Goal: Information Seeking & Learning: Learn about a topic

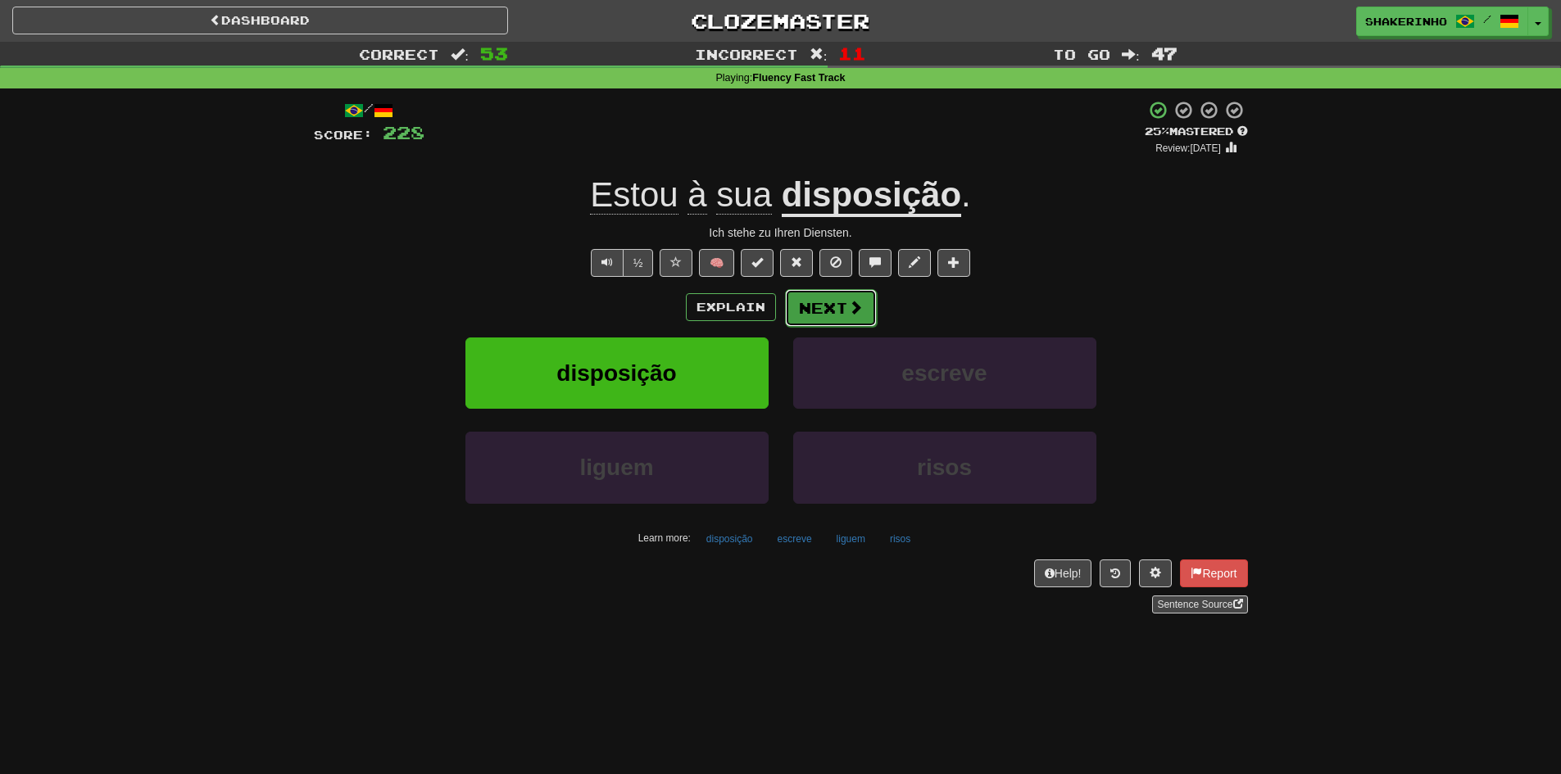
drag, startPoint x: 0, startPoint y: 0, endPoint x: 828, endPoint y: 310, distance: 883.8
click at [828, 310] on button "Next" at bounding box center [831, 308] width 92 height 38
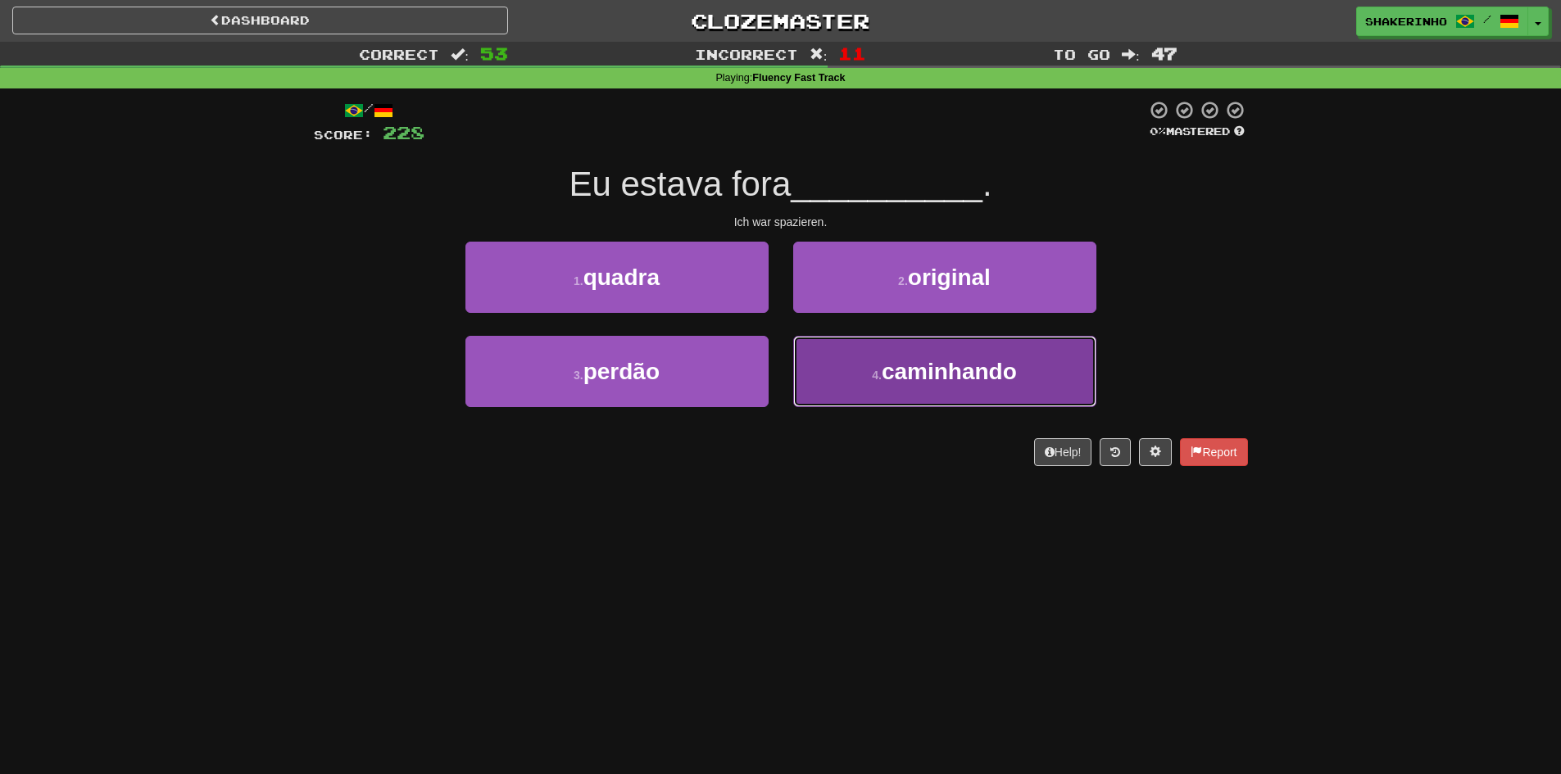
click at [843, 347] on button "4 . caminhando" at bounding box center [944, 371] width 303 height 71
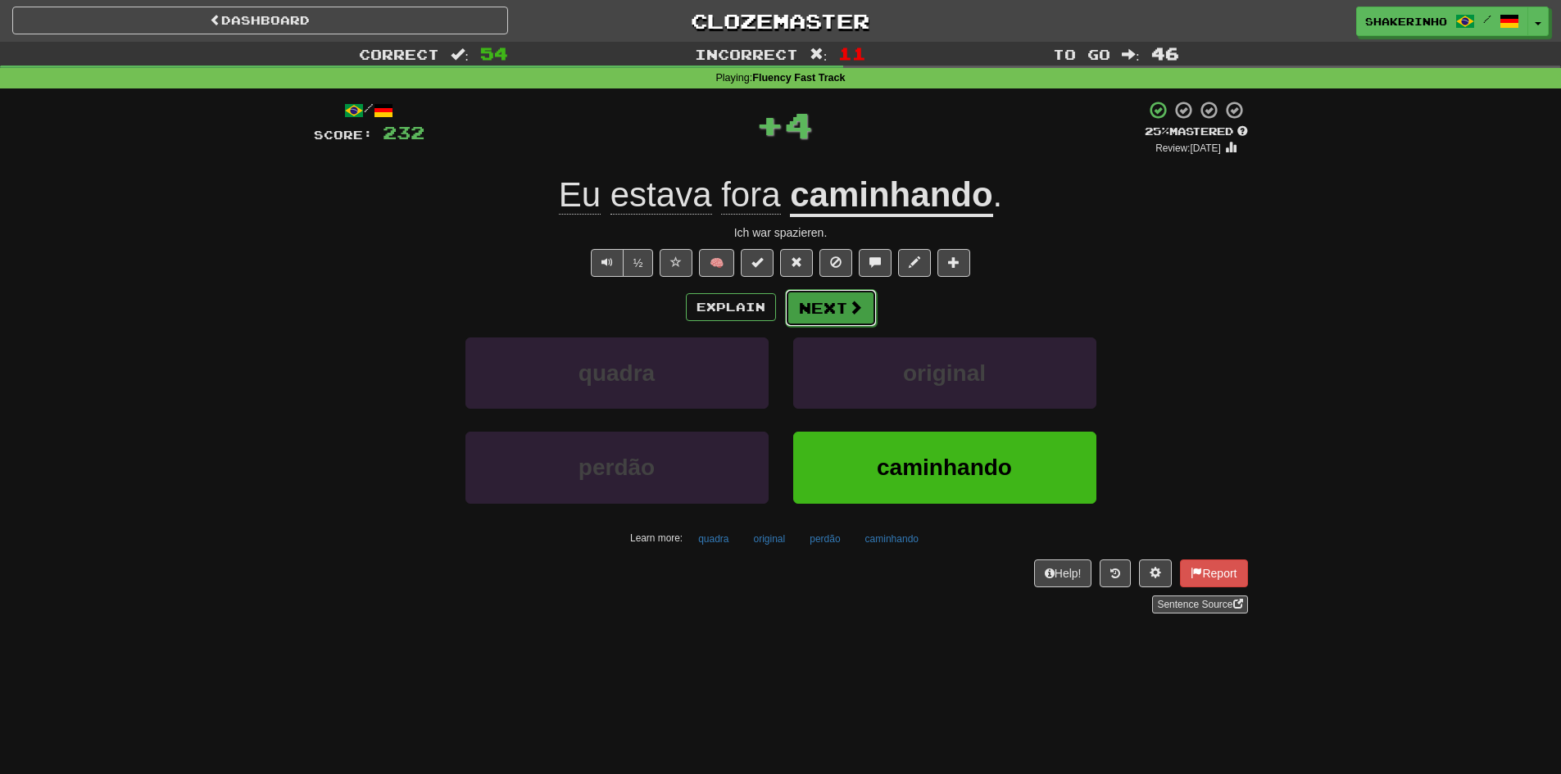
click at [819, 305] on button "Next" at bounding box center [831, 308] width 92 height 38
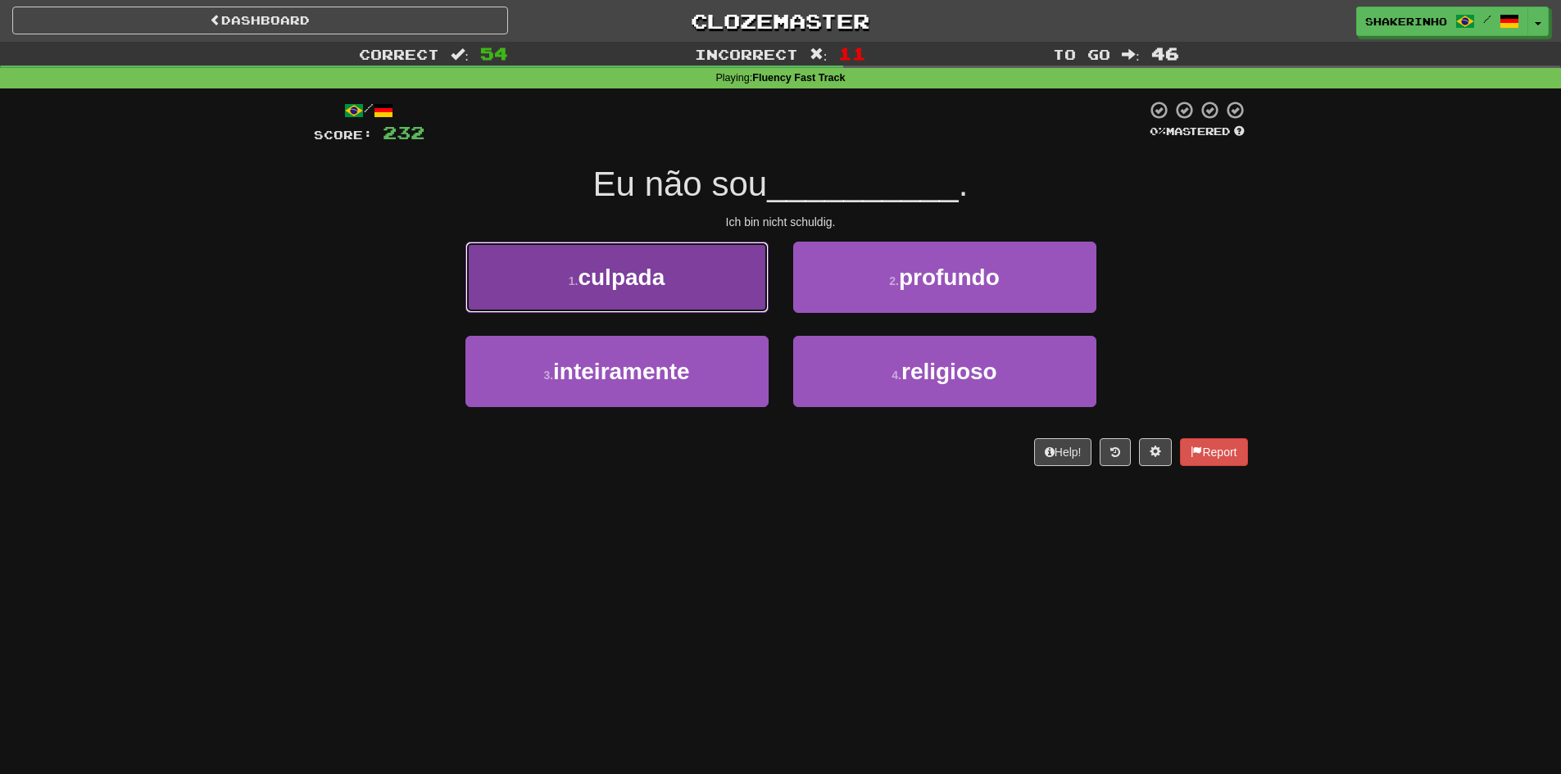
click at [644, 288] on span "culpada" at bounding box center [621, 277] width 87 height 25
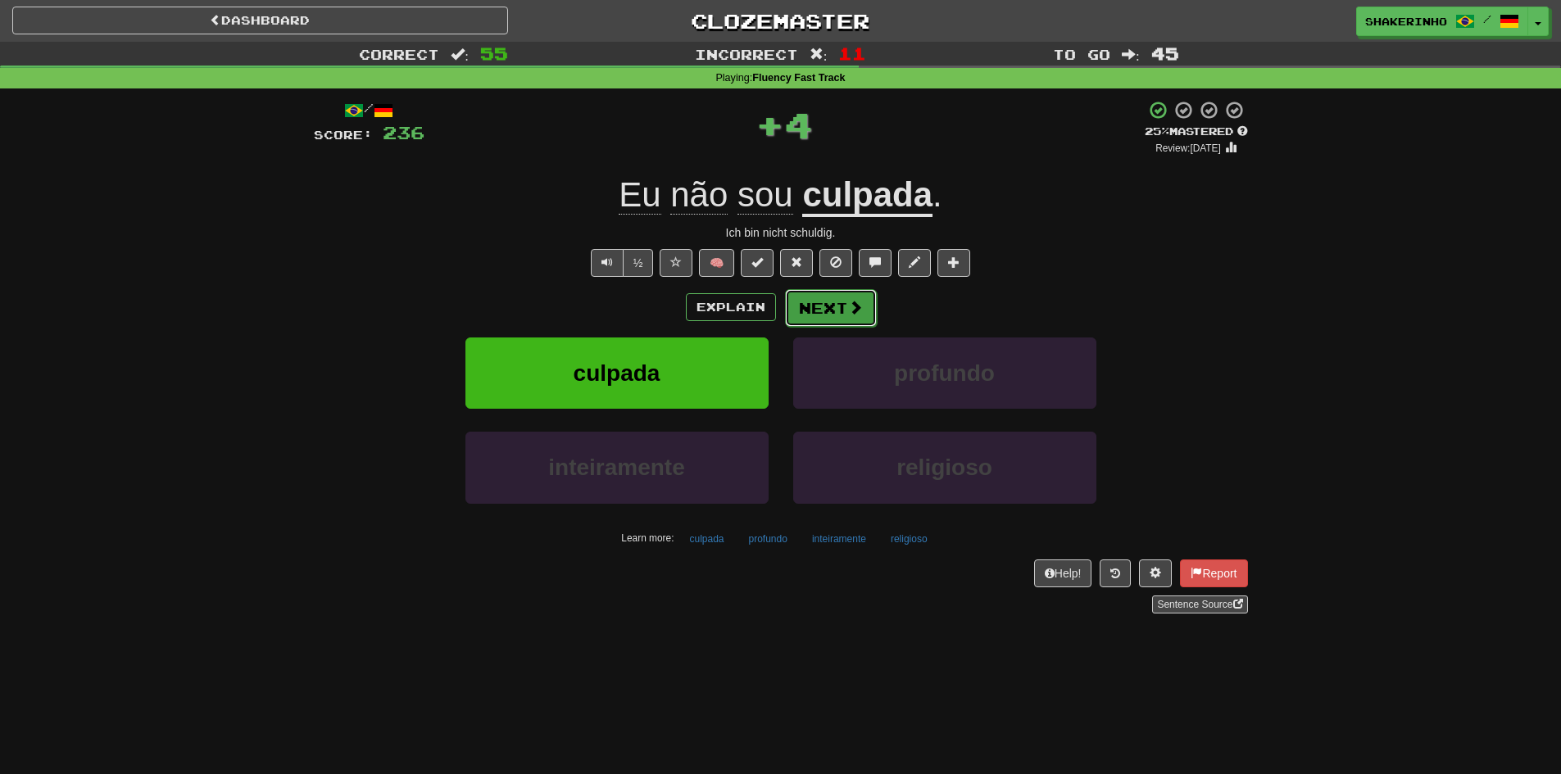
click at [824, 314] on button "Next" at bounding box center [831, 308] width 92 height 38
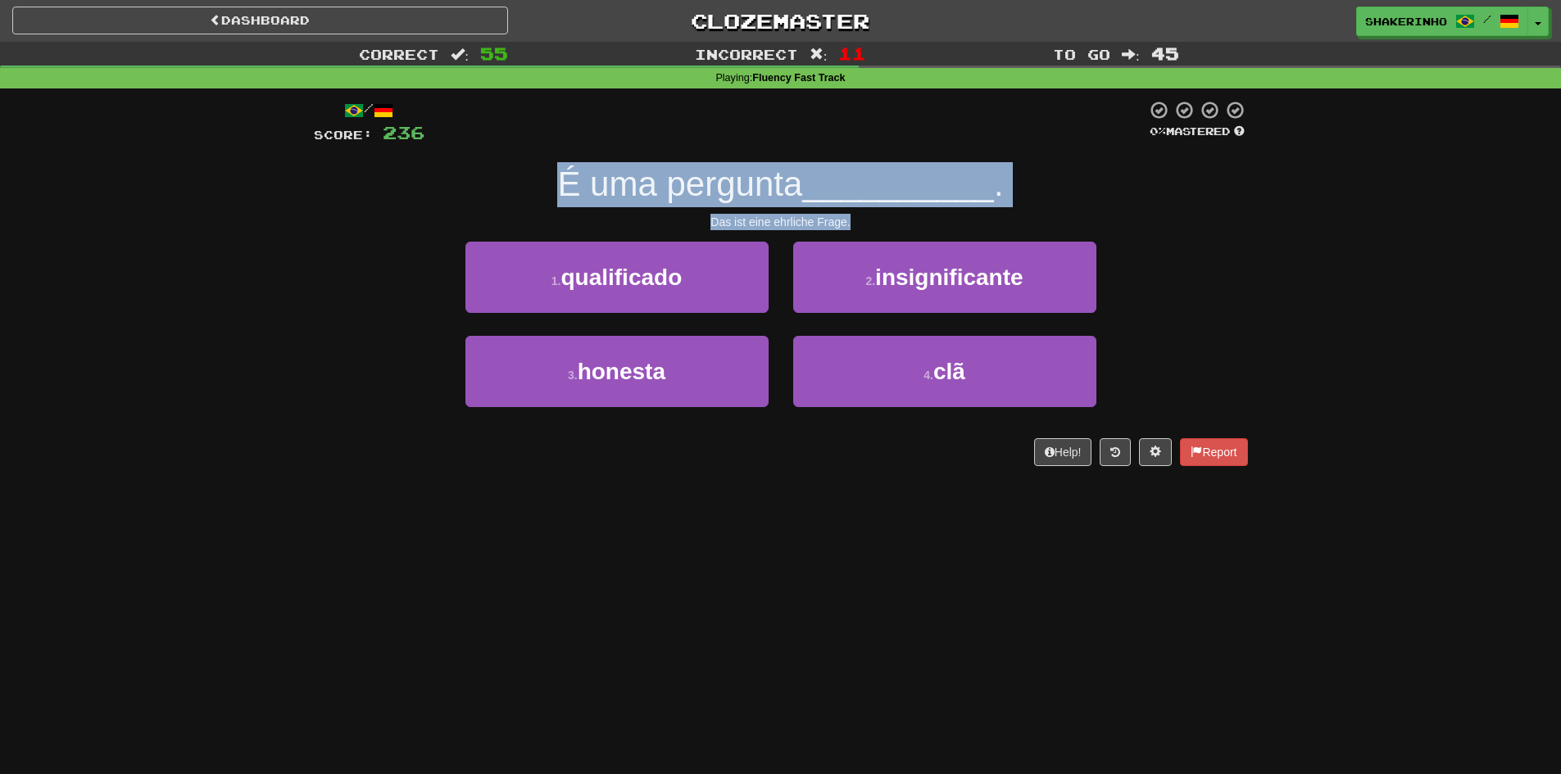
drag, startPoint x: 506, startPoint y: 170, endPoint x: 868, endPoint y: 229, distance: 366.1
click at [868, 229] on div "/ Score: 236 0 % Mastered É uma pergunta __________ . Das ist eine ehrliche Fra…" at bounding box center [781, 283] width 934 height 366
click at [868, 229] on div "Das ist eine ehrliche Frage." at bounding box center [781, 222] width 934 height 16
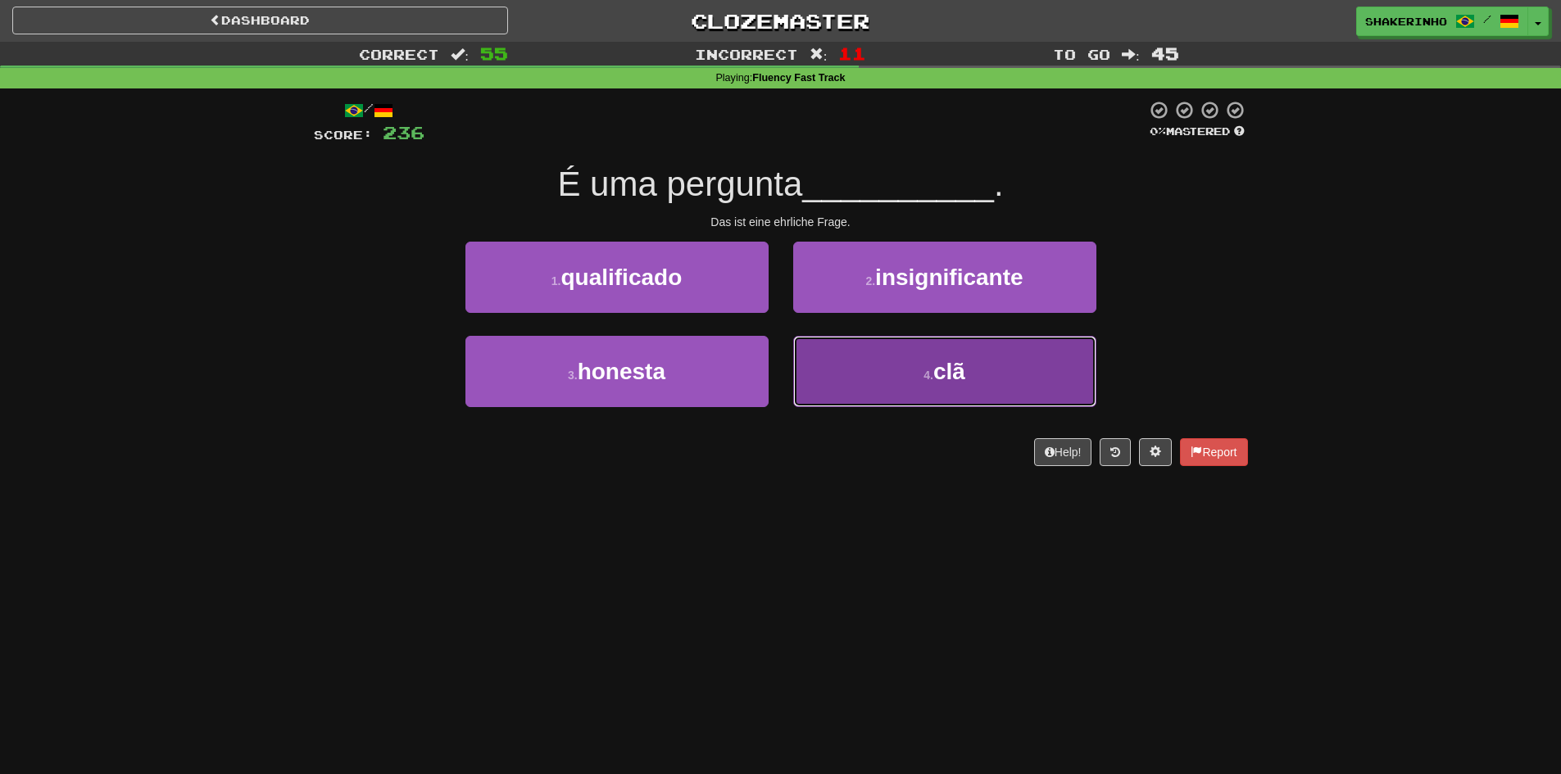
click at [879, 354] on button "4 . clã" at bounding box center [944, 371] width 303 height 71
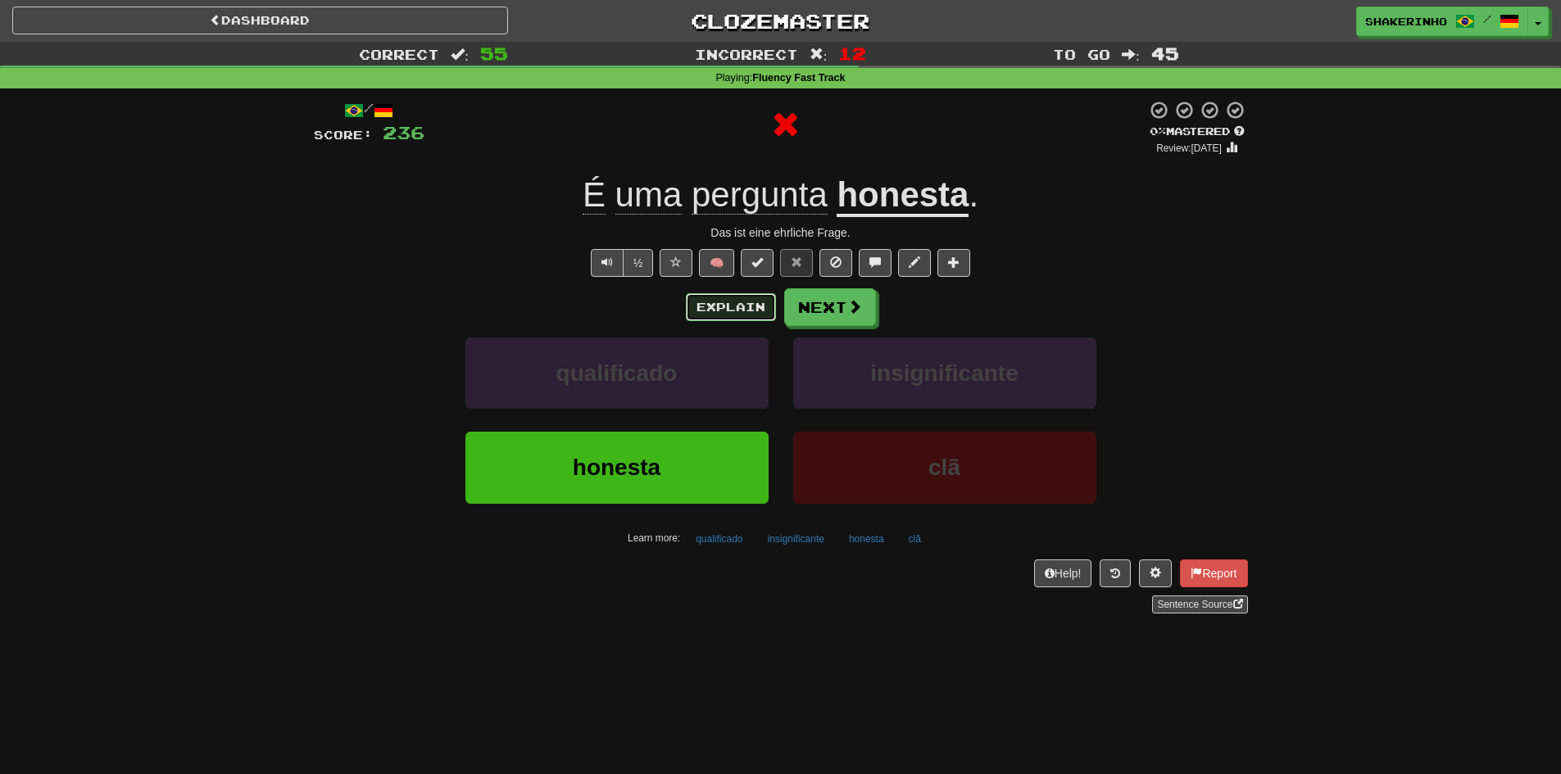
click at [756, 315] on button "Explain" at bounding box center [731, 307] width 90 height 28
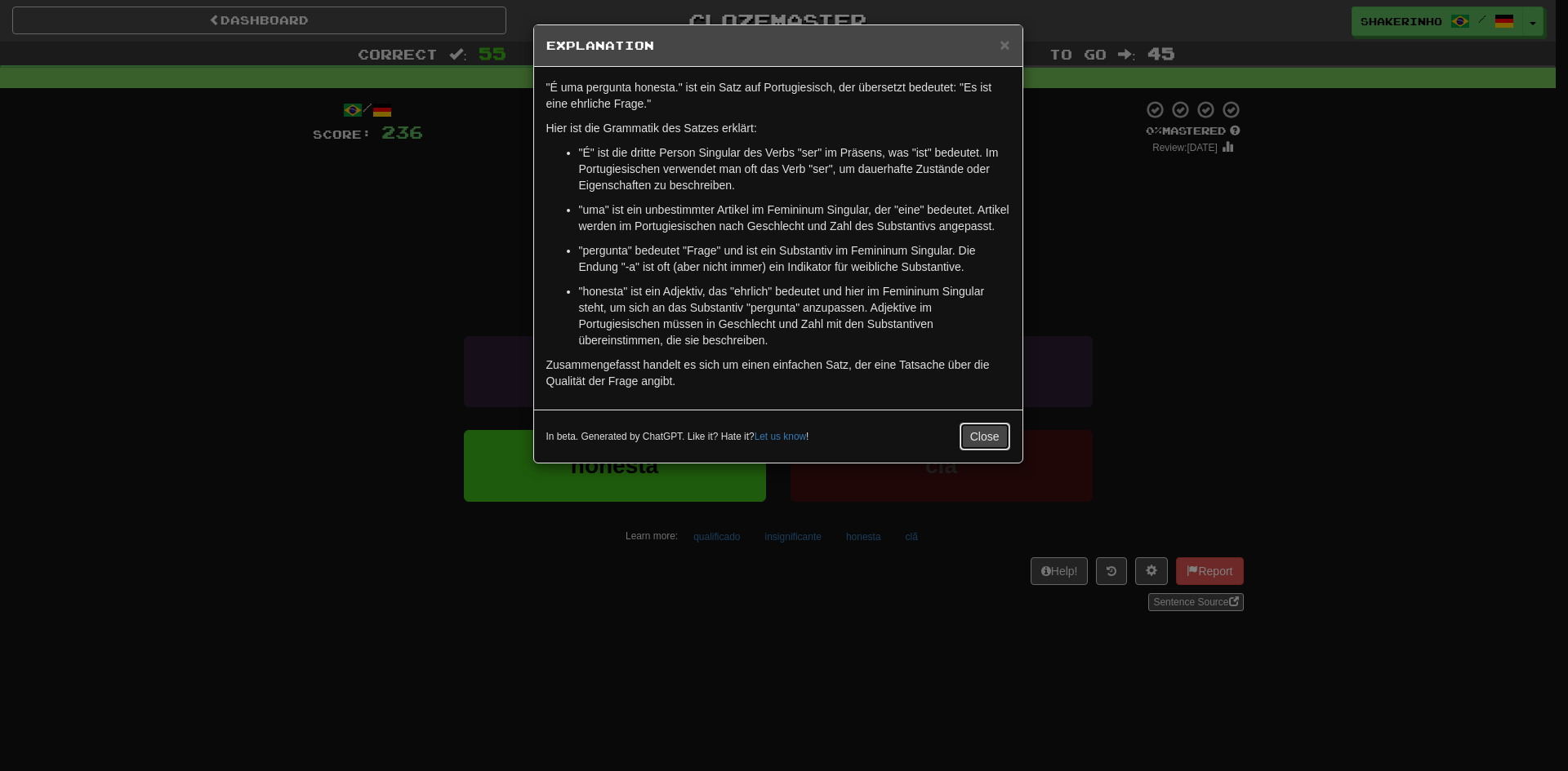
click at [992, 450] on button "Close" at bounding box center [984, 437] width 51 height 28
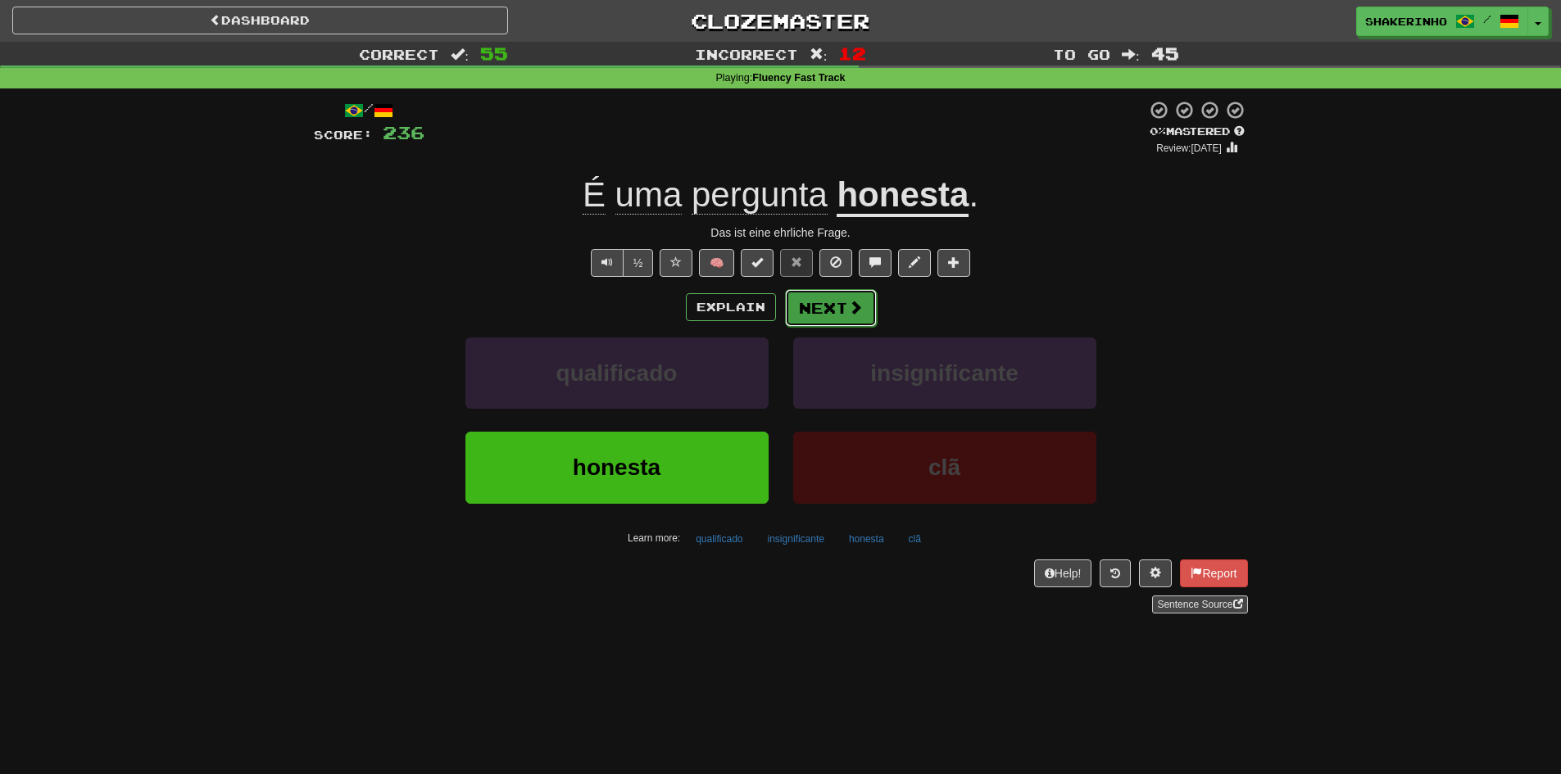
click at [843, 315] on button "Next" at bounding box center [831, 308] width 92 height 38
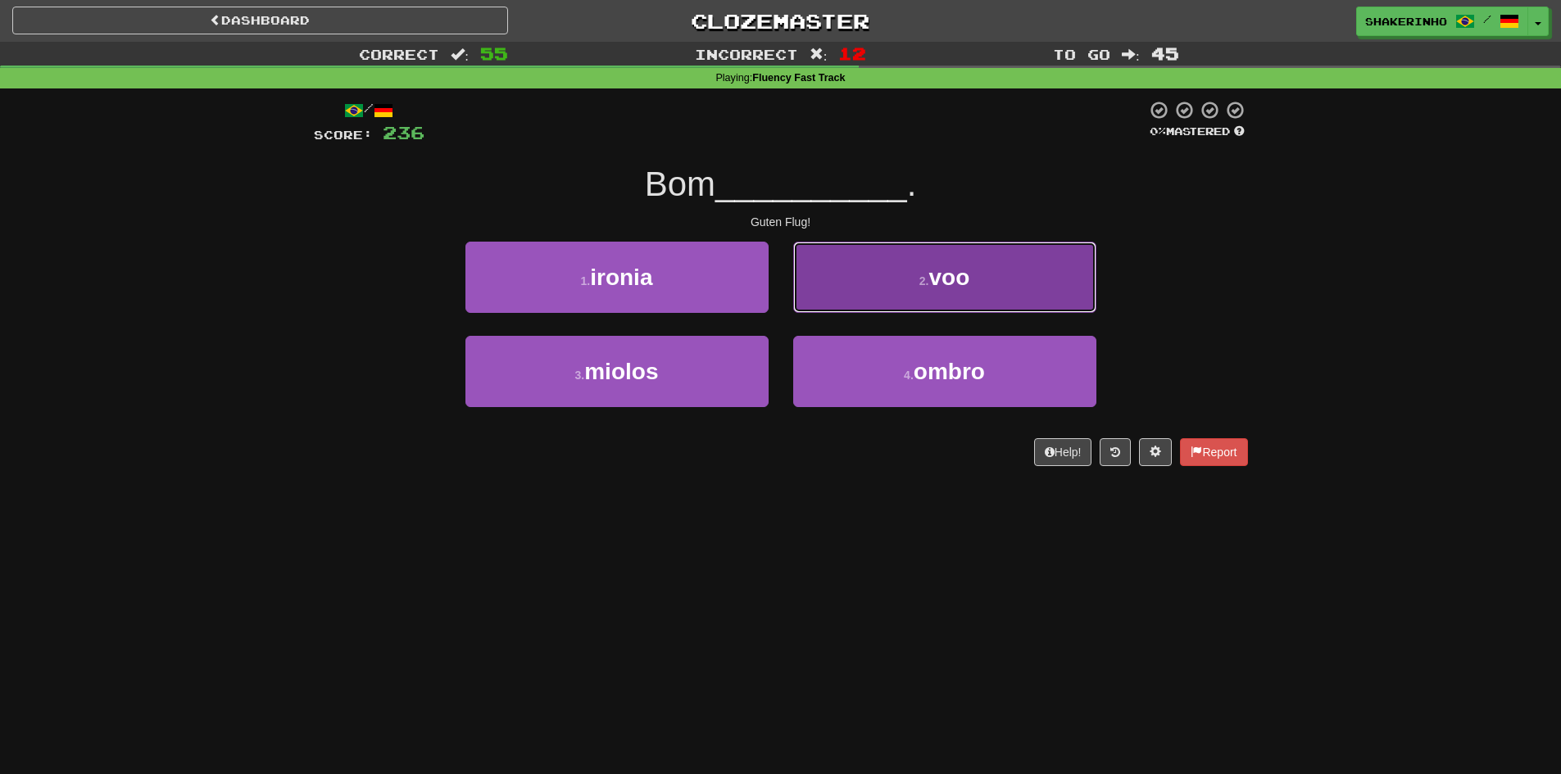
click at [926, 284] on small "2 ." at bounding box center [925, 281] width 10 height 13
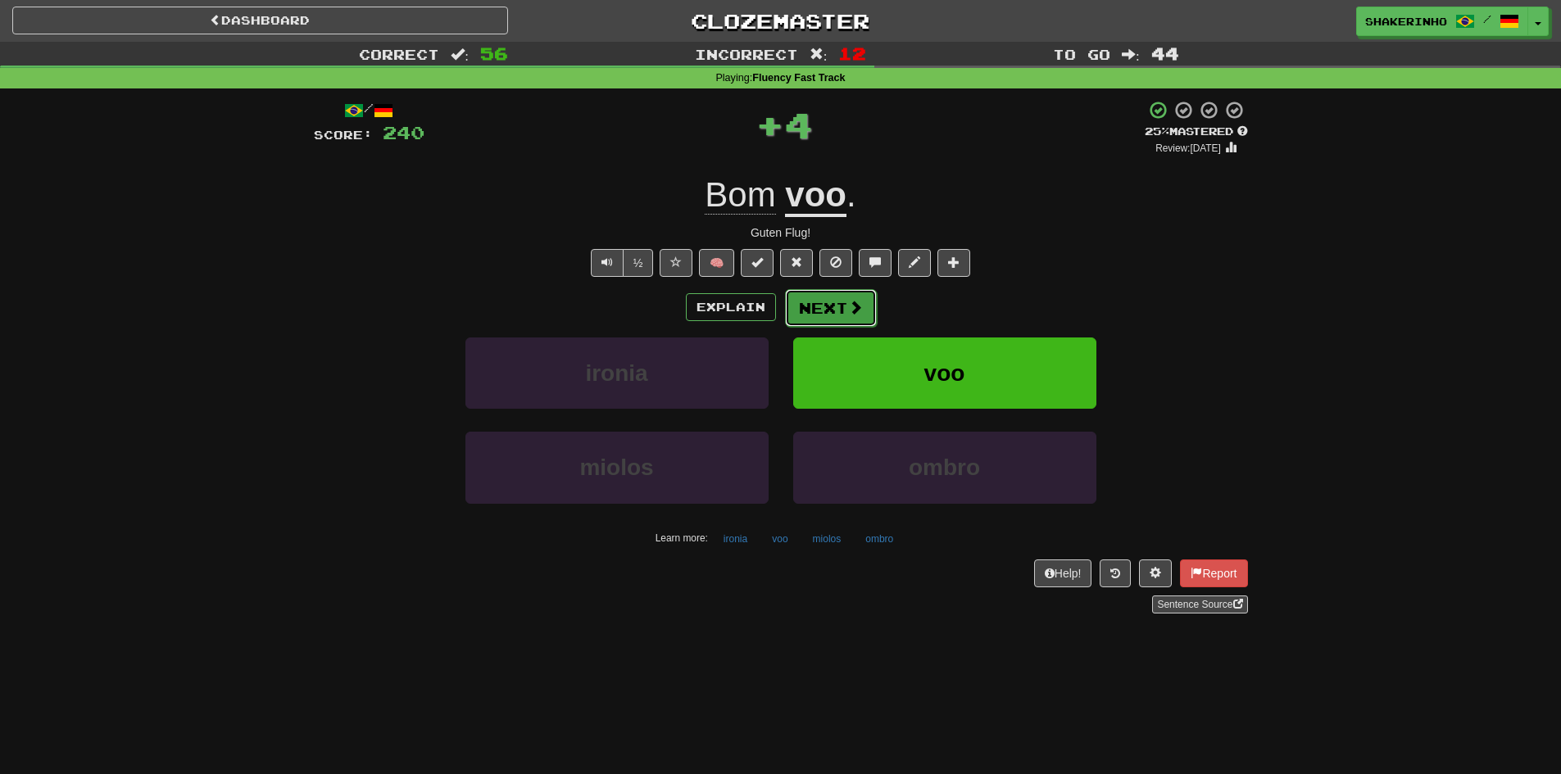
click at [815, 299] on button "Next" at bounding box center [831, 308] width 92 height 38
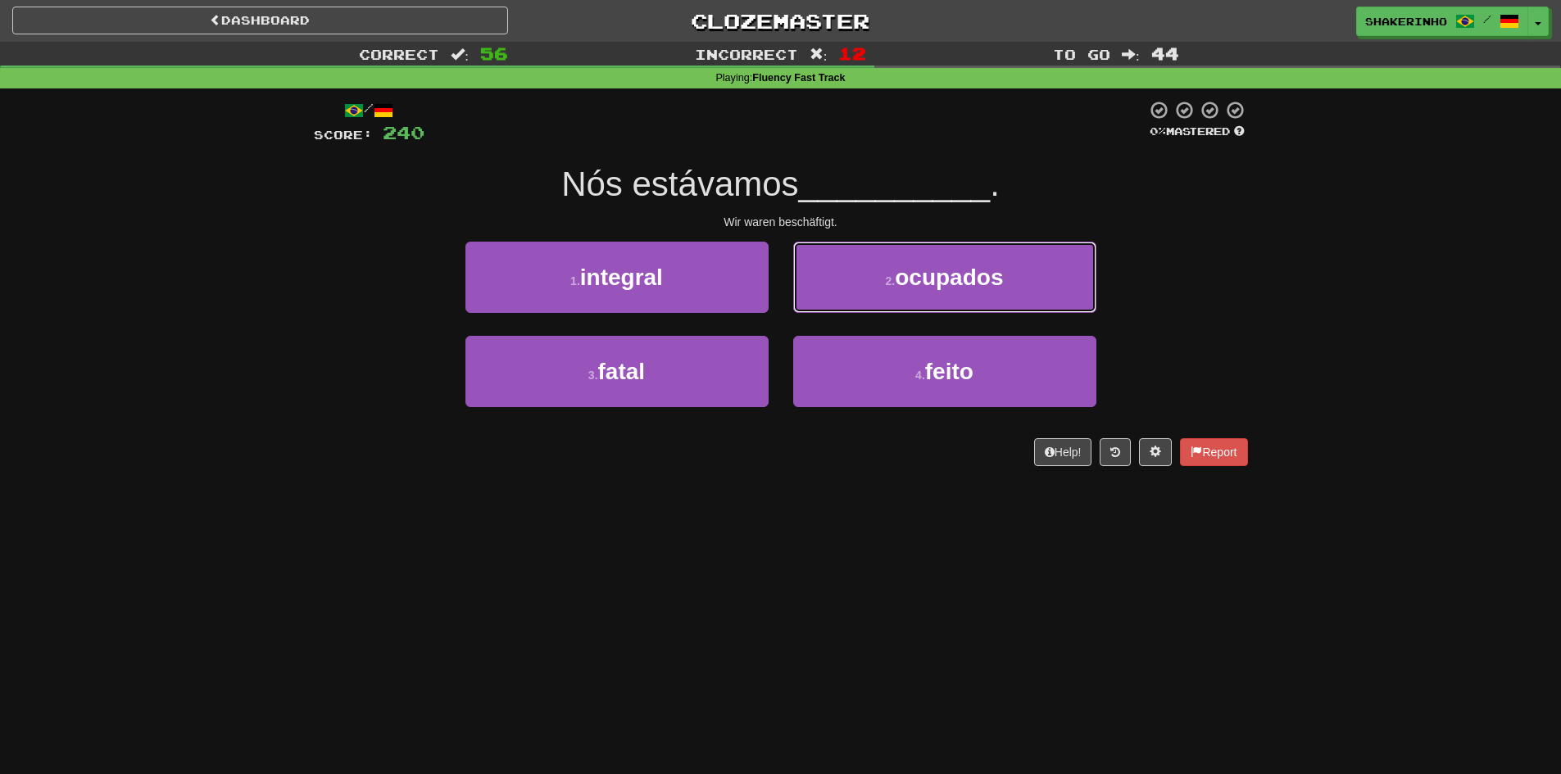
click at [815, 299] on button "2 . ocupados" at bounding box center [944, 277] width 303 height 71
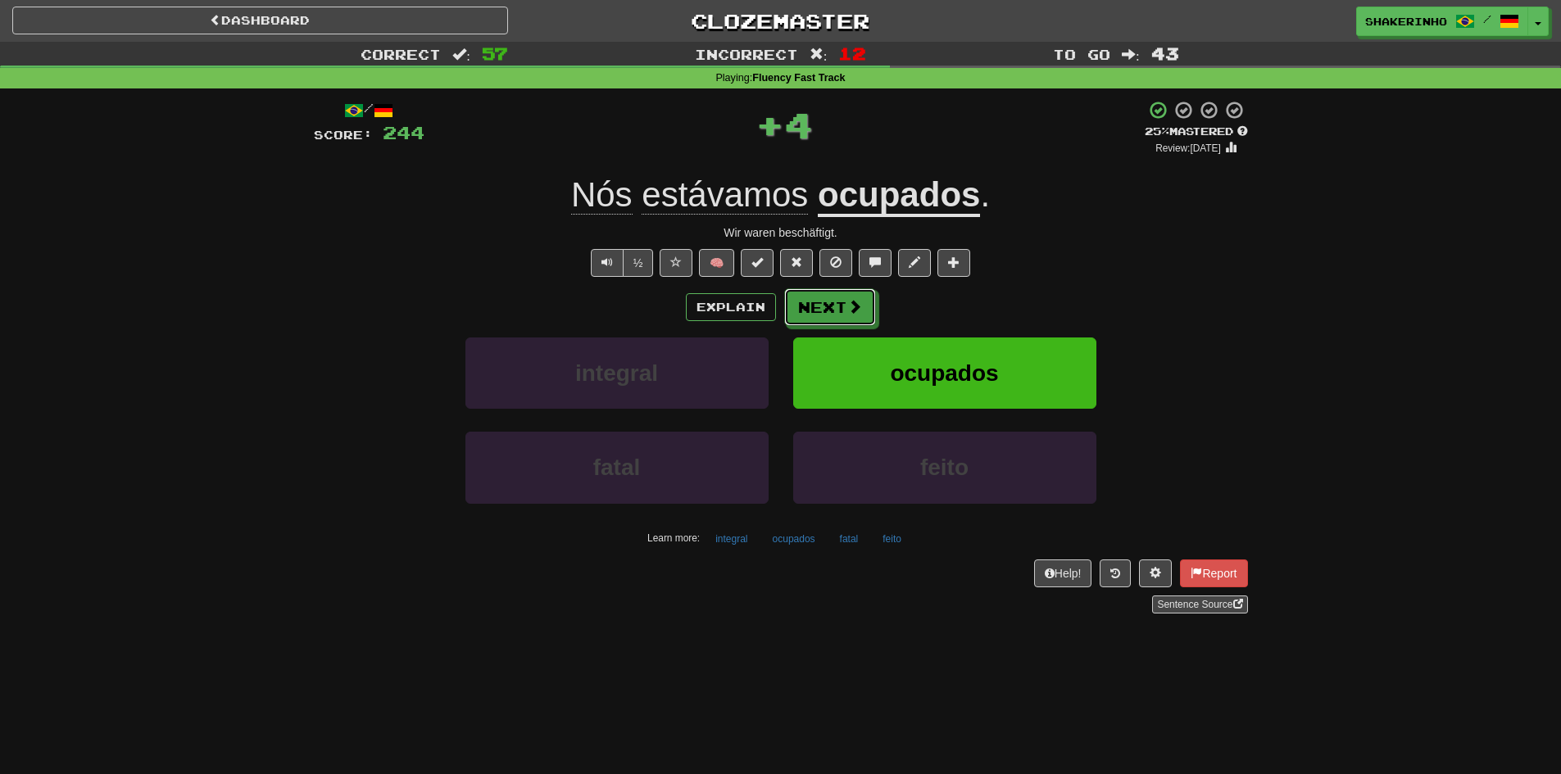
click at [815, 299] on button "Next" at bounding box center [830, 307] width 92 height 38
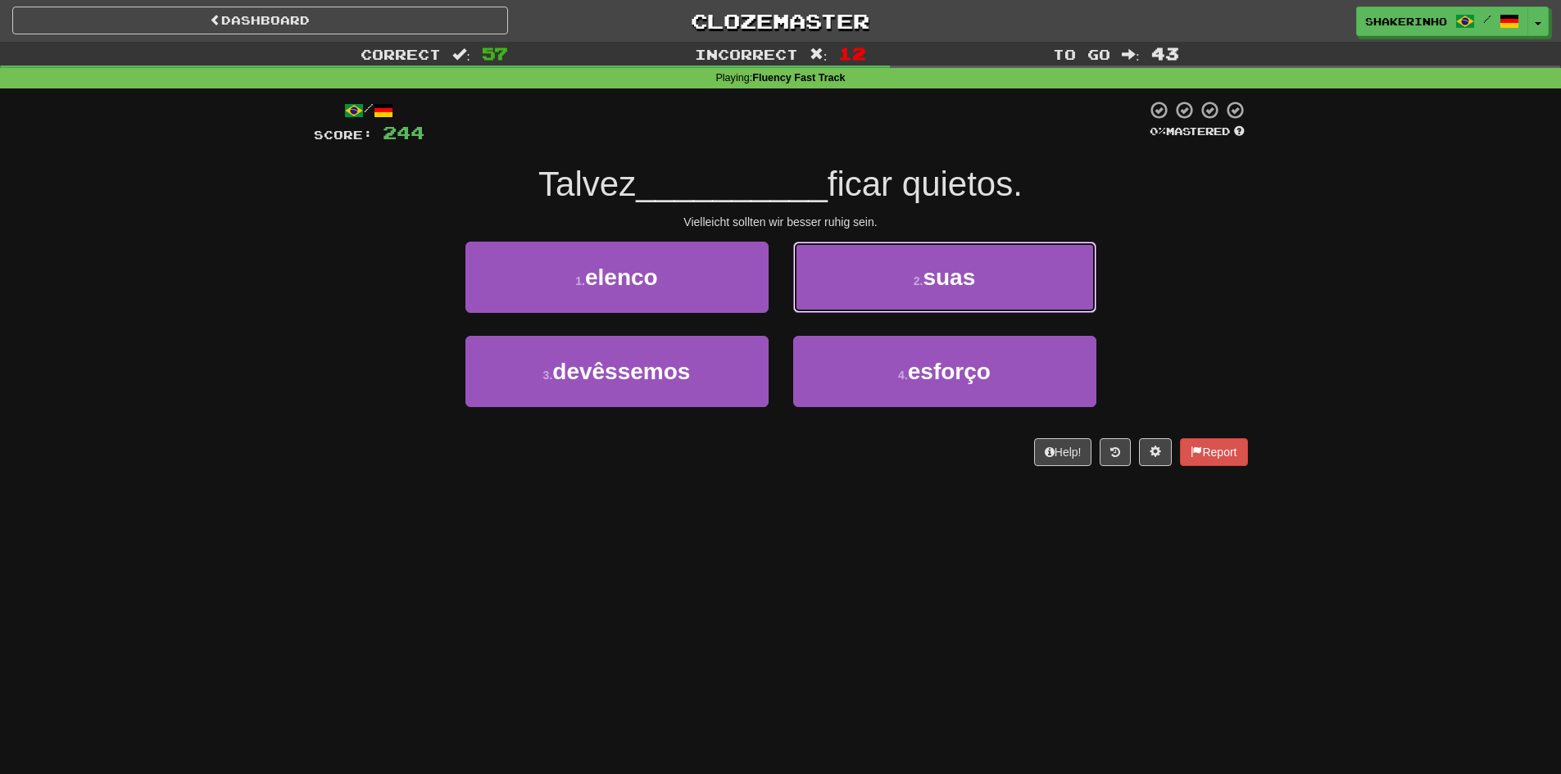
click at [815, 299] on button "2 . suas" at bounding box center [944, 277] width 303 height 71
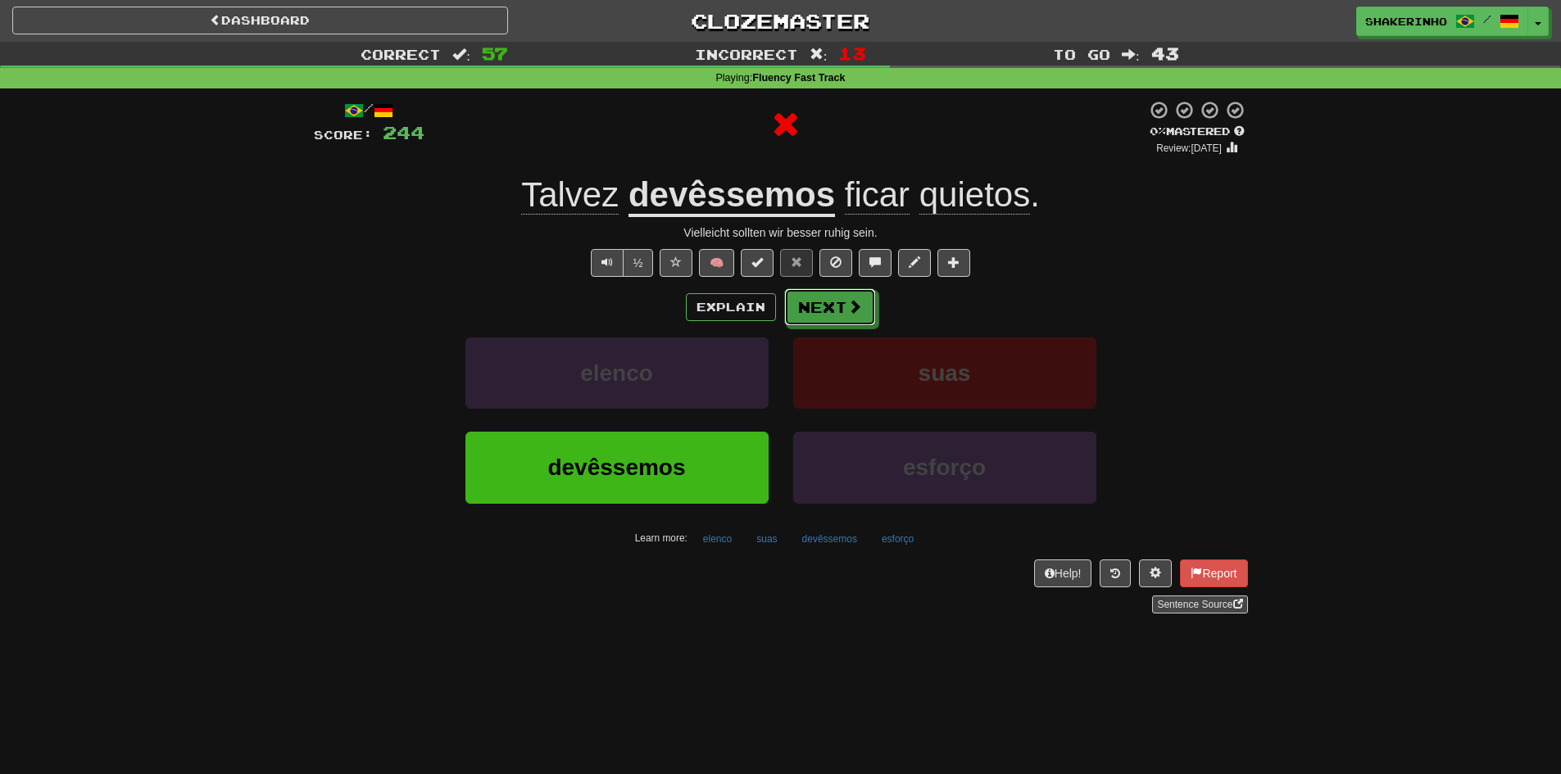
click at [815, 299] on button "Next" at bounding box center [830, 307] width 92 height 38
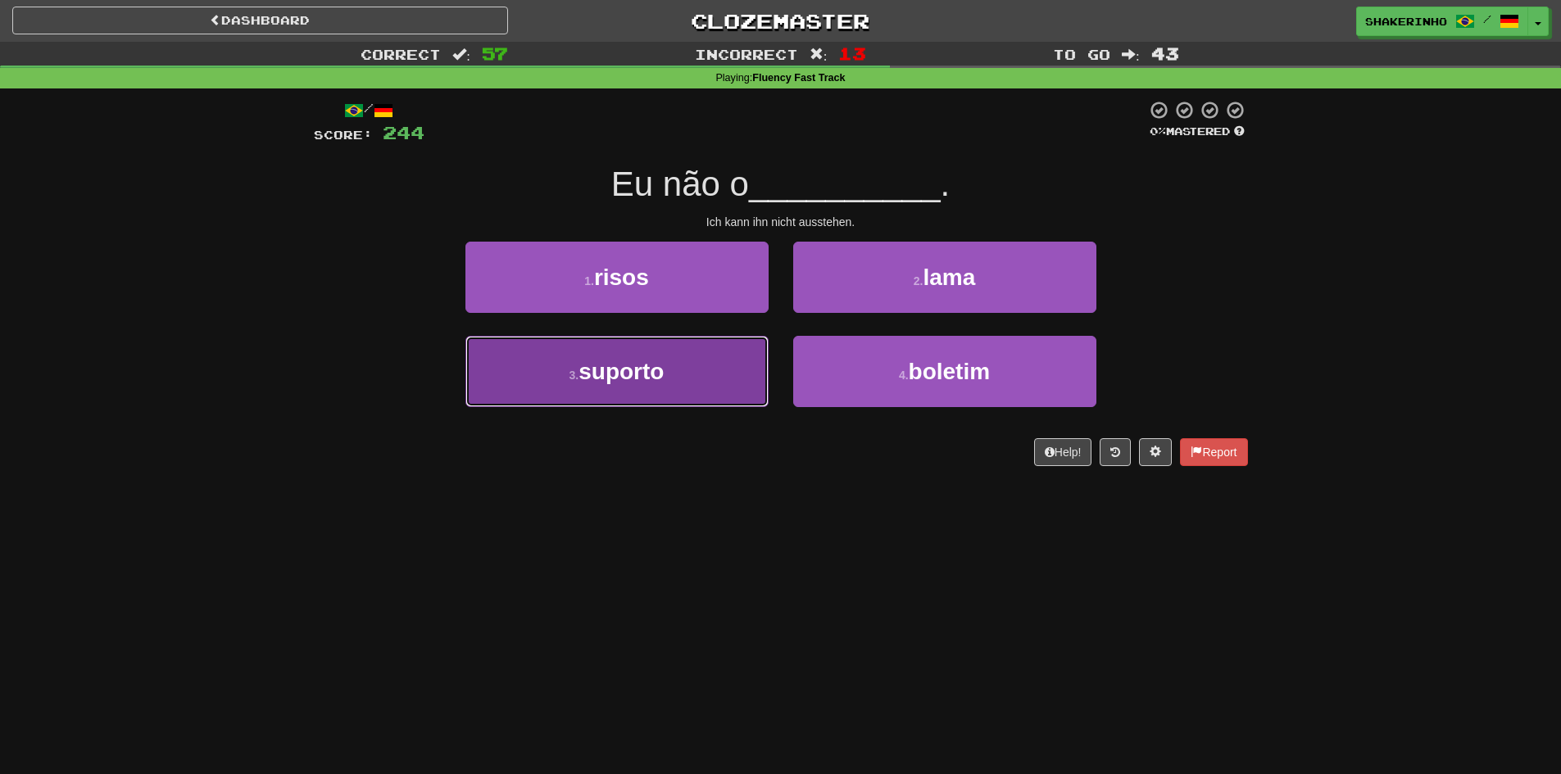
click at [722, 358] on button "3 . suporto" at bounding box center [617, 371] width 303 height 71
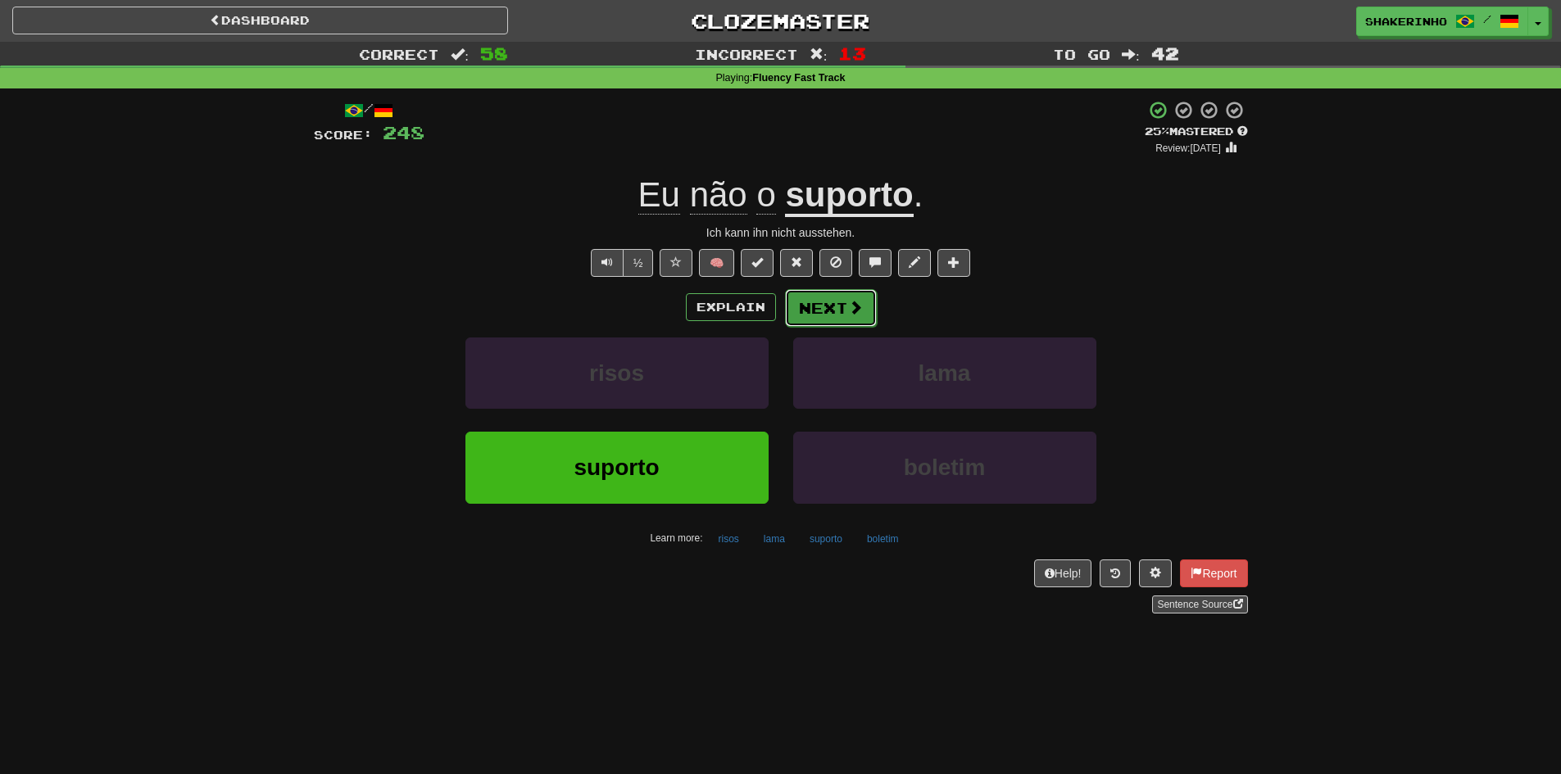
click at [848, 304] on span at bounding box center [855, 307] width 15 height 15
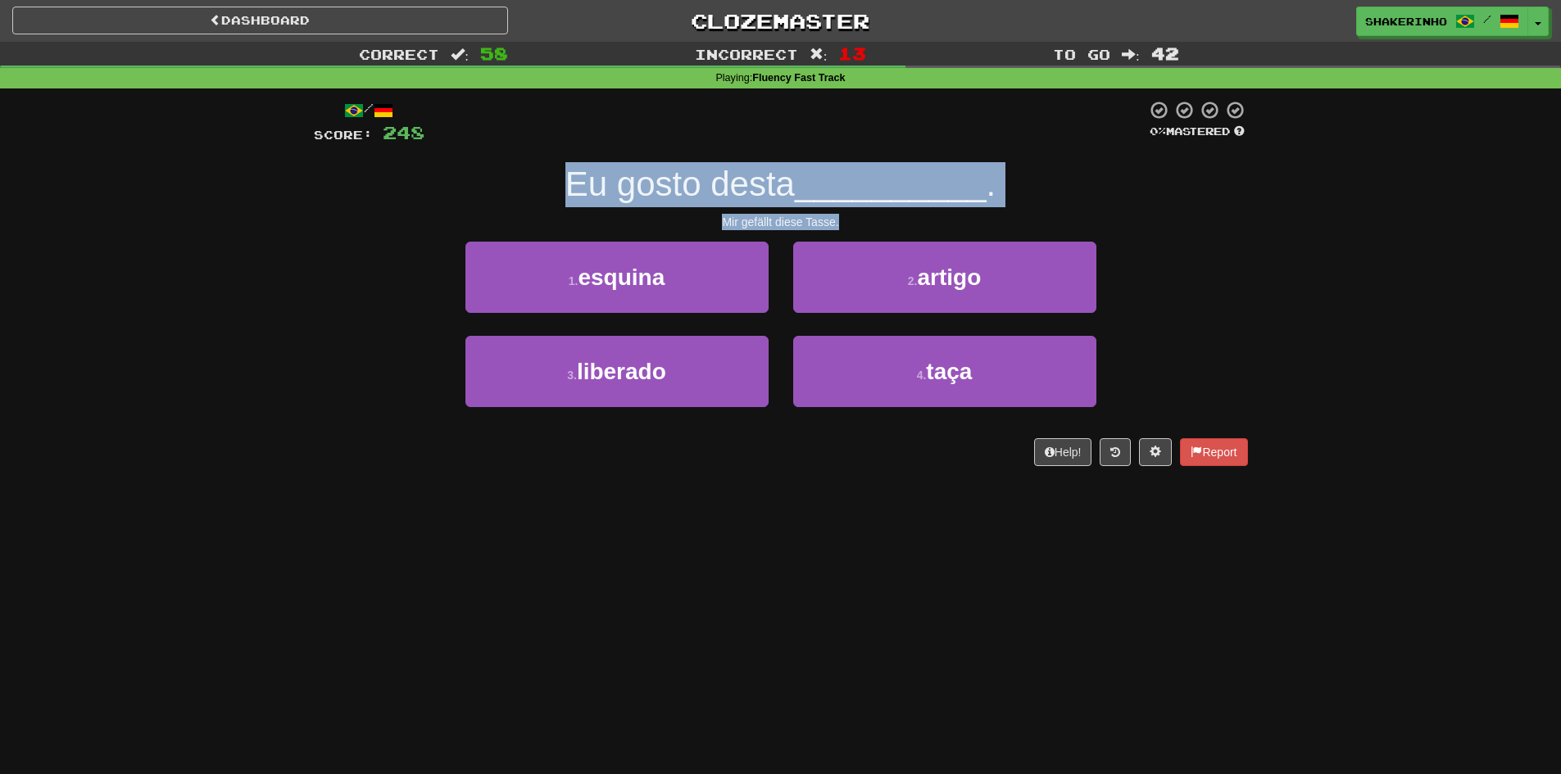
drag, startPoint x: 425, startPoint y: 179, endPoint x: 1207, endPoint y: 218, distance: 782.9
click at [1207, 218] on div "/ Score: 248 0 % Mastered Eu gosto desta __________ . Mir gefällt diese Tasse. …" at bounding box center [781, 283] width 934 height 366
click at [1207, 218] on div "Mir gefällt diese Tasse." at bounding box center [781, 222] width 934 height 16
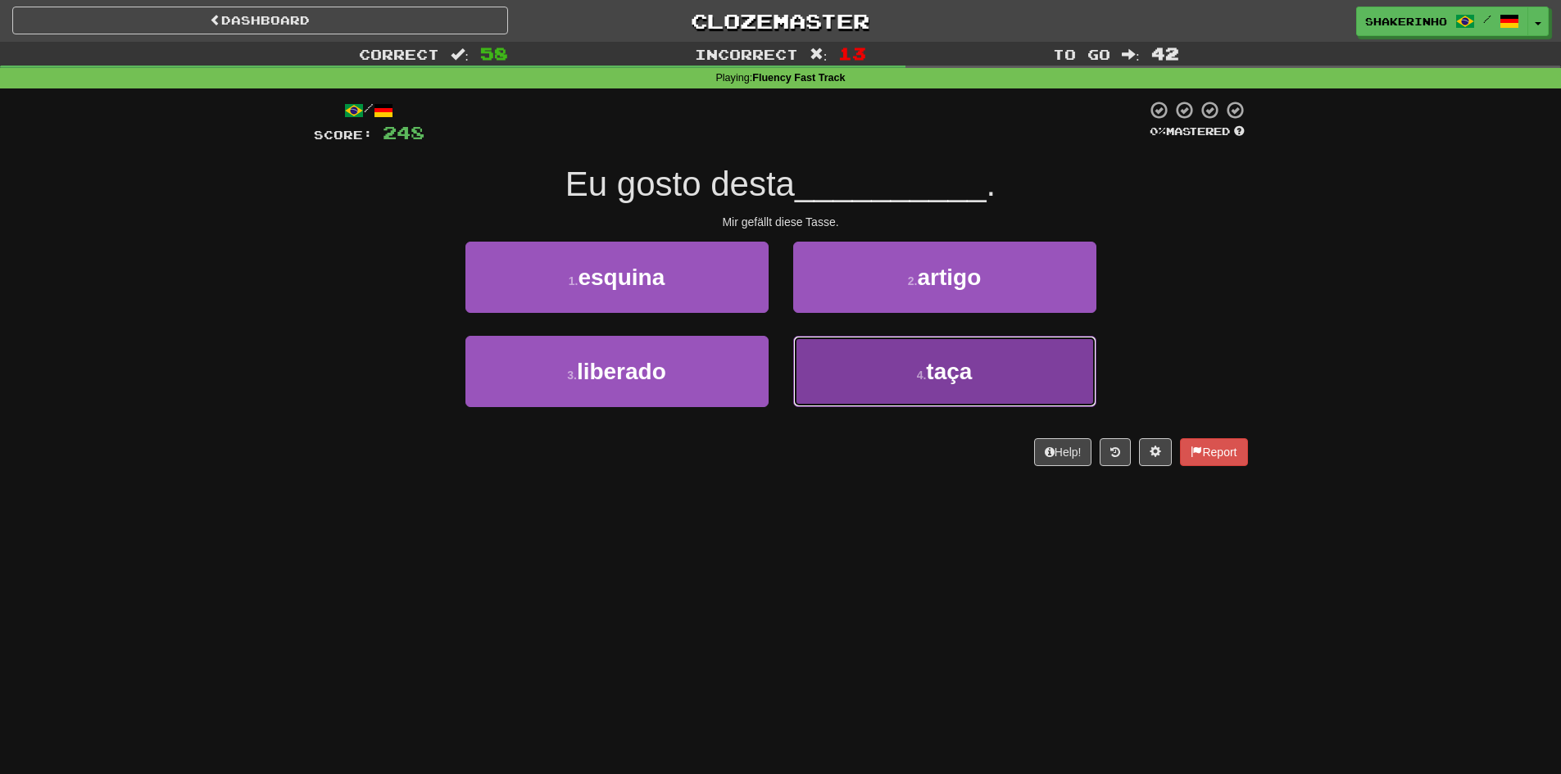
click at [992, 375] on button "4 . taça" at bounding box center [944, 371] width 303 height 71
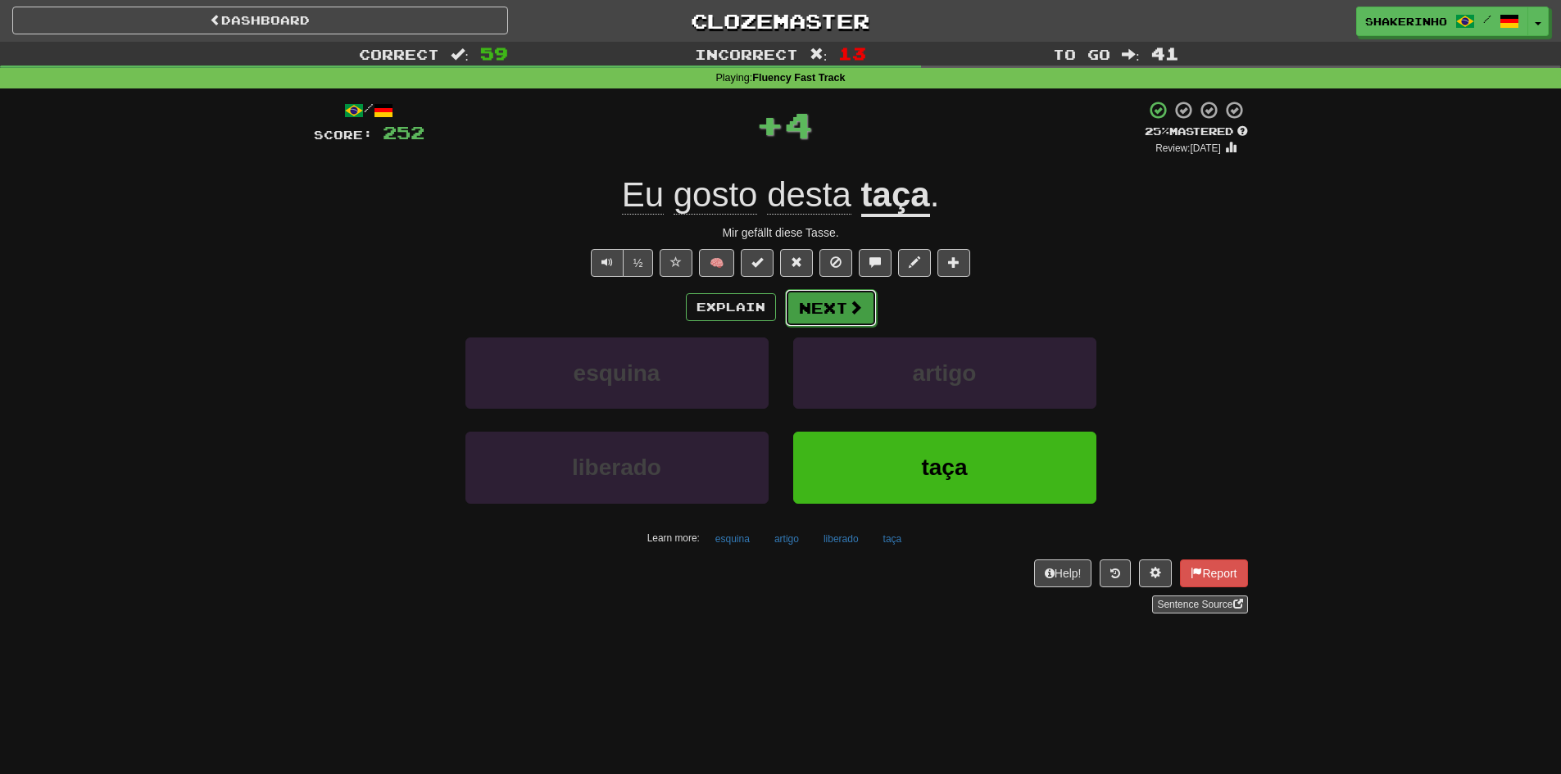
click at [858, 309] on span at bounding box center [855, 307] width 15 height 15
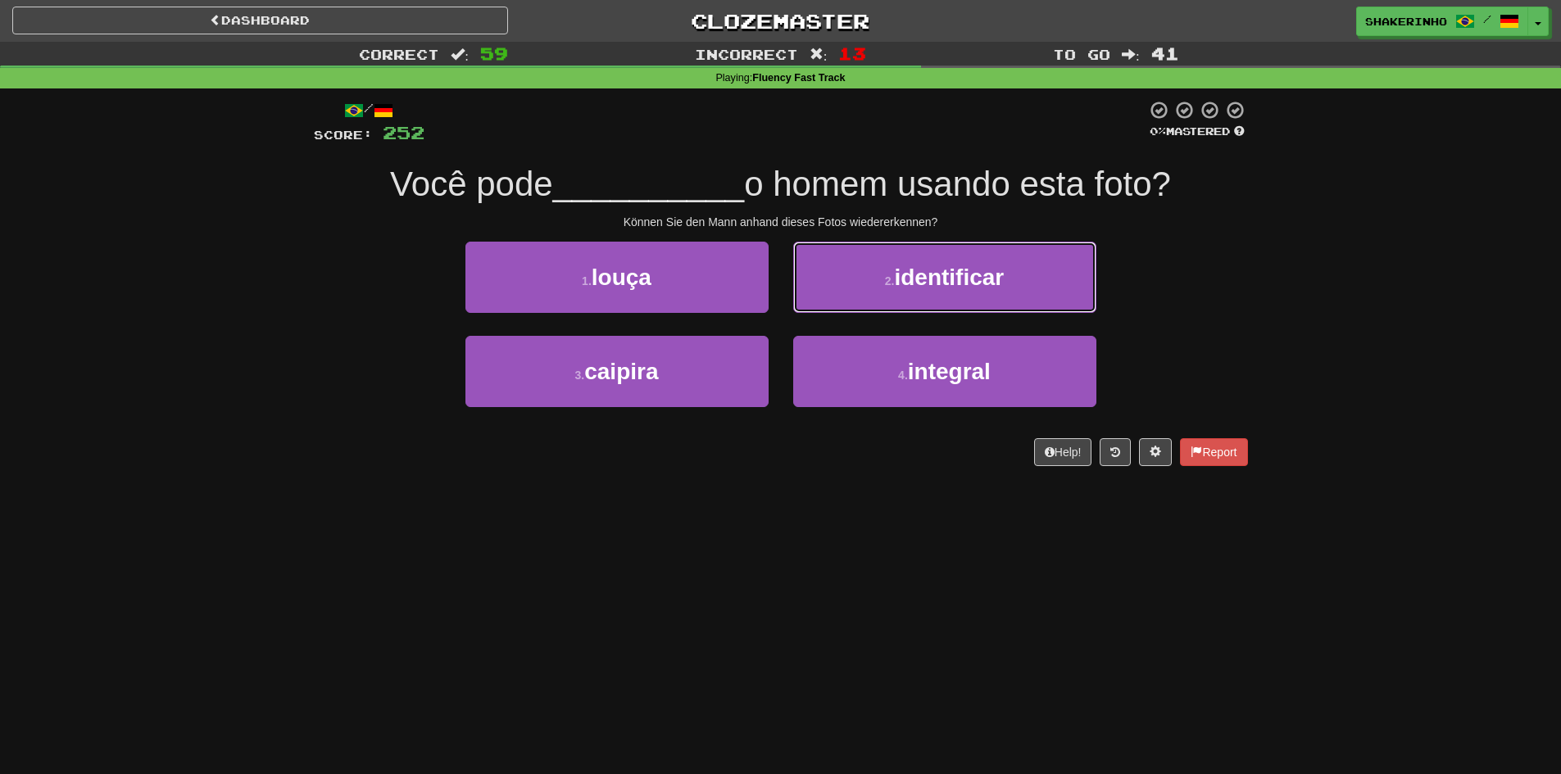
click at [858, 309] on button "2 . identificar" at bounding box center [944, 277] width 303 height 71
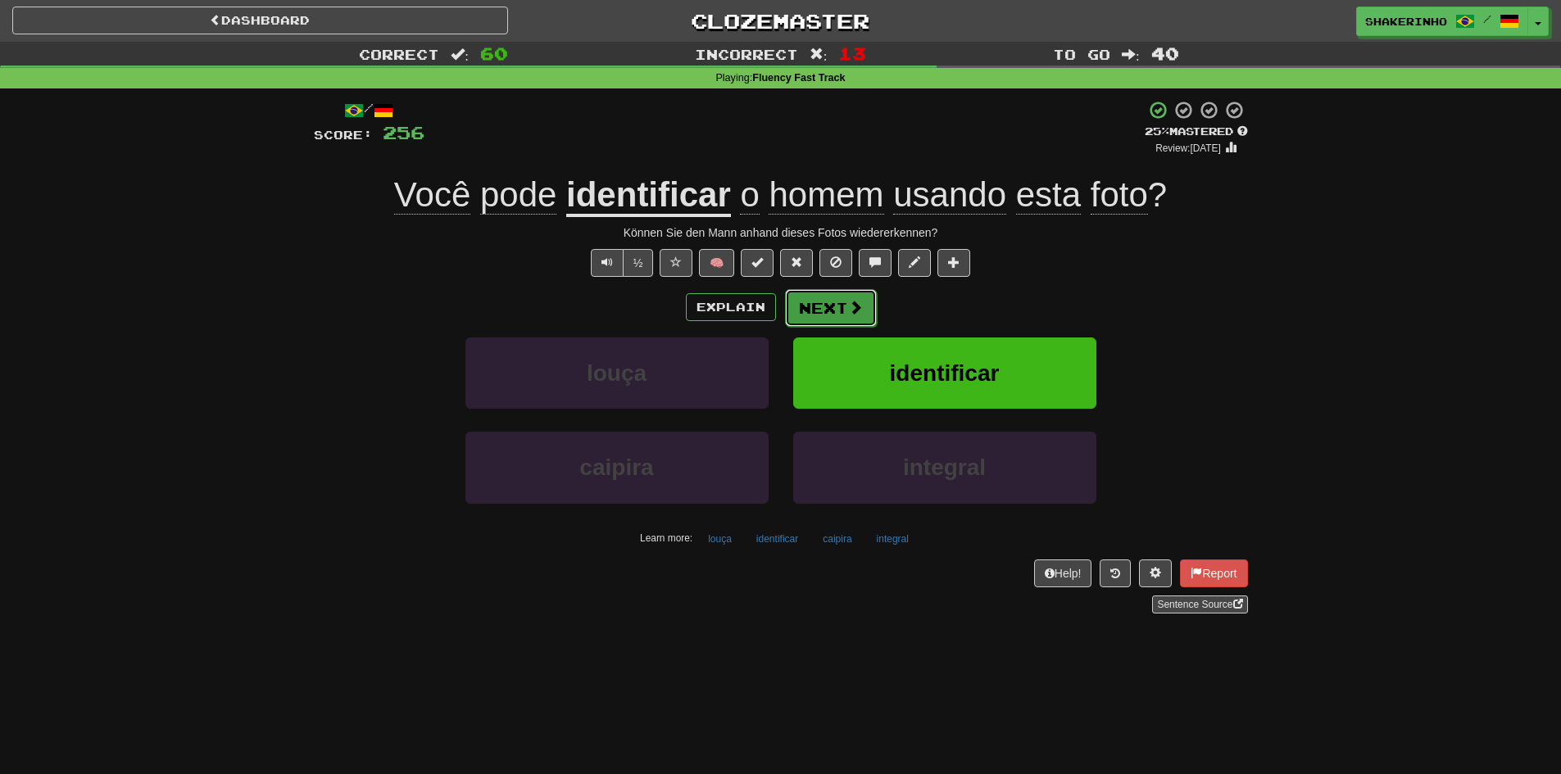
click at [837, 304] on button "Next" at bounding box center [831, 308] width 92 height 38
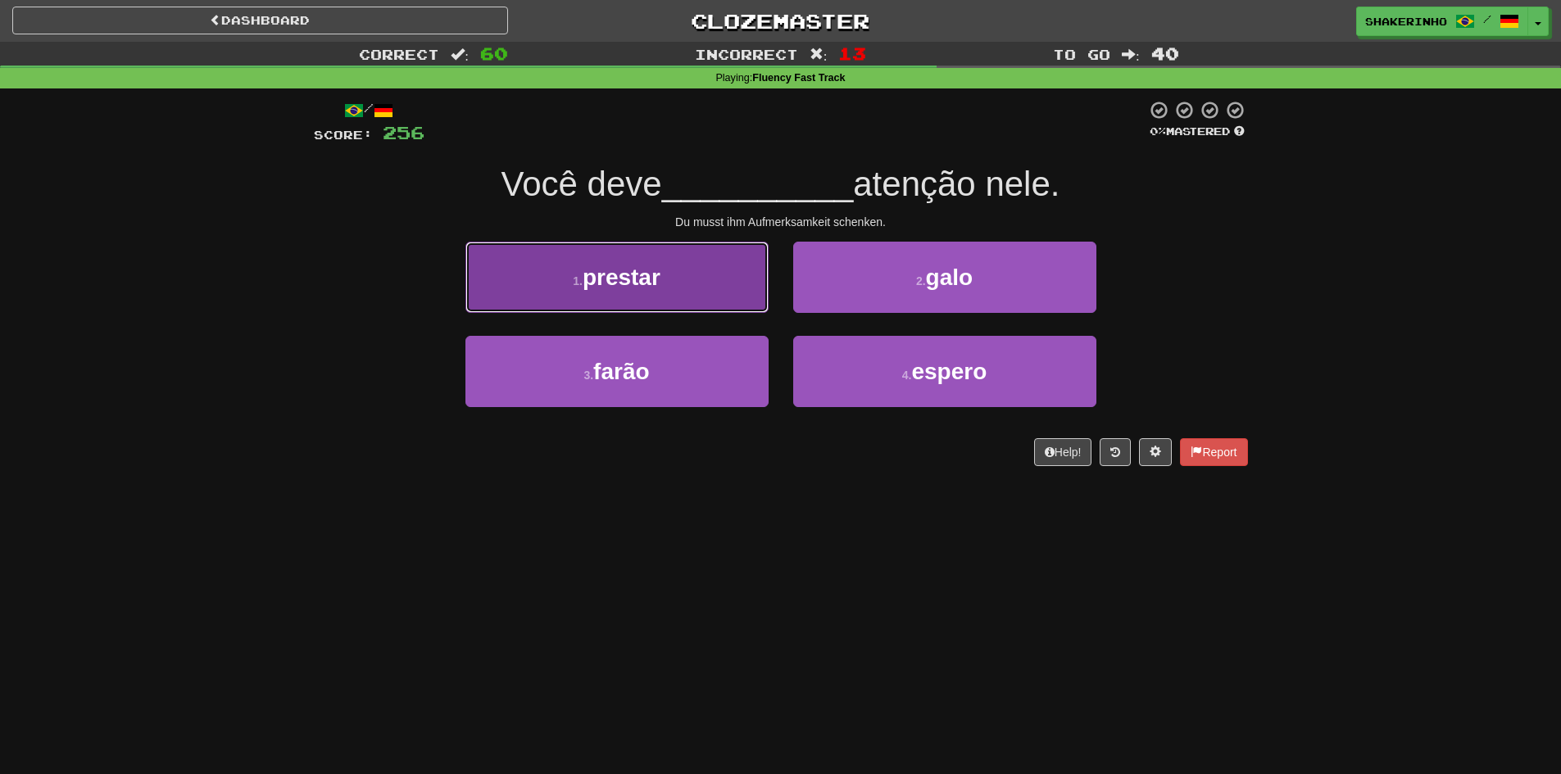
click at [656, 296] on button "1 . prestar" at bounding box center [617, 277] width 303 height 71
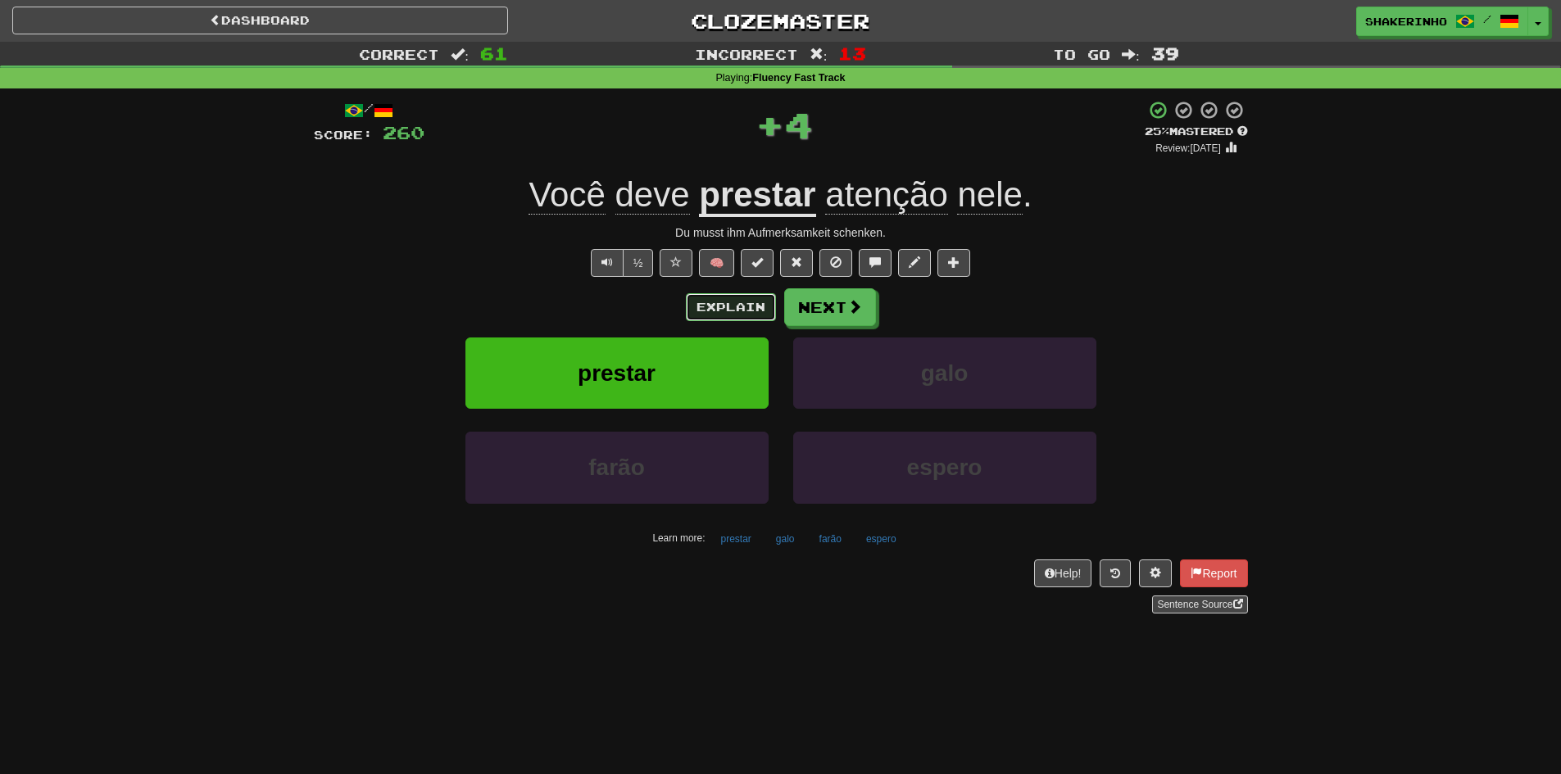
click at [715, 302] on button "Explain" at bounding box center [731, 307] width 90 height 28
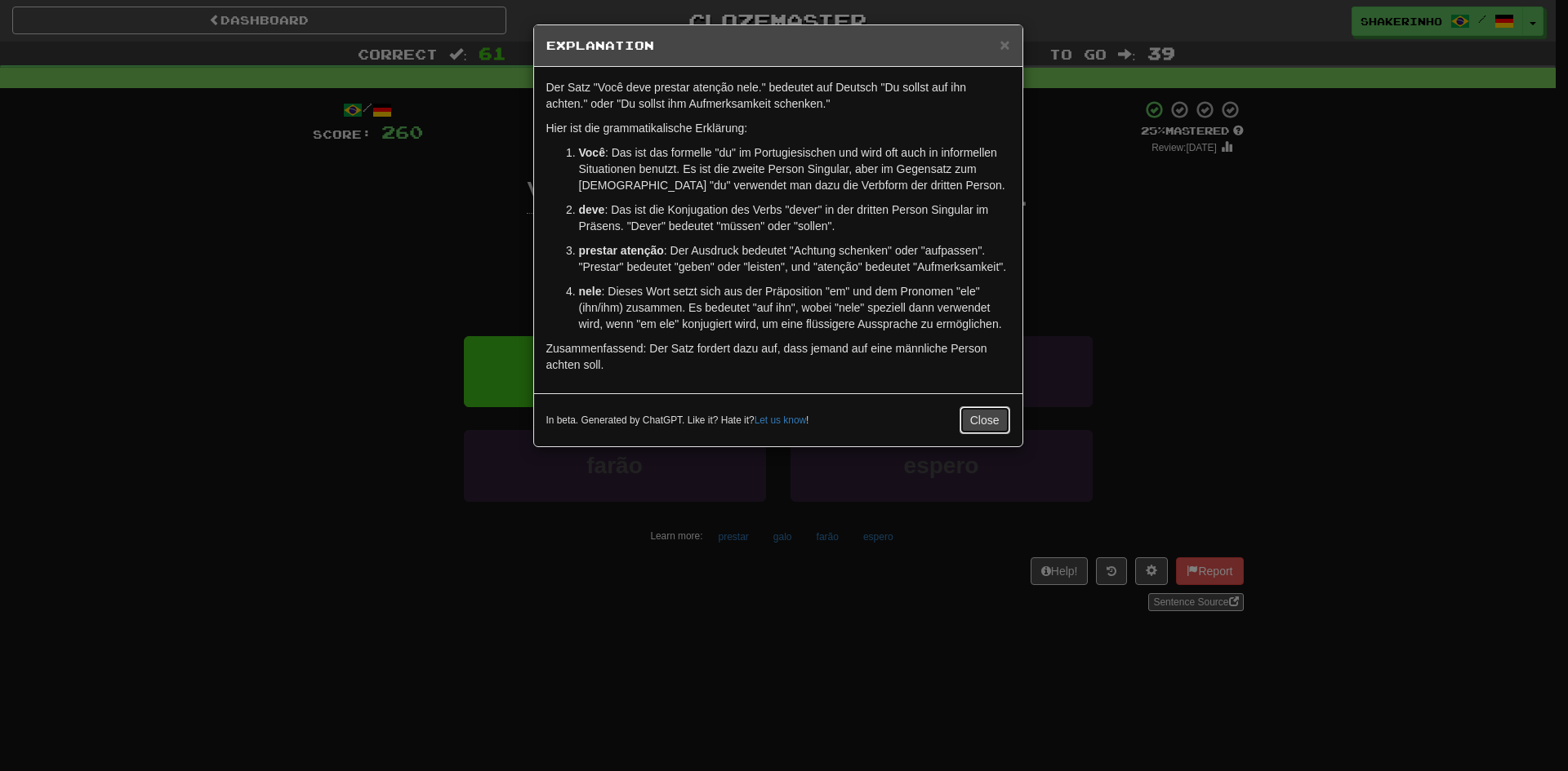
click at [964, 426] on button "Close" at bounding box center [984, 420] width 51 height 28
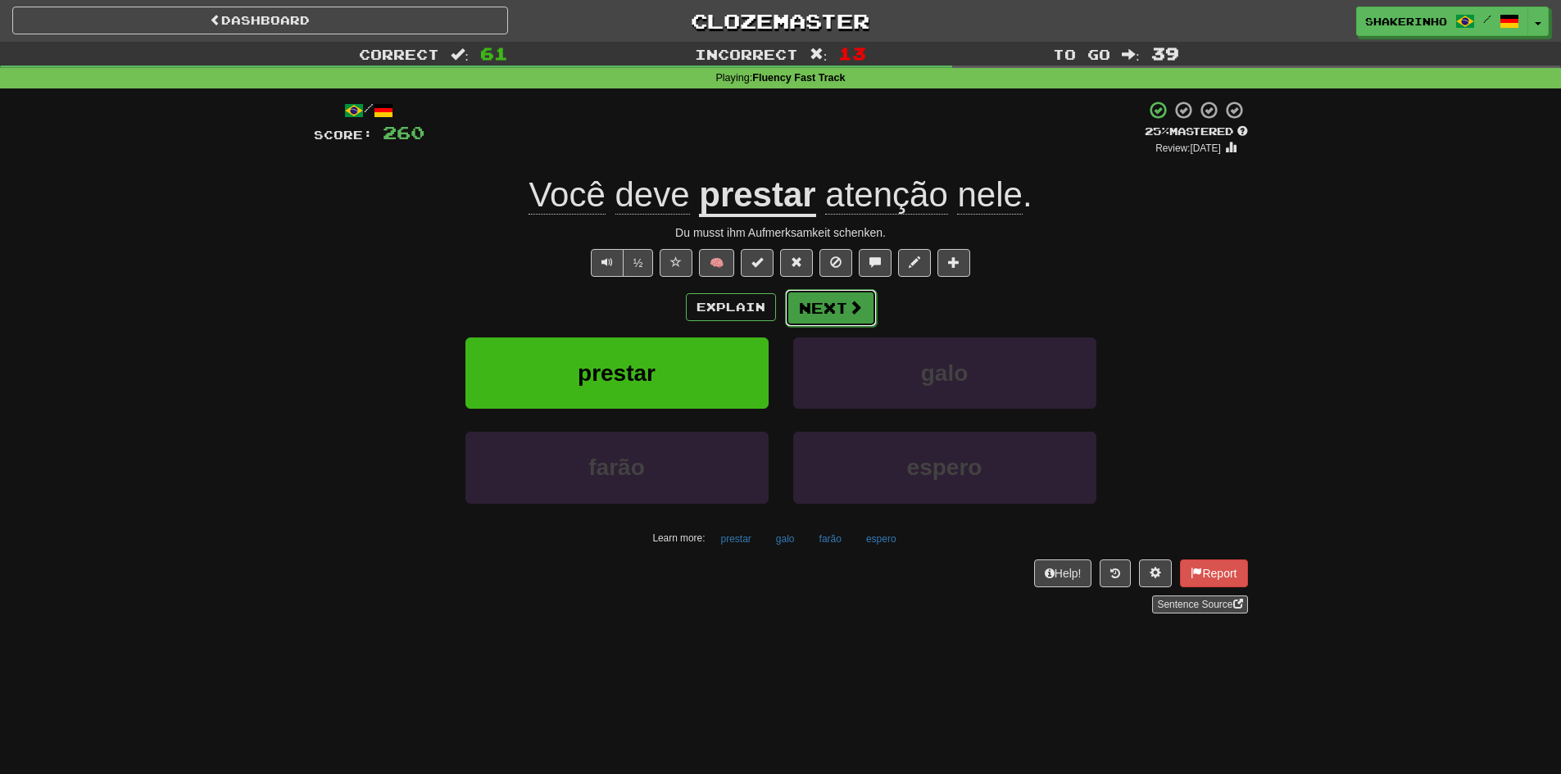
click at [794, 304] on button "Next" at bounding box center [831, 308] width 92 height 38
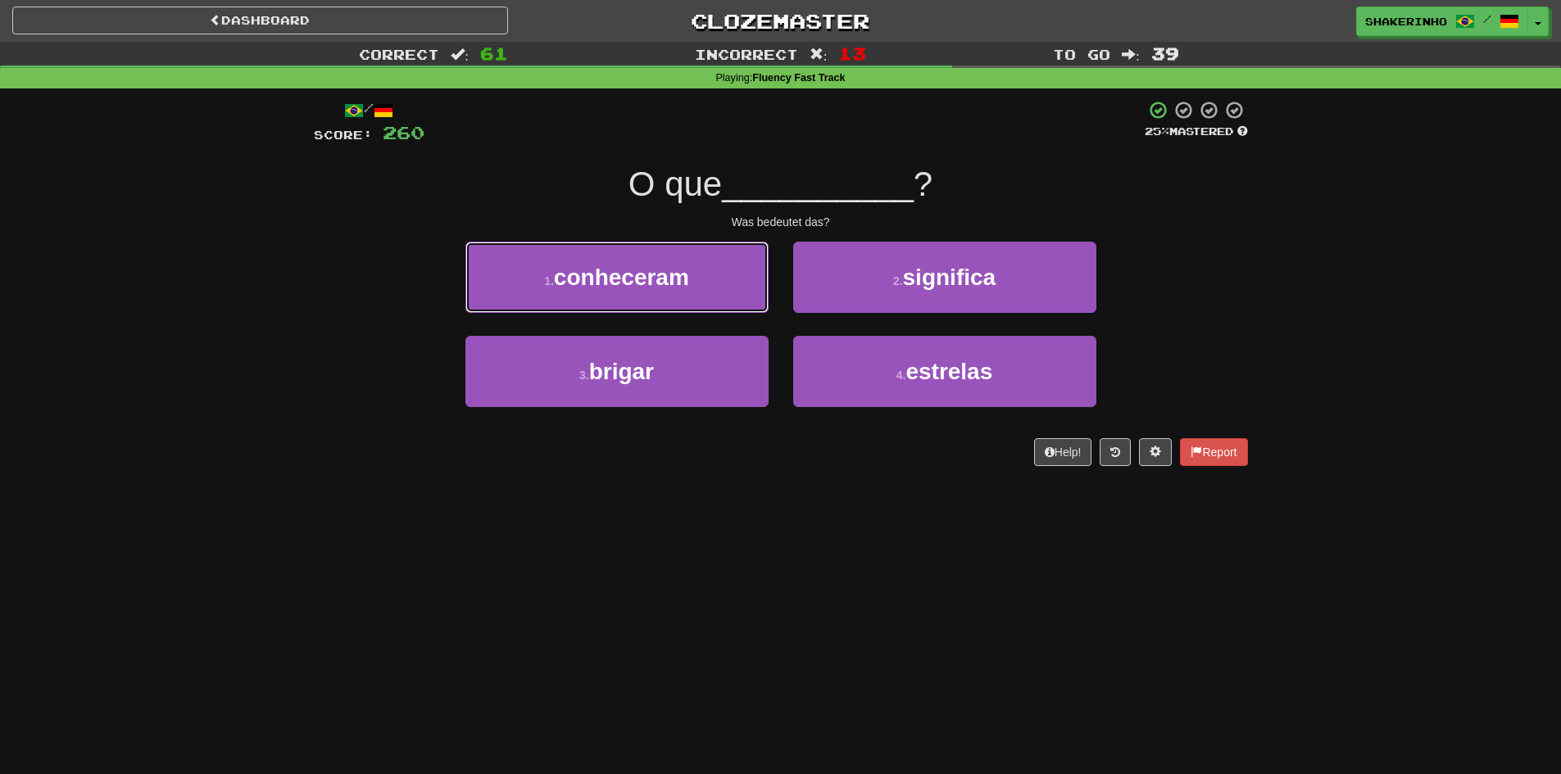
drag, startPoint x: 706, startPoint y: 264, endPoint x: 715, endPoint y: 205, distance: 59.7
click at [711, 206] on div "/ Score: 260 25 % Mastered O que __________ ? Was bedeutet das? 1 . conheceram …" at bounding box center [781, 283] width 934 height 366
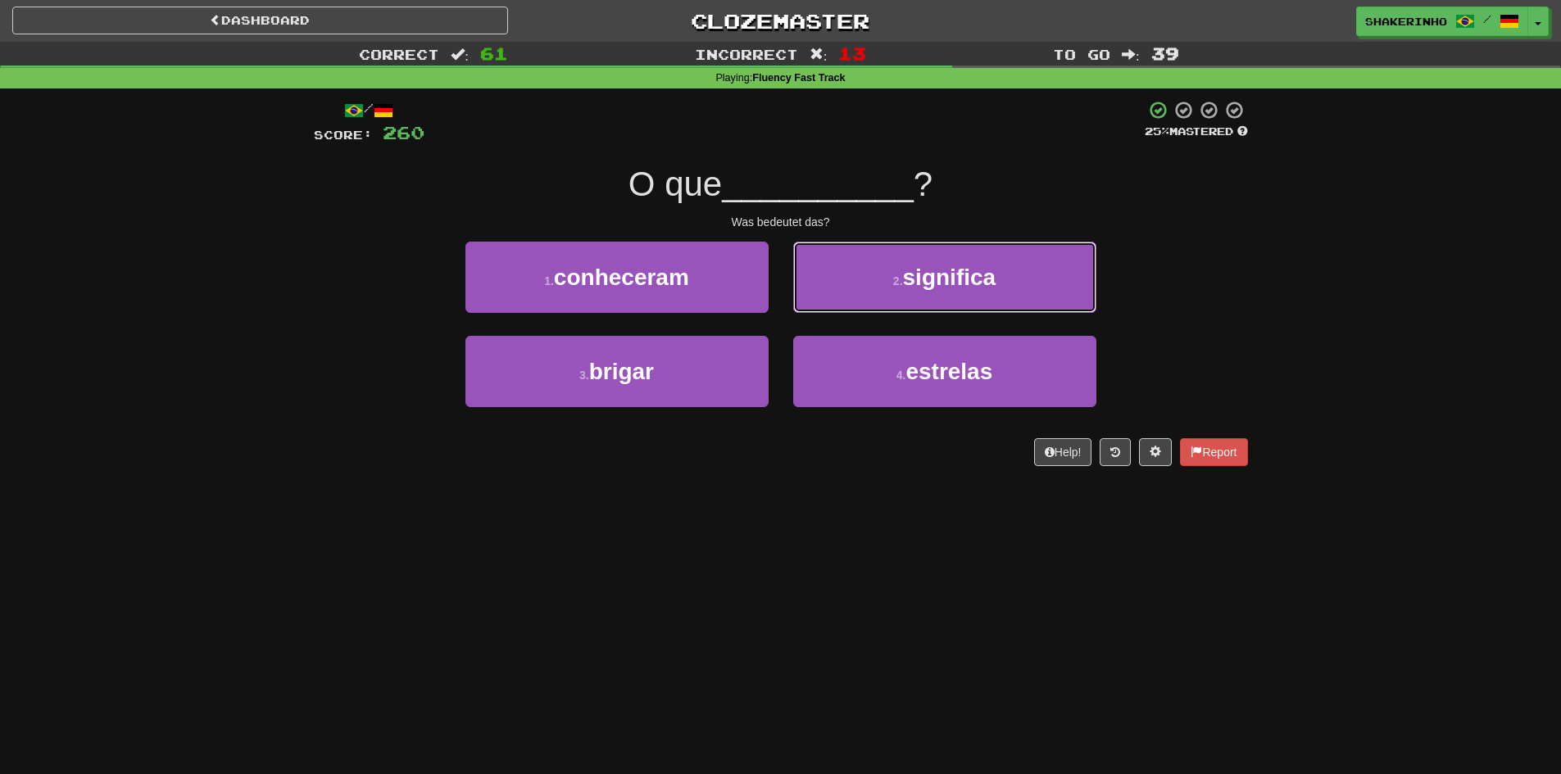
click at [859, 284] on button "2 . significa" at bounding box center [944, 277] width 303 height 71
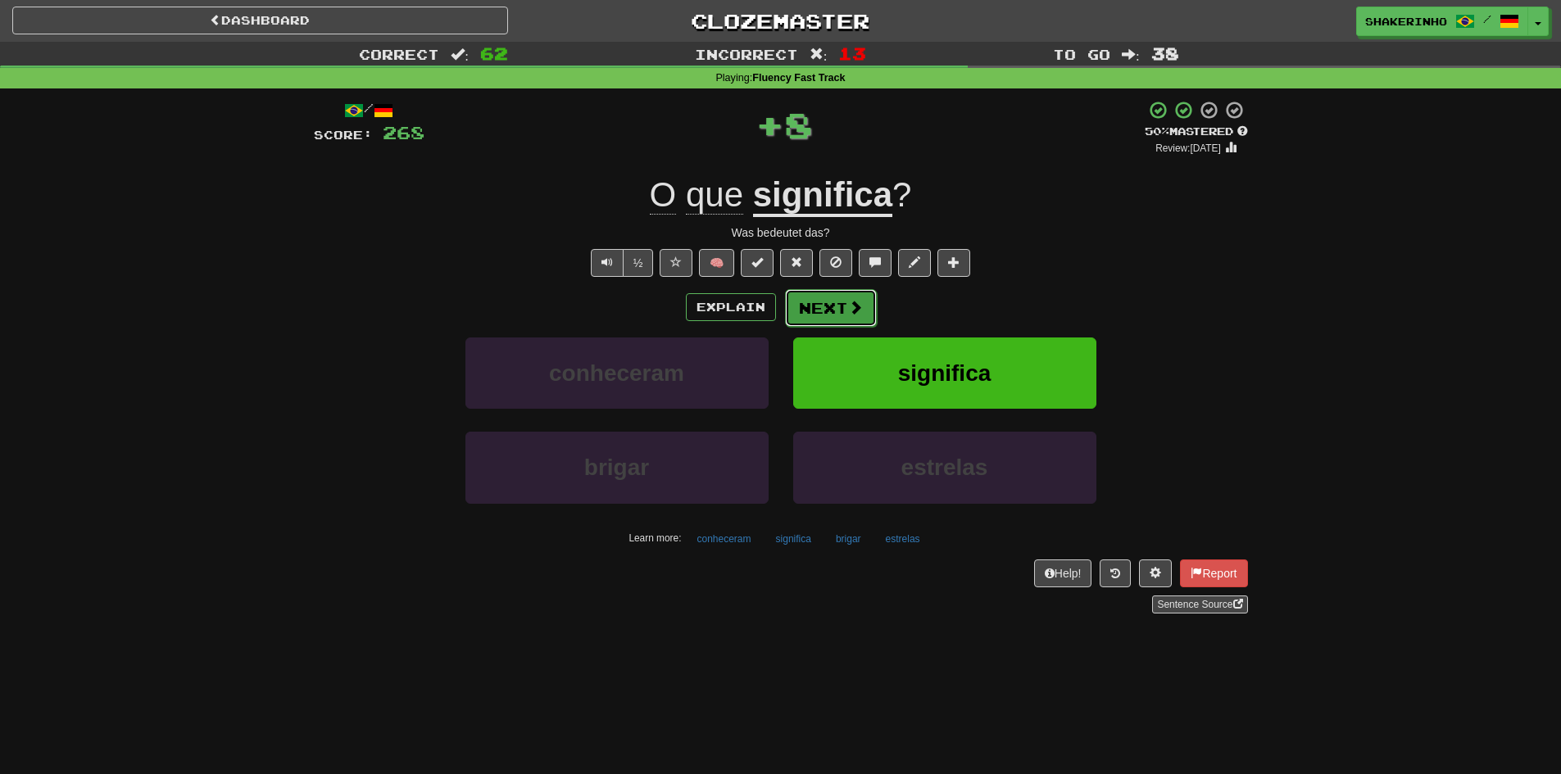
click at [820, 310] on button "Next" at bounding box center [831, 308] width 92 height 38
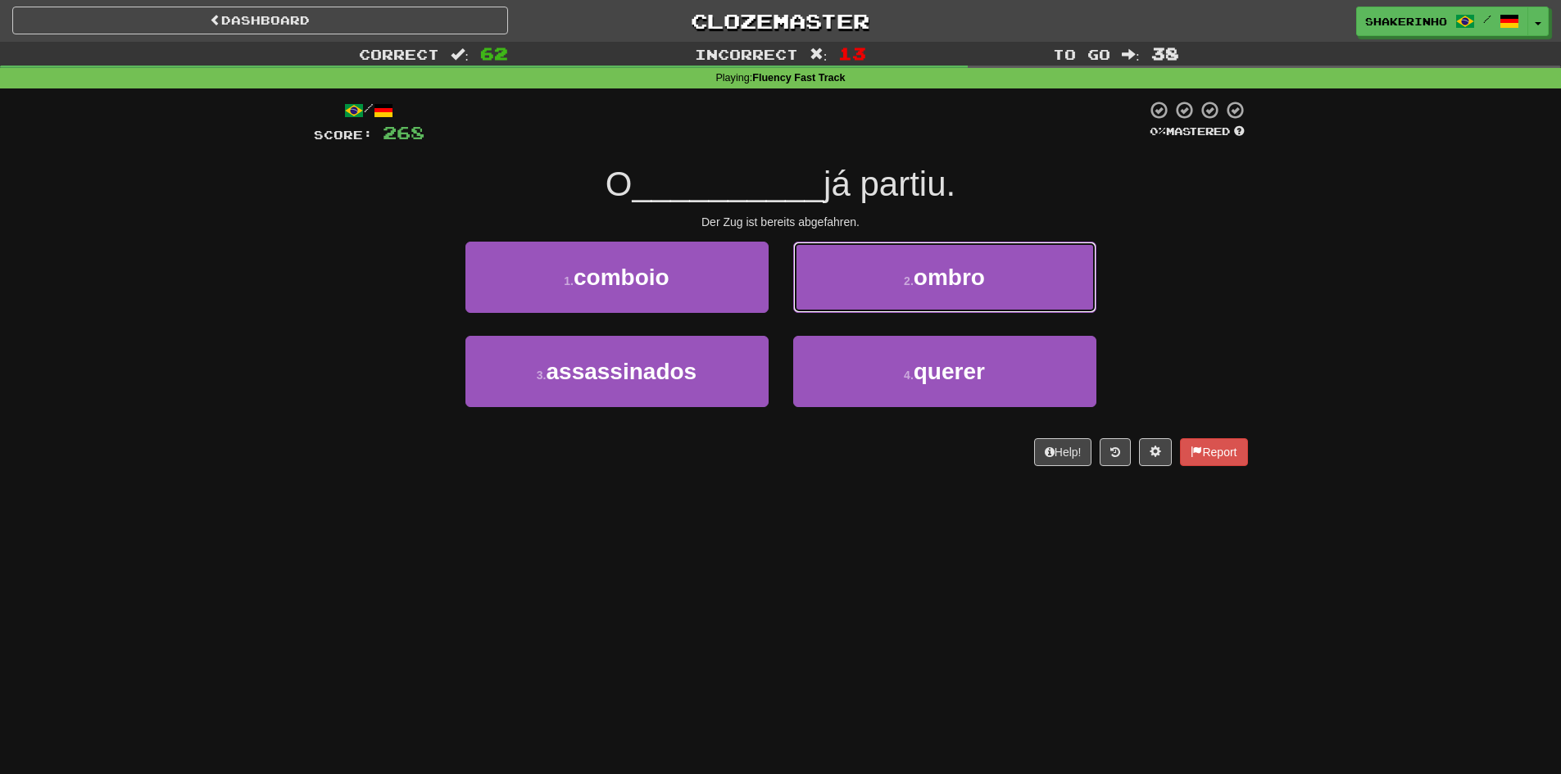
click at [820, 310] on button "2 . ombro" at bounding box center [944, 277] width 303 height 71
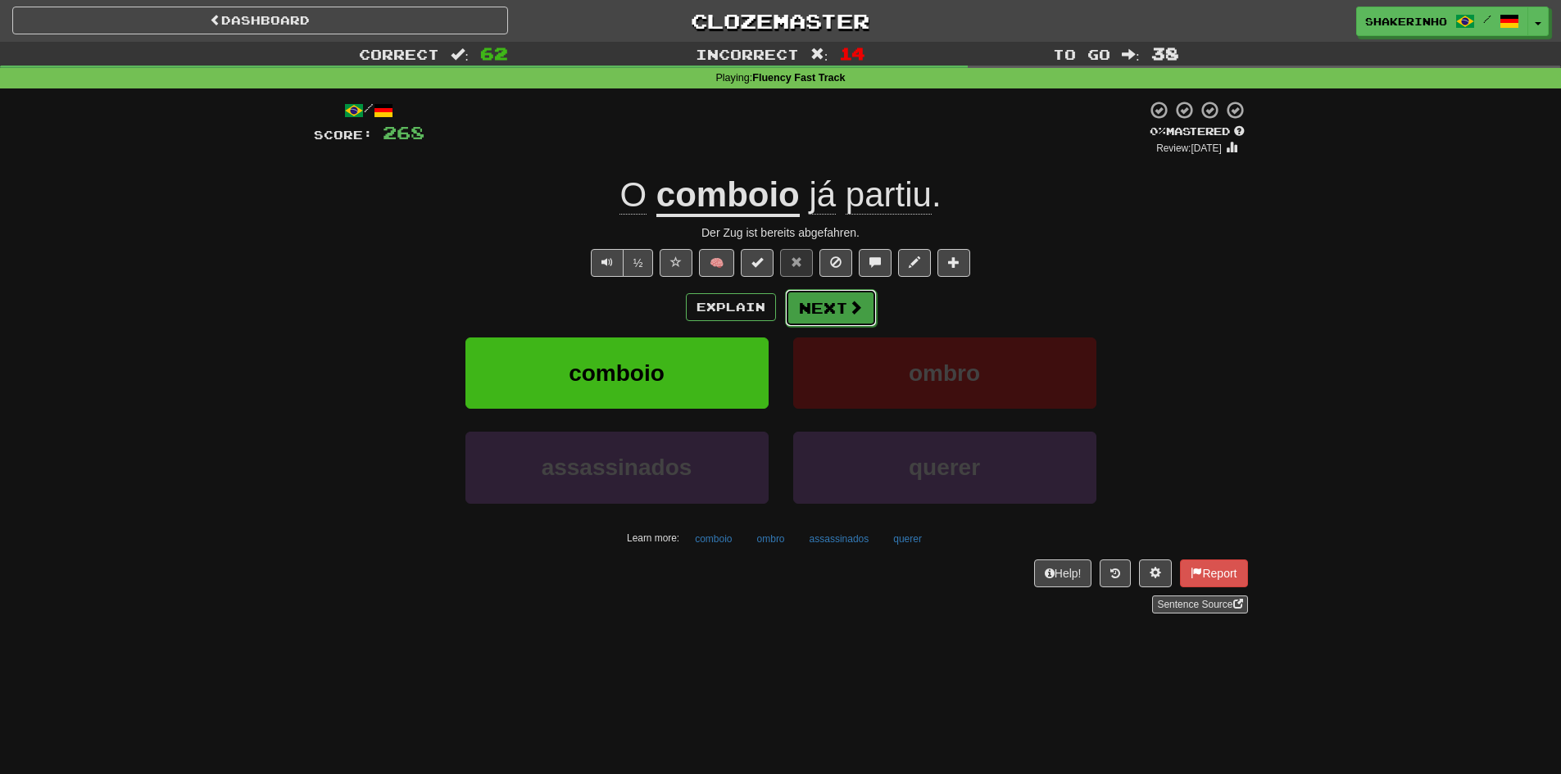
click at [844, 321] on button "Next" at bounding box center [831, 308] width 92 height 38
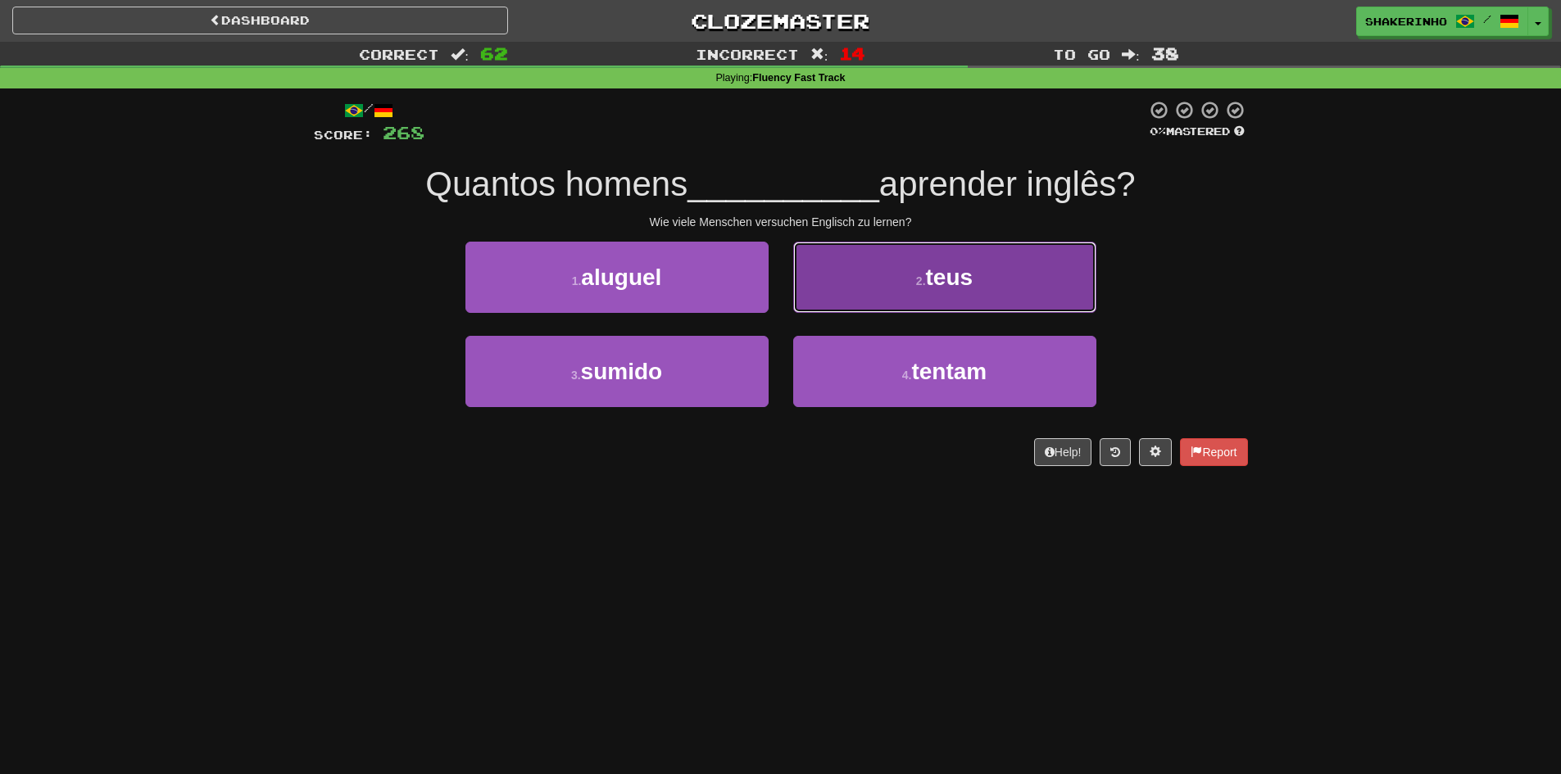
click at [934, 283] on span "teus" at bounding box center [950, 277] width 48 height 25
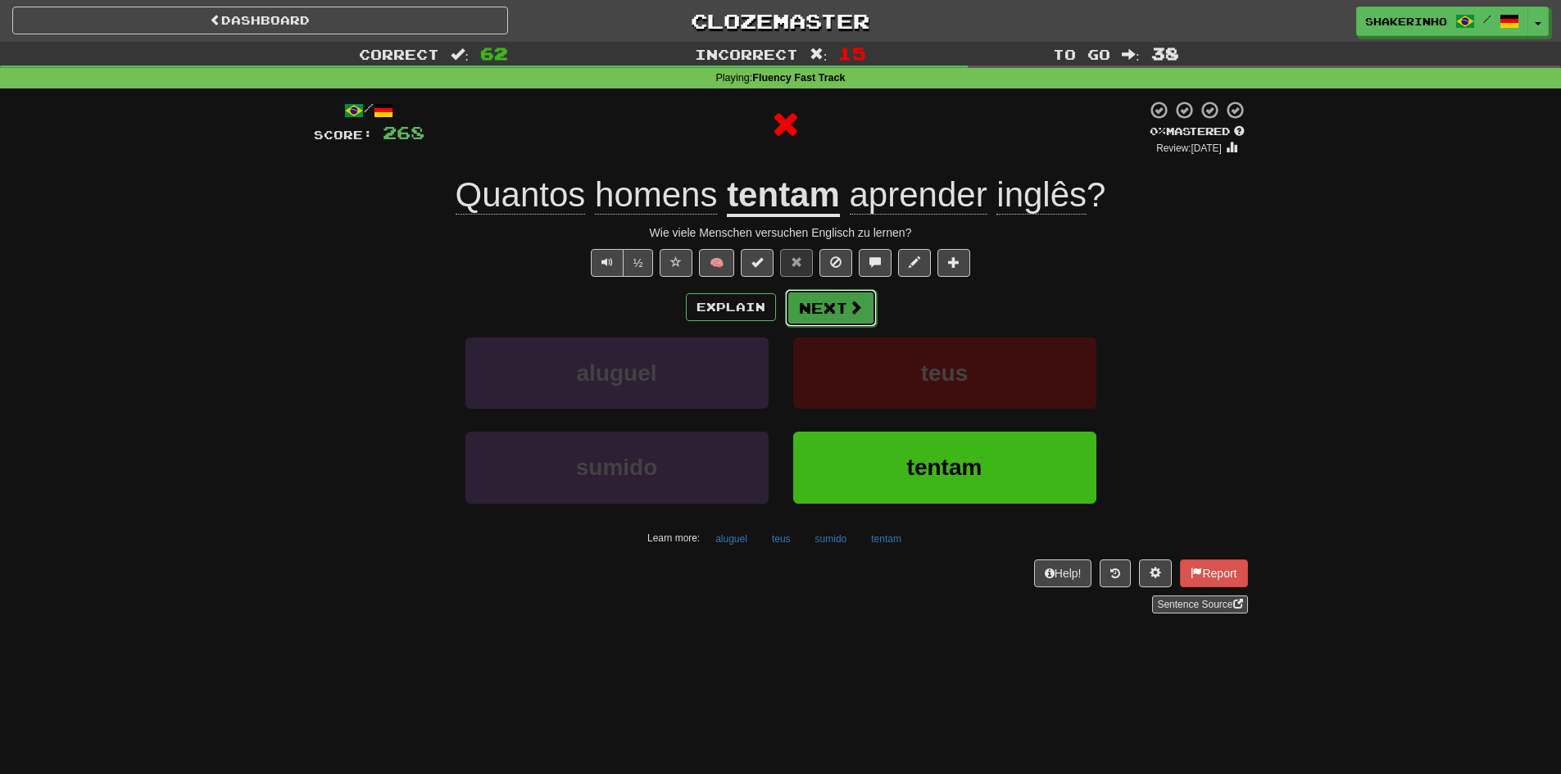
click at [843, 295] on button "Next" at bounding box center [831, 308] width 92 height 38
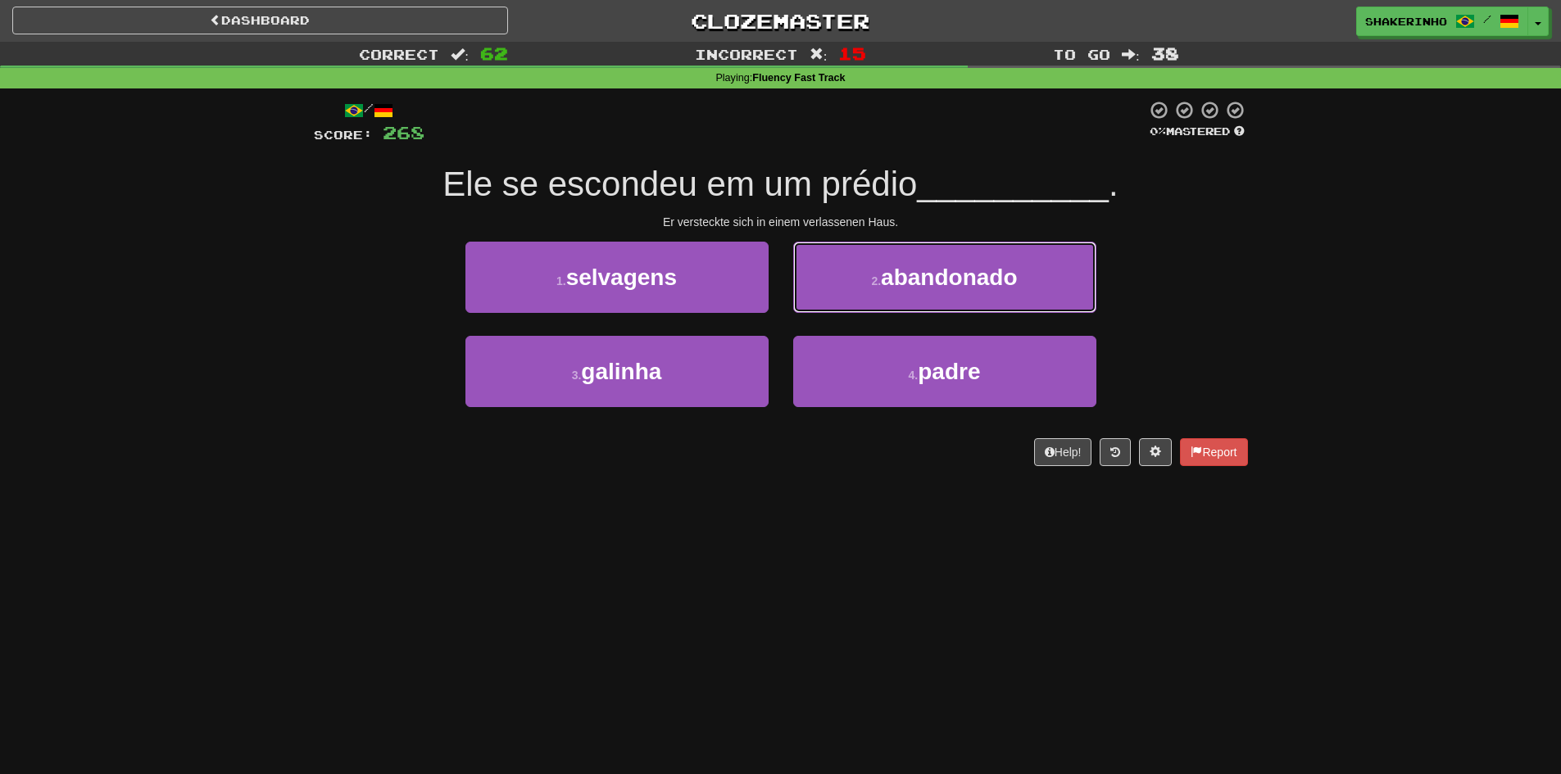
click at [843, 296] on button "2 . abandonado" at bounding box center [944, 277] width 303 height 71
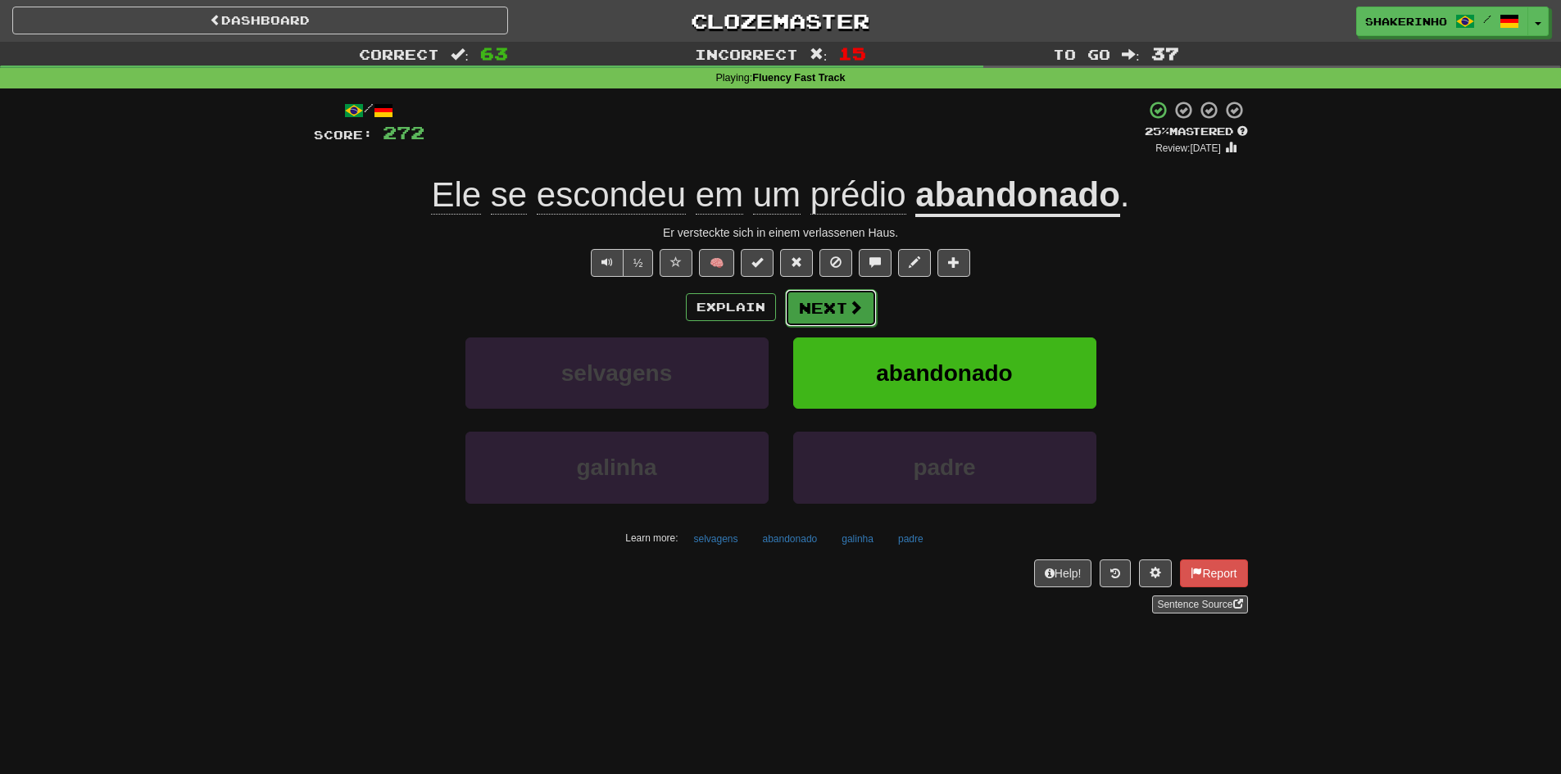
click at [819, 295] on button "Next" at bounding box center [831, 308] width 92 height 38
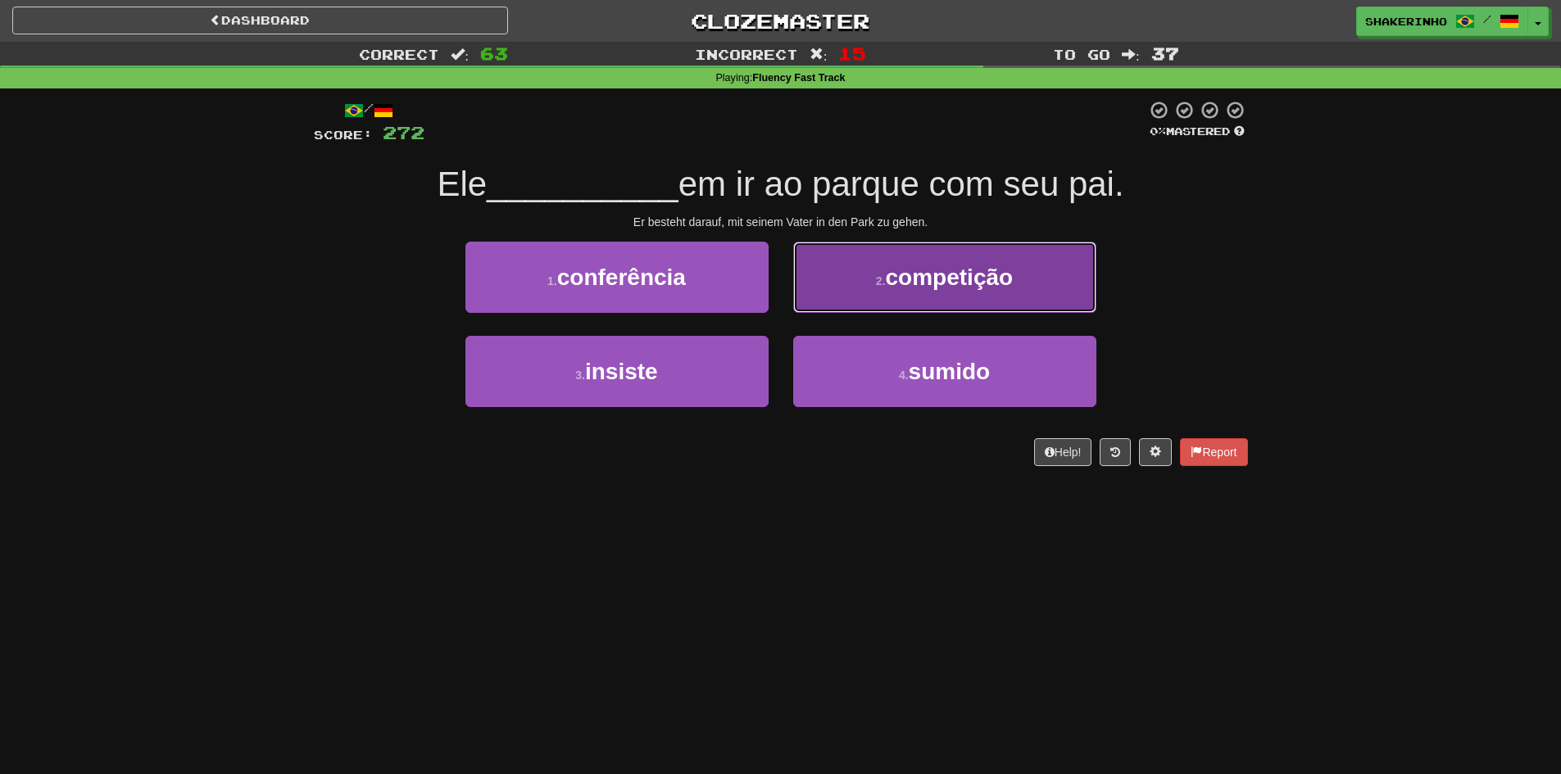
click at [889, 294] on button "2 . competição" at bounding box center [944, 277] width 303 height 71
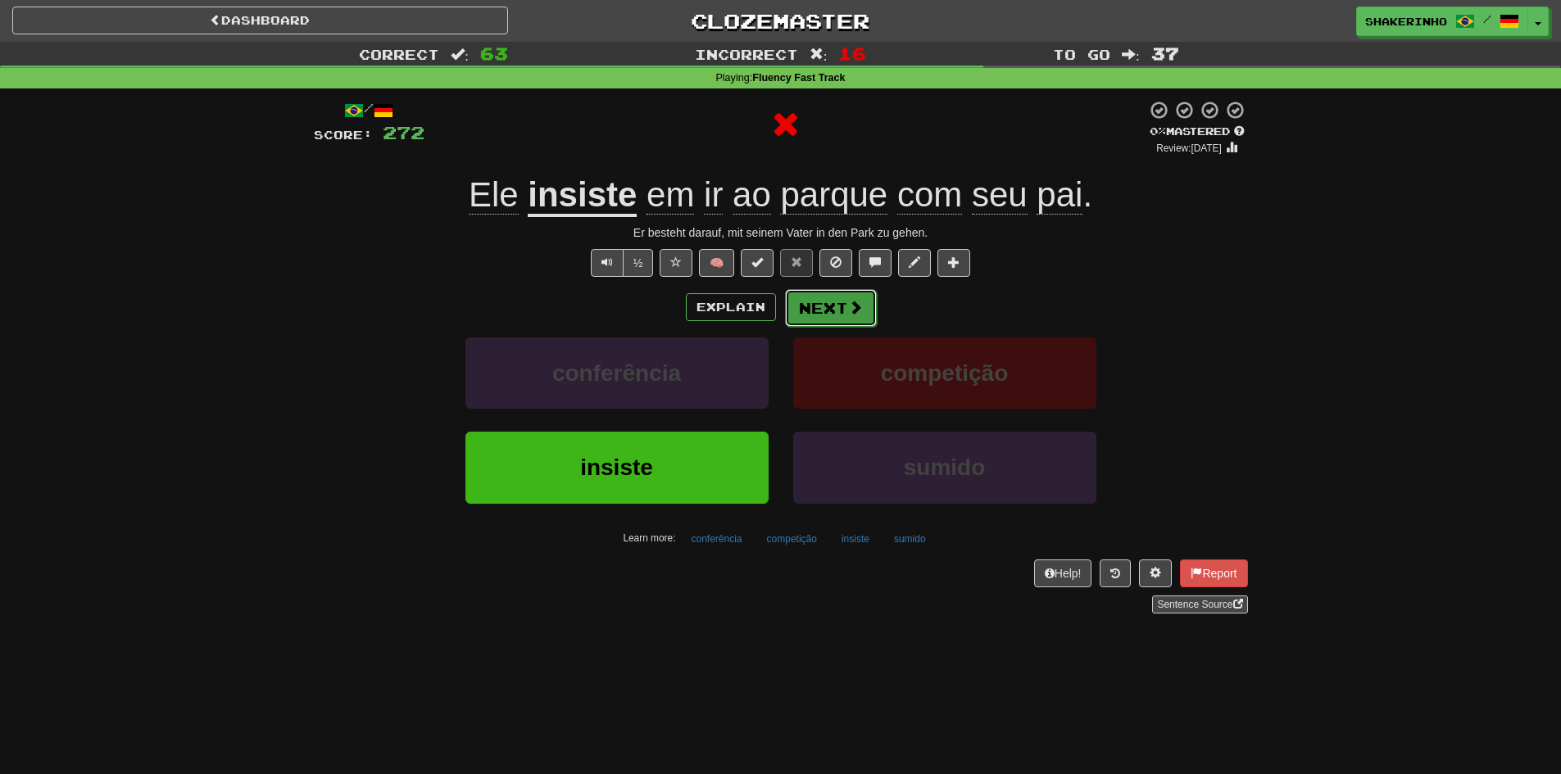
click at [811, 308] on button "Next" at bounding box center [831, 308] width 92 height 38
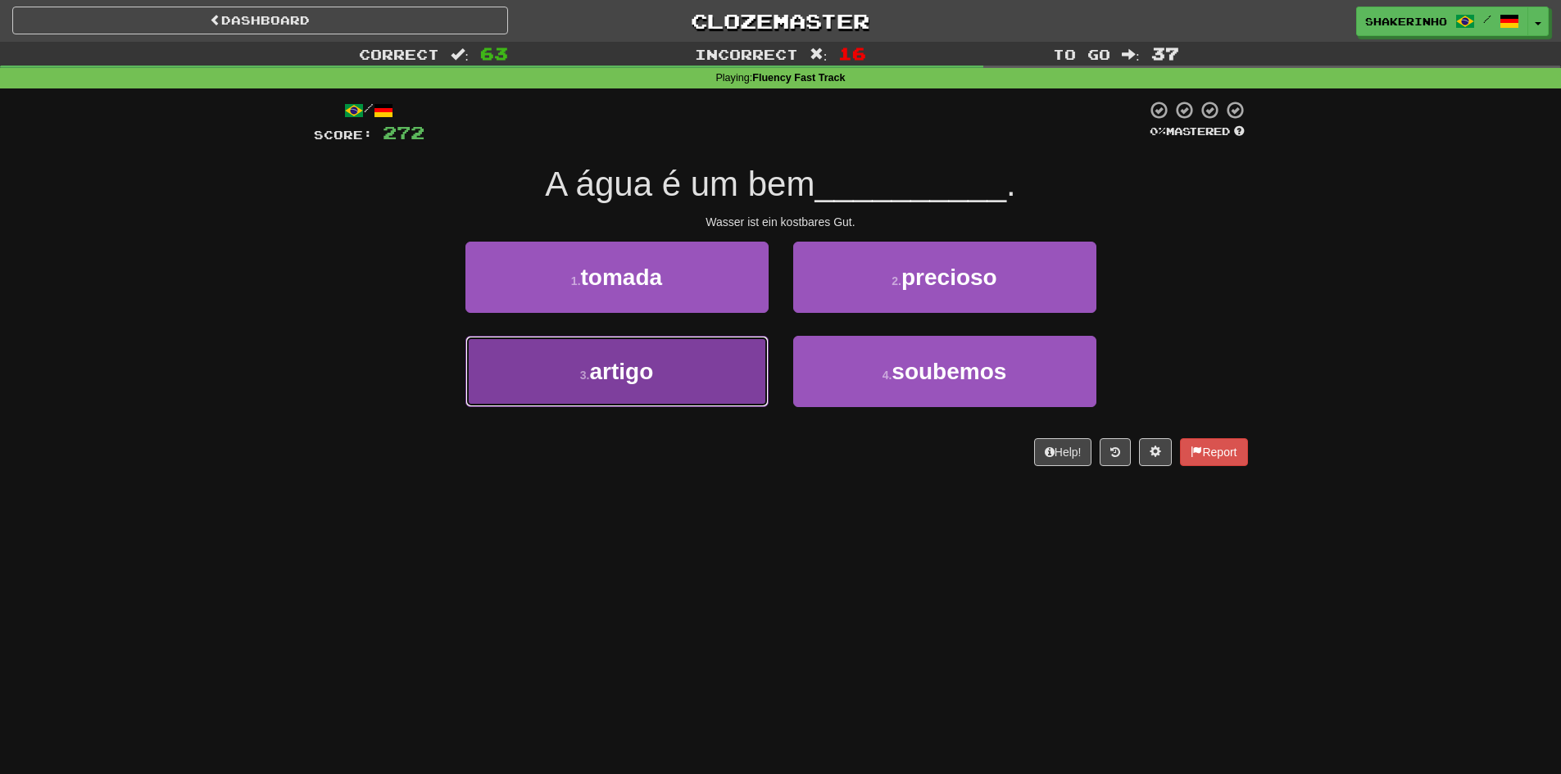
click at [709, 363] on button "3 . artigo" at bounding box center [617, 371] width 303 height 71
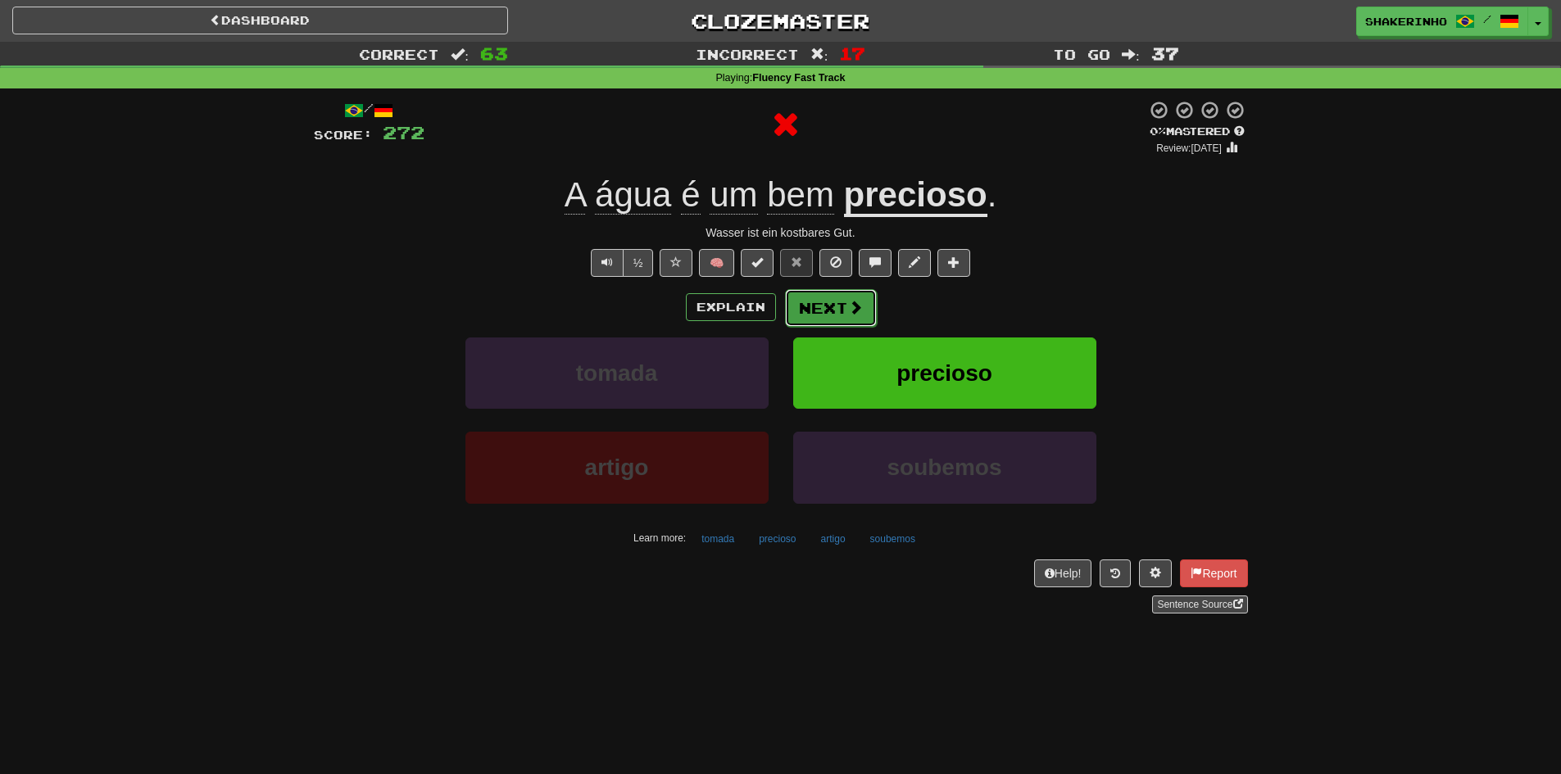
click at [831, 319] on button "Next" at bounding box center [831, 308] width 92 height 38
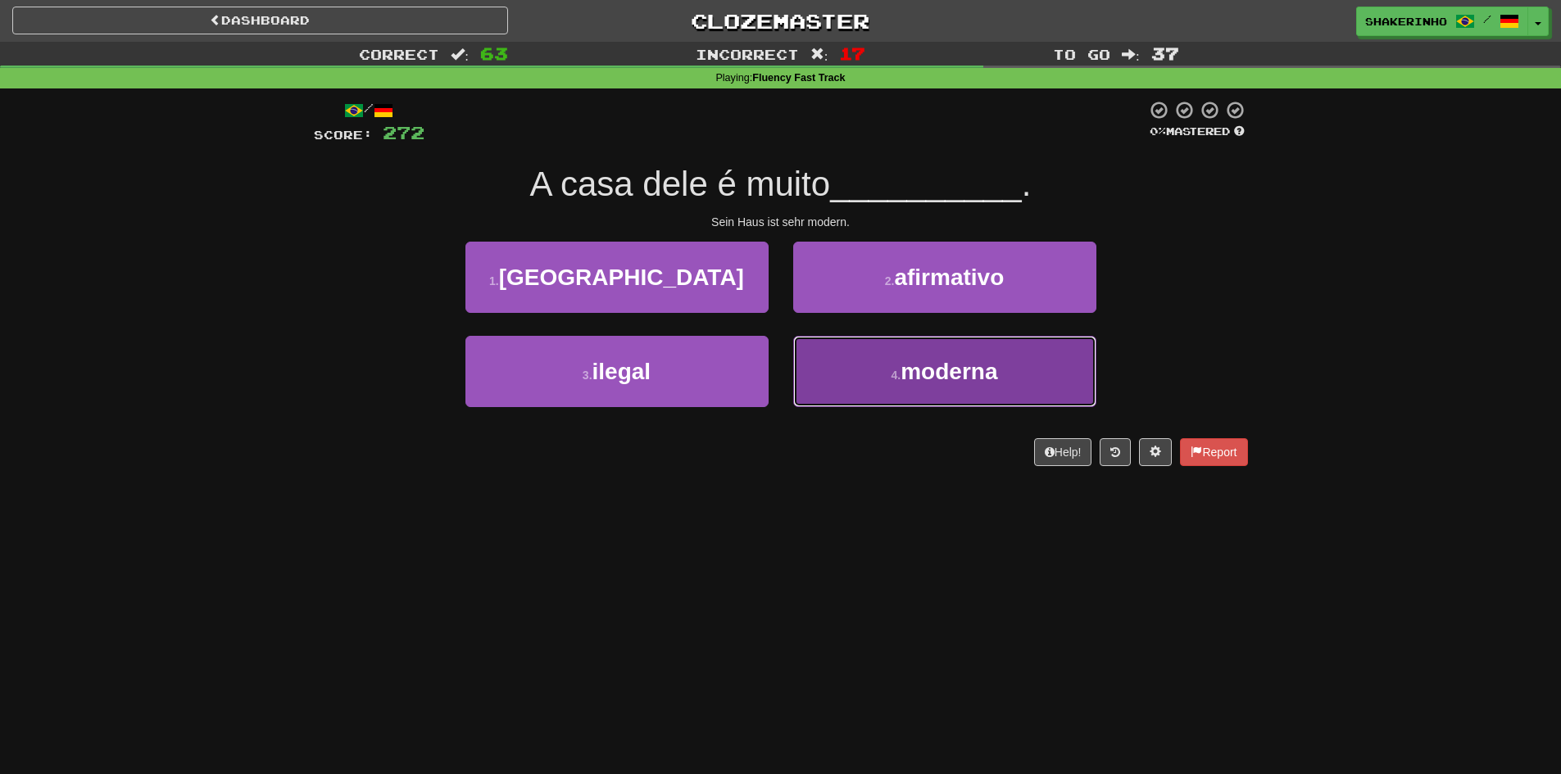
click at [846, 395] on button "4 . moderna" at bounding box center [944, 371] width 303 height 71
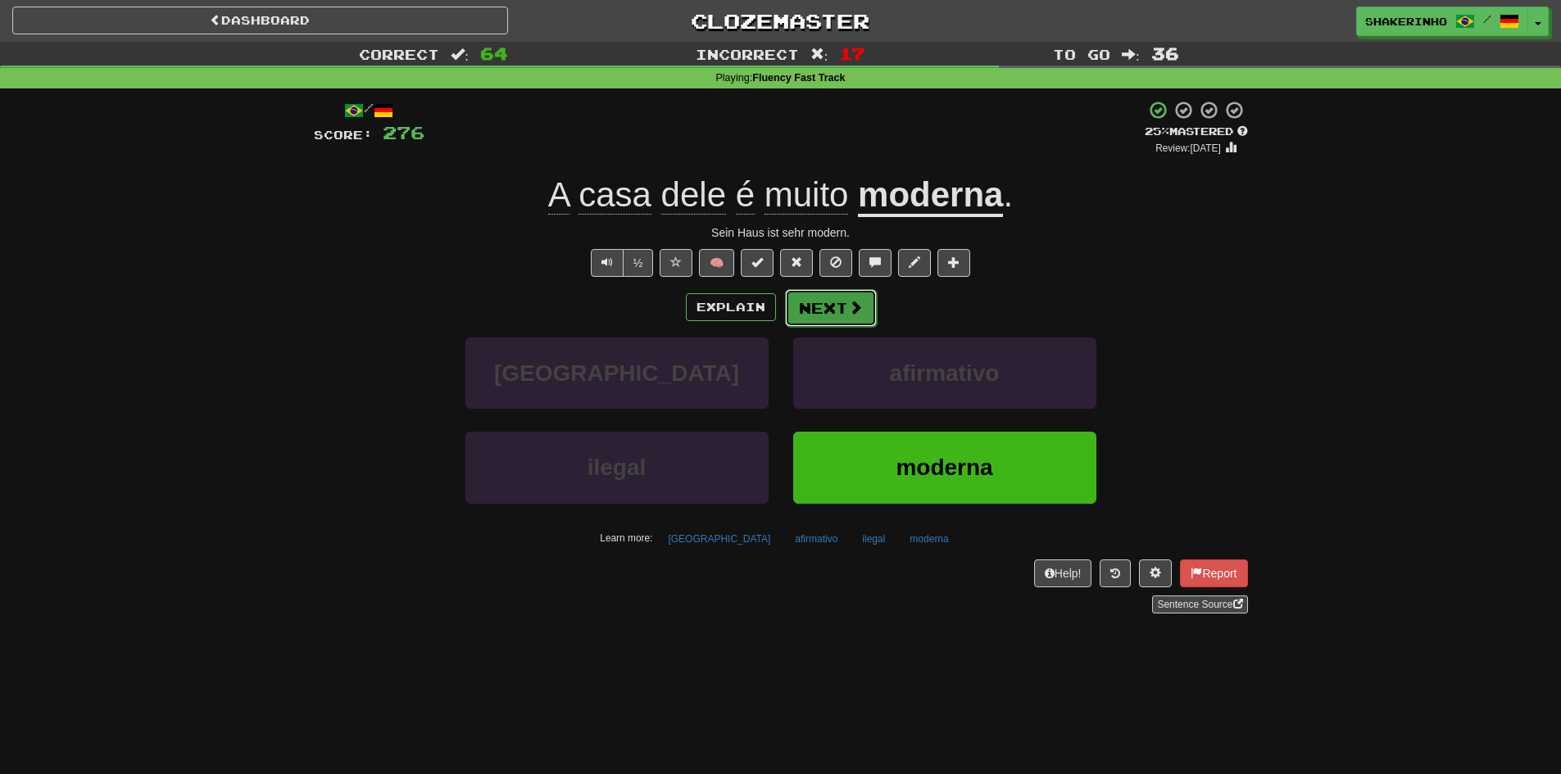
click at [808, 319] on button "Next" at bounding box center [831, 308] width 92 height 38
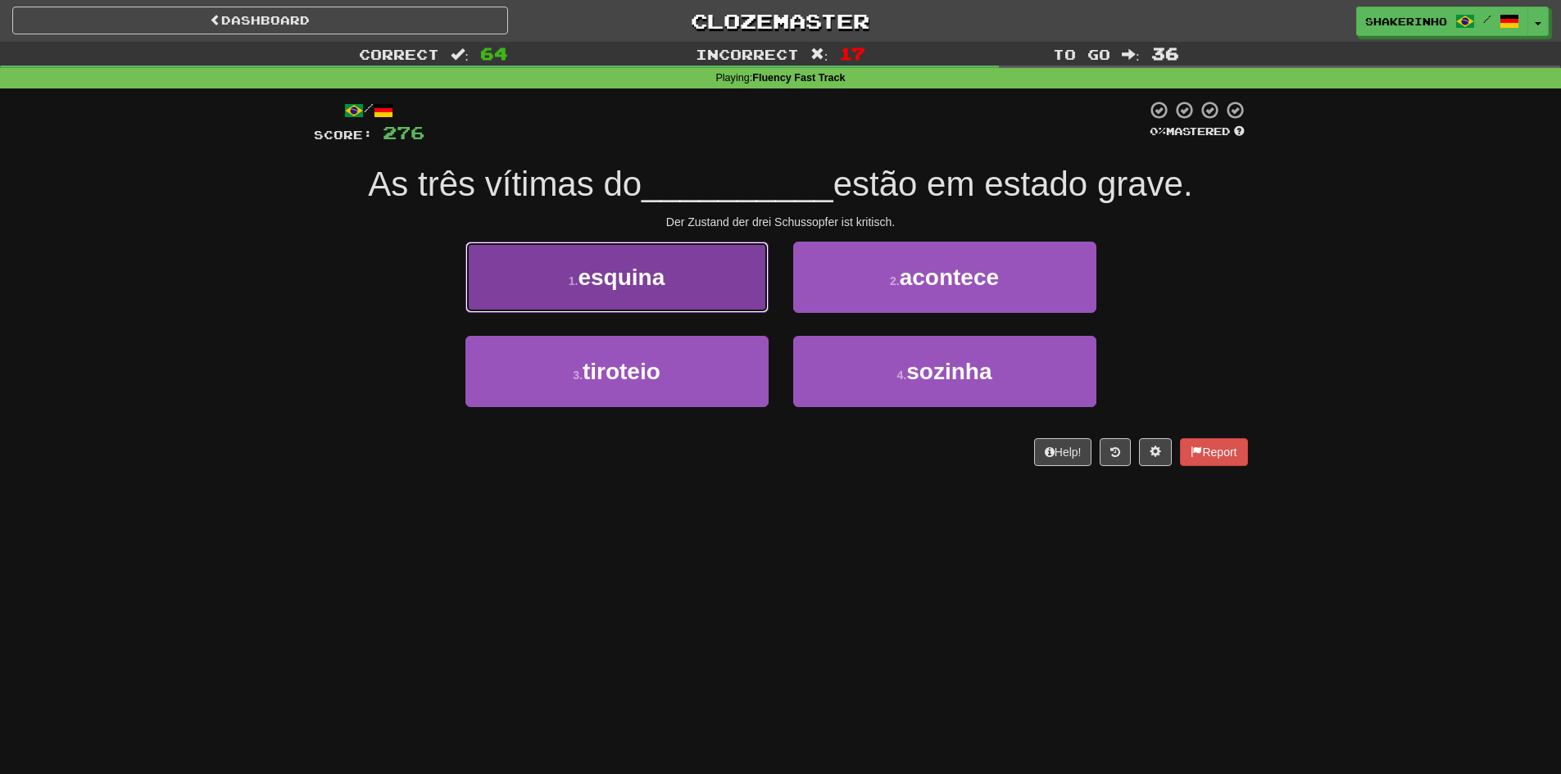
click at [695, 302] on button "1 . esquina" at bounding box center [617, 277] width 303 height 71
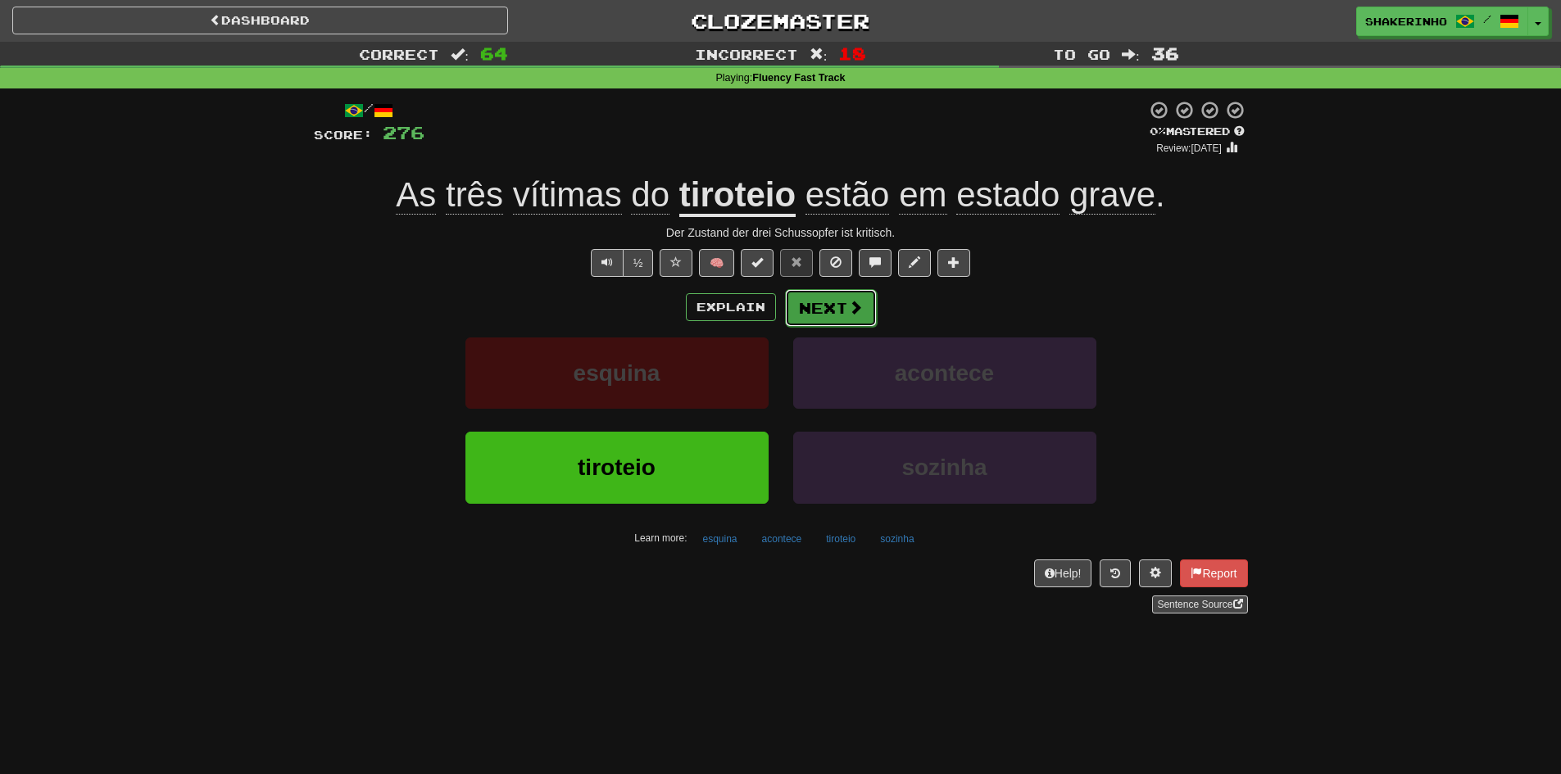
click at [815, 301] on button "Next" at bounding box center [831, 308] width 92 height 38
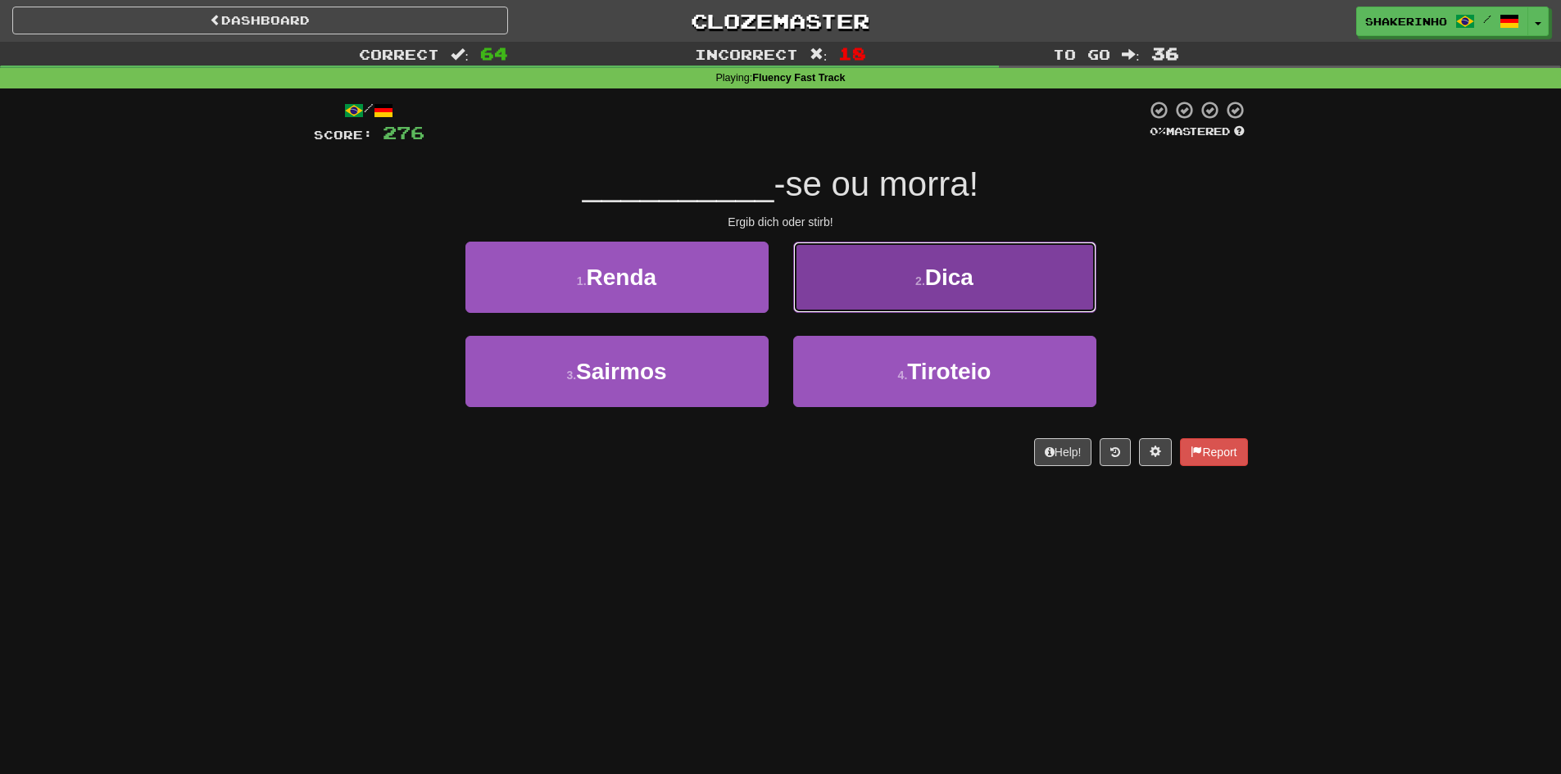
click at [847, 284] on button "2 . Dica" at bounding box center [944, 277] width 303 height 71
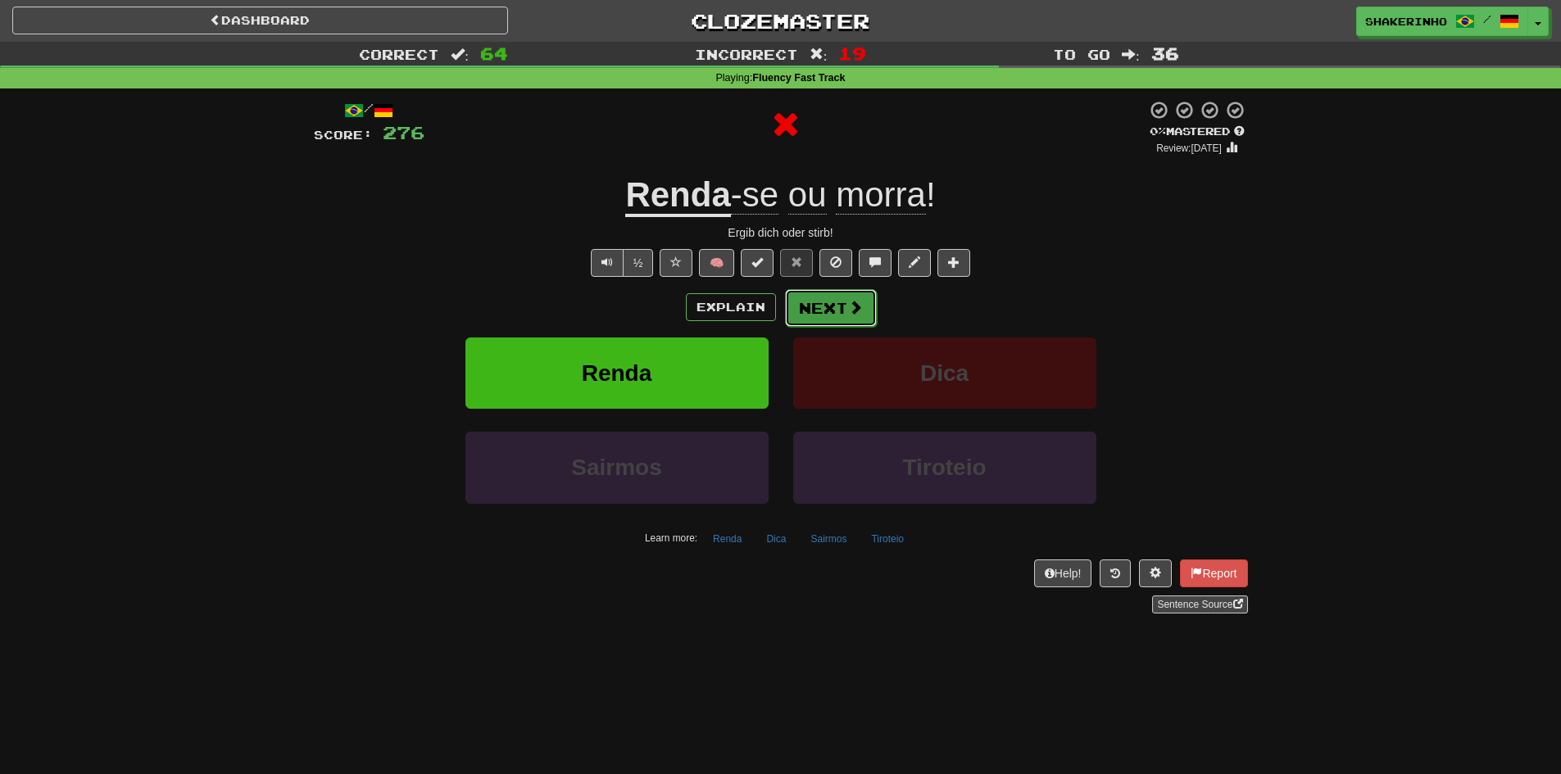
click at [805, 307] on button "Next" at bounding box center [831, 308] width 92 height 38
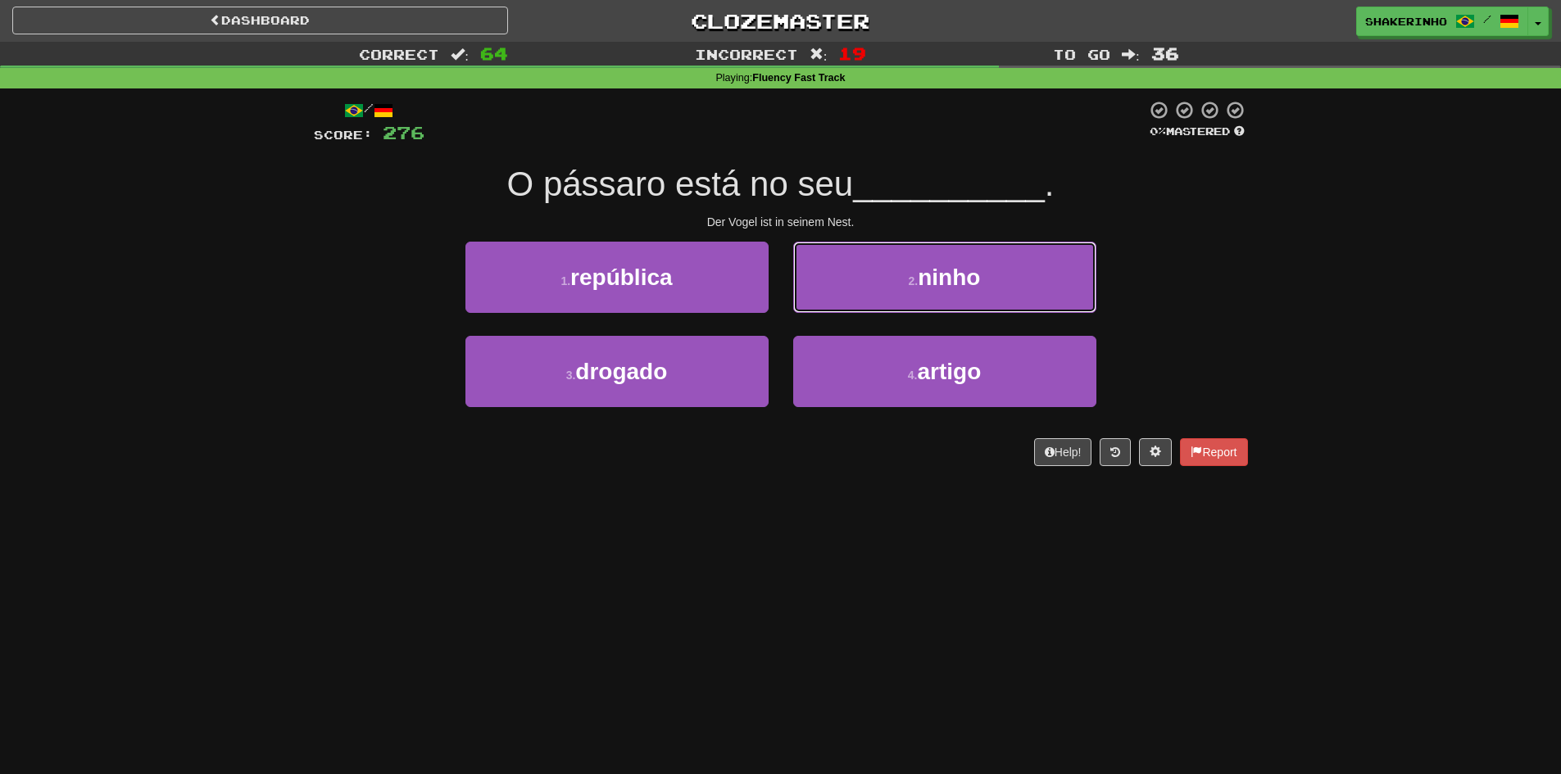
click at [805, 307] on button "2 . ninho" at bounding box center [944, 277] width 303 height 71
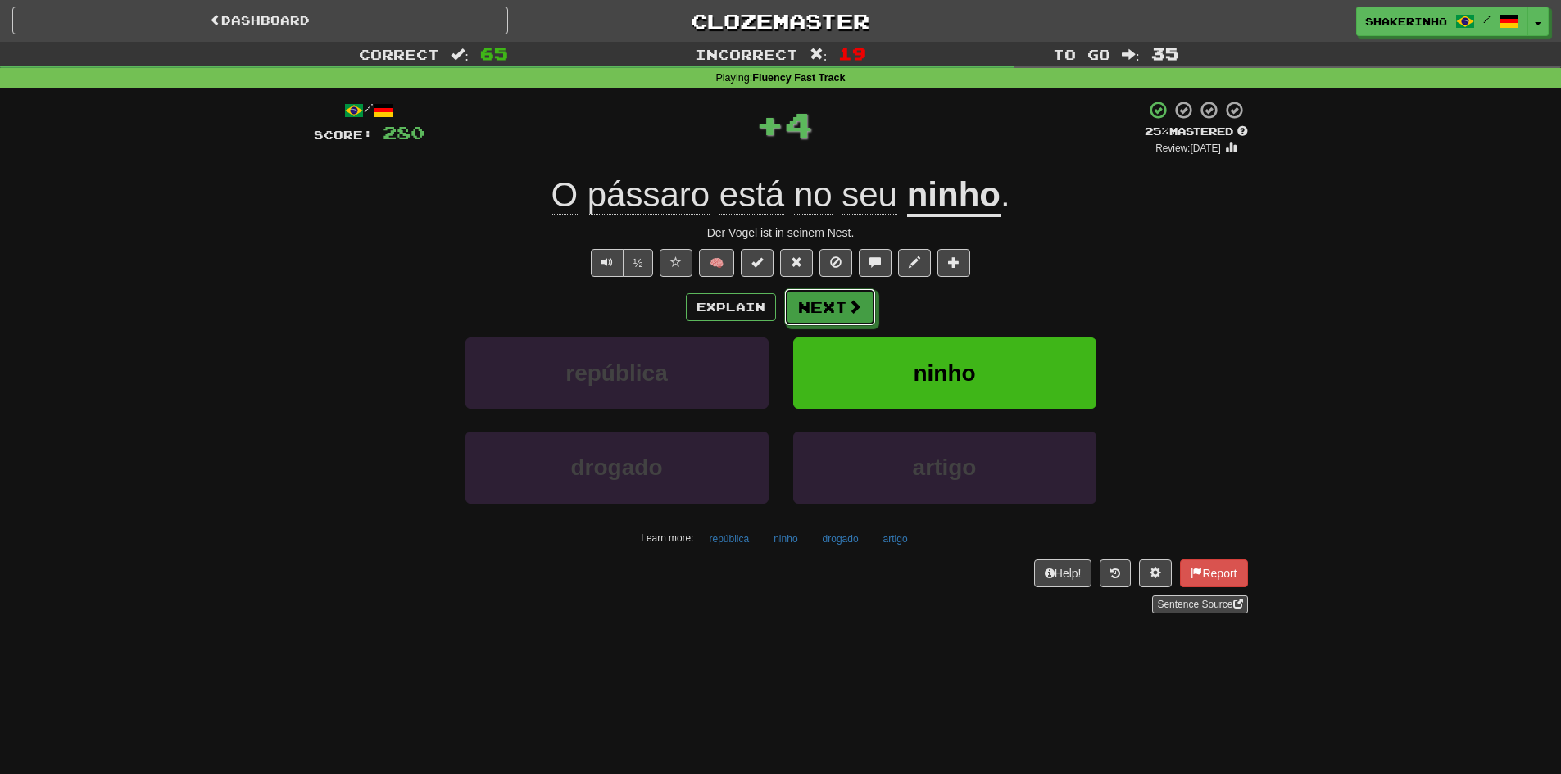
click at [805, 307] on button "Next" at bounding box center [830, 307] width 92 height 38
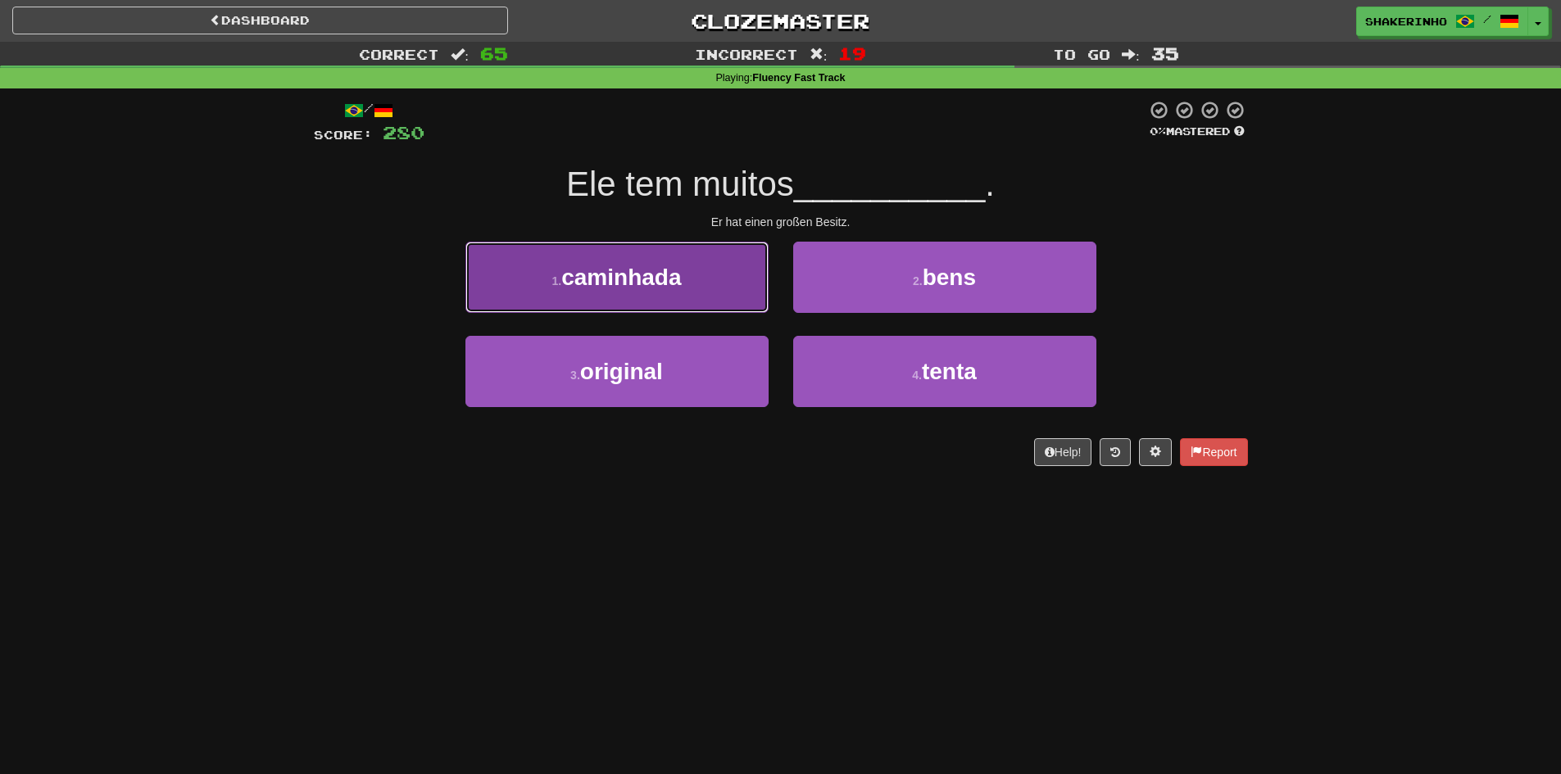
click at [719, 290] on button "1 . caminhada" at bounding box center [617, 277] width 303 height 71
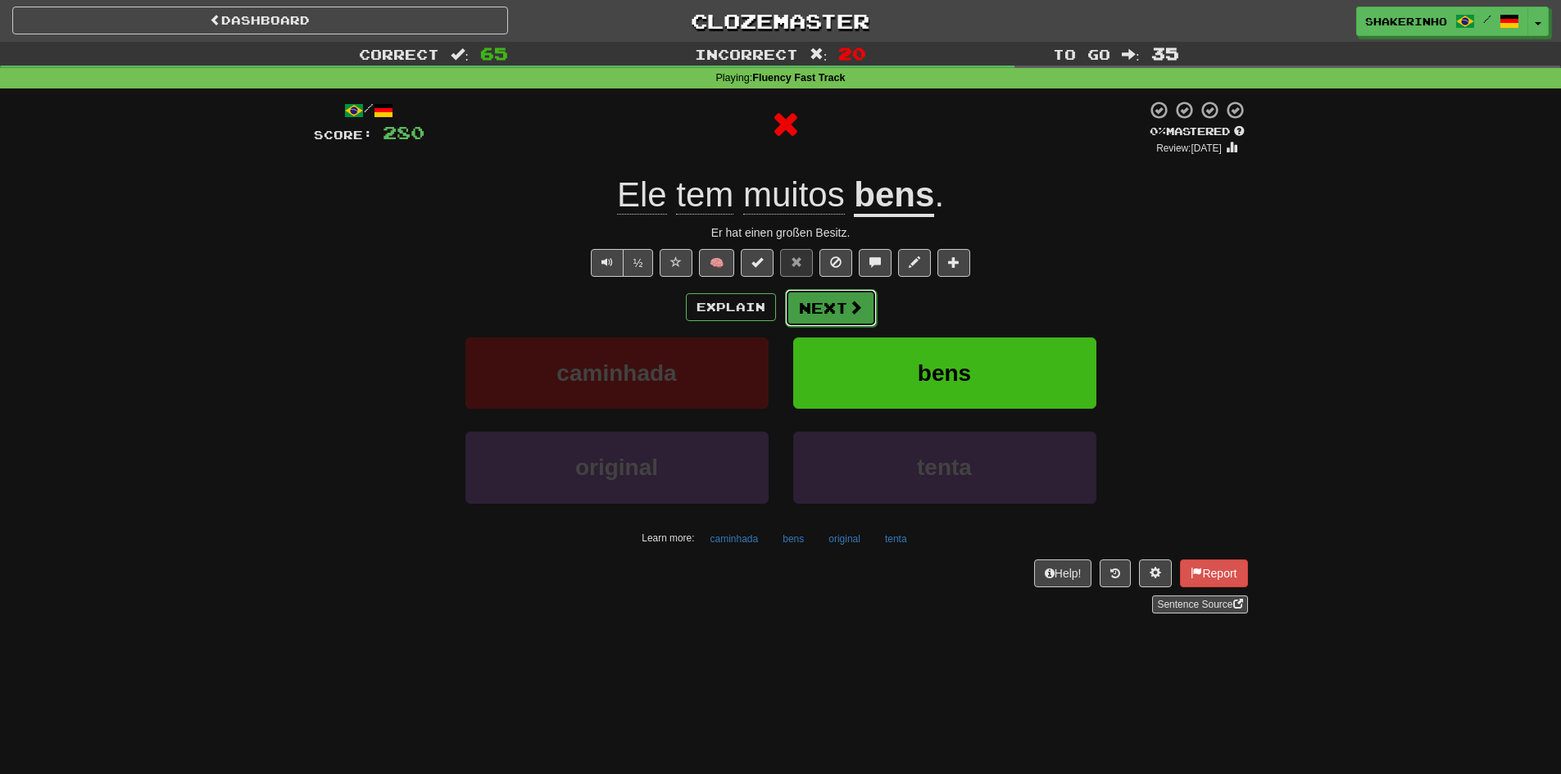
click at [835, 308] on button "Next" at bounding box center [831, 308] width 92 height 38
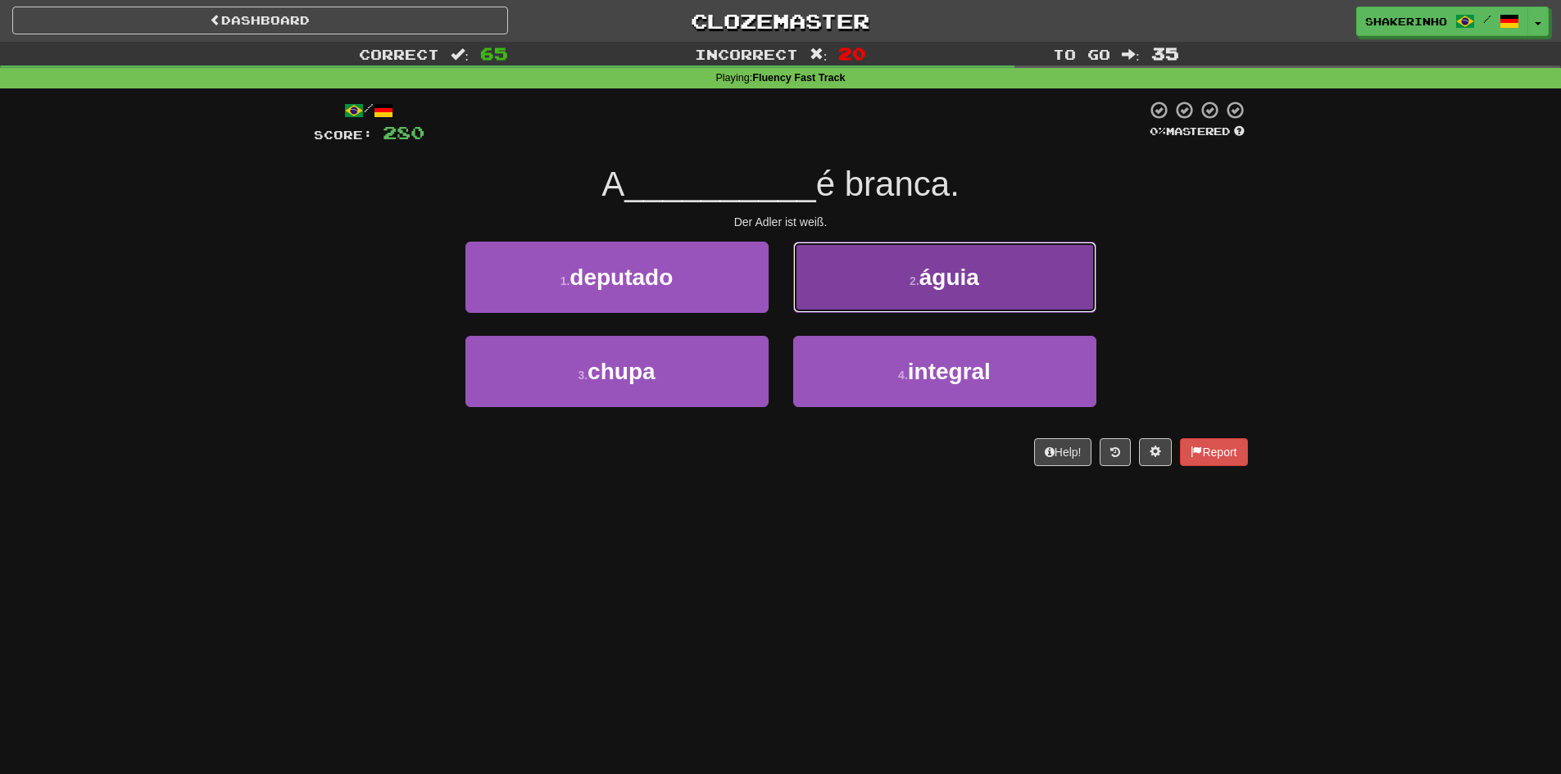
click at [906, 303] on button "2 . águia" at bounding box center [944, 277] width 303 height 71
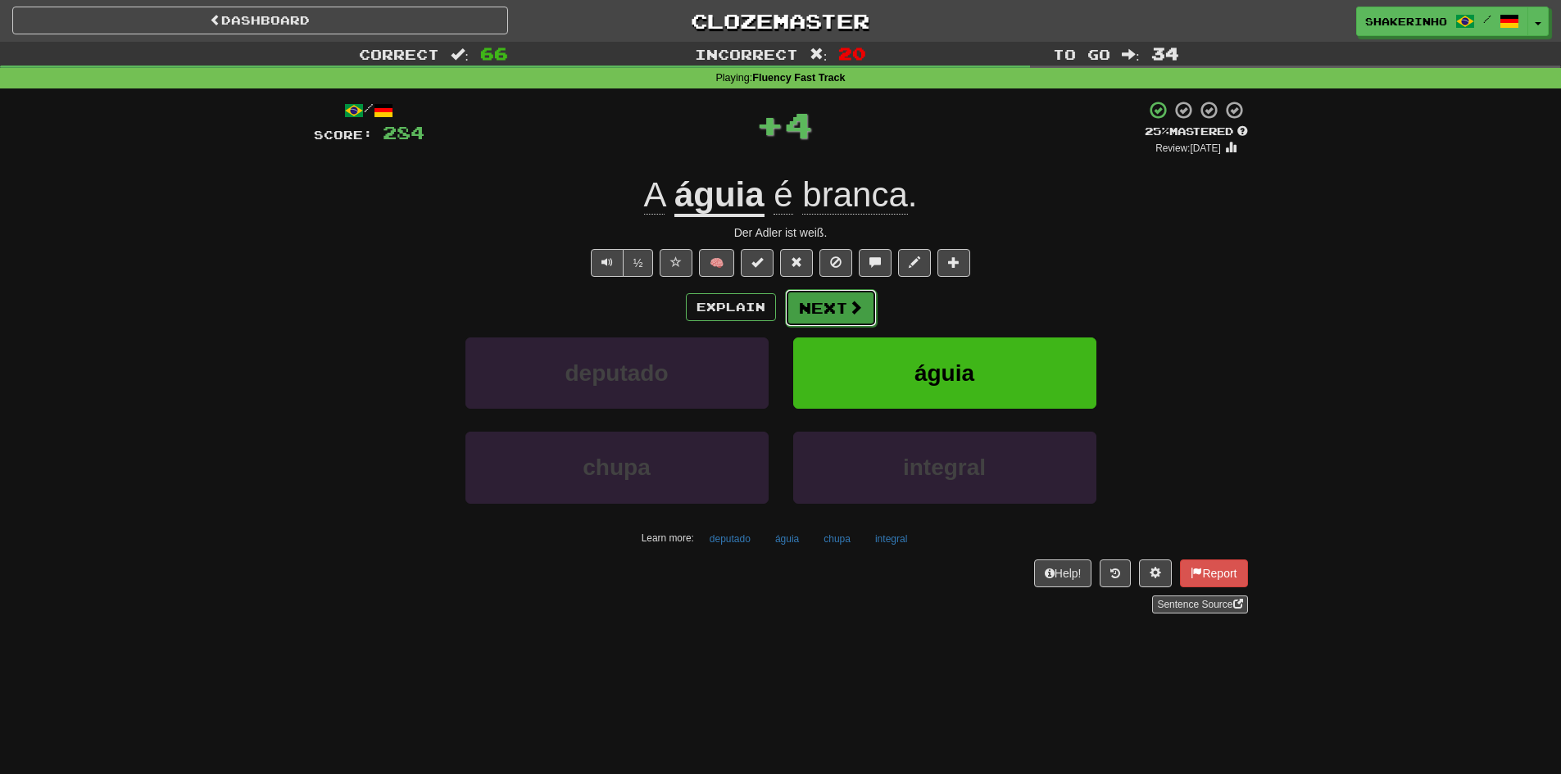
click at [831, 313] on button "Next" at bounding box center [831, 308] width 92 height 38
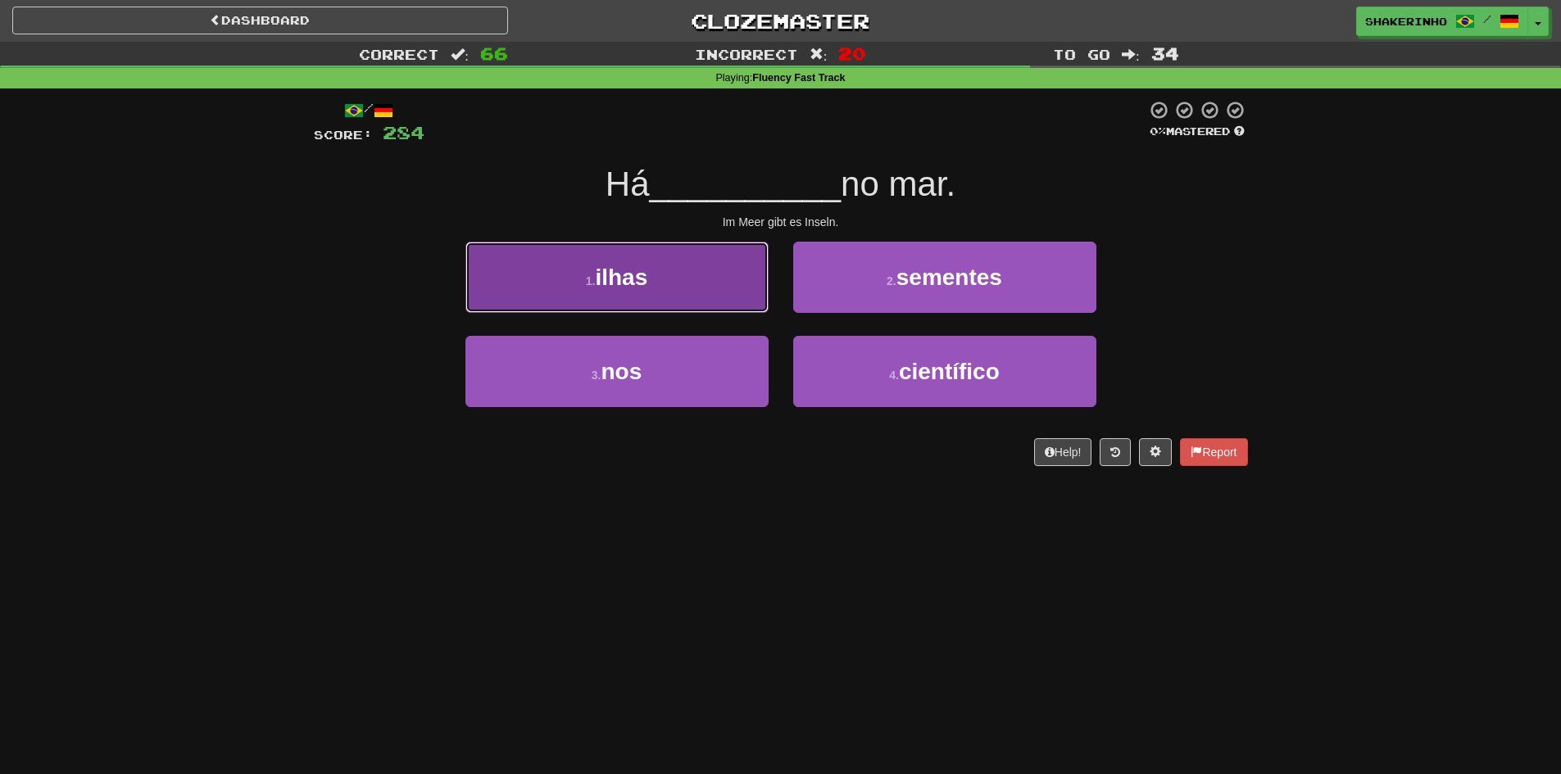
click at [724, 290] on button "1 . ilhas" at bounding box center [617, 277] width 303 height 71
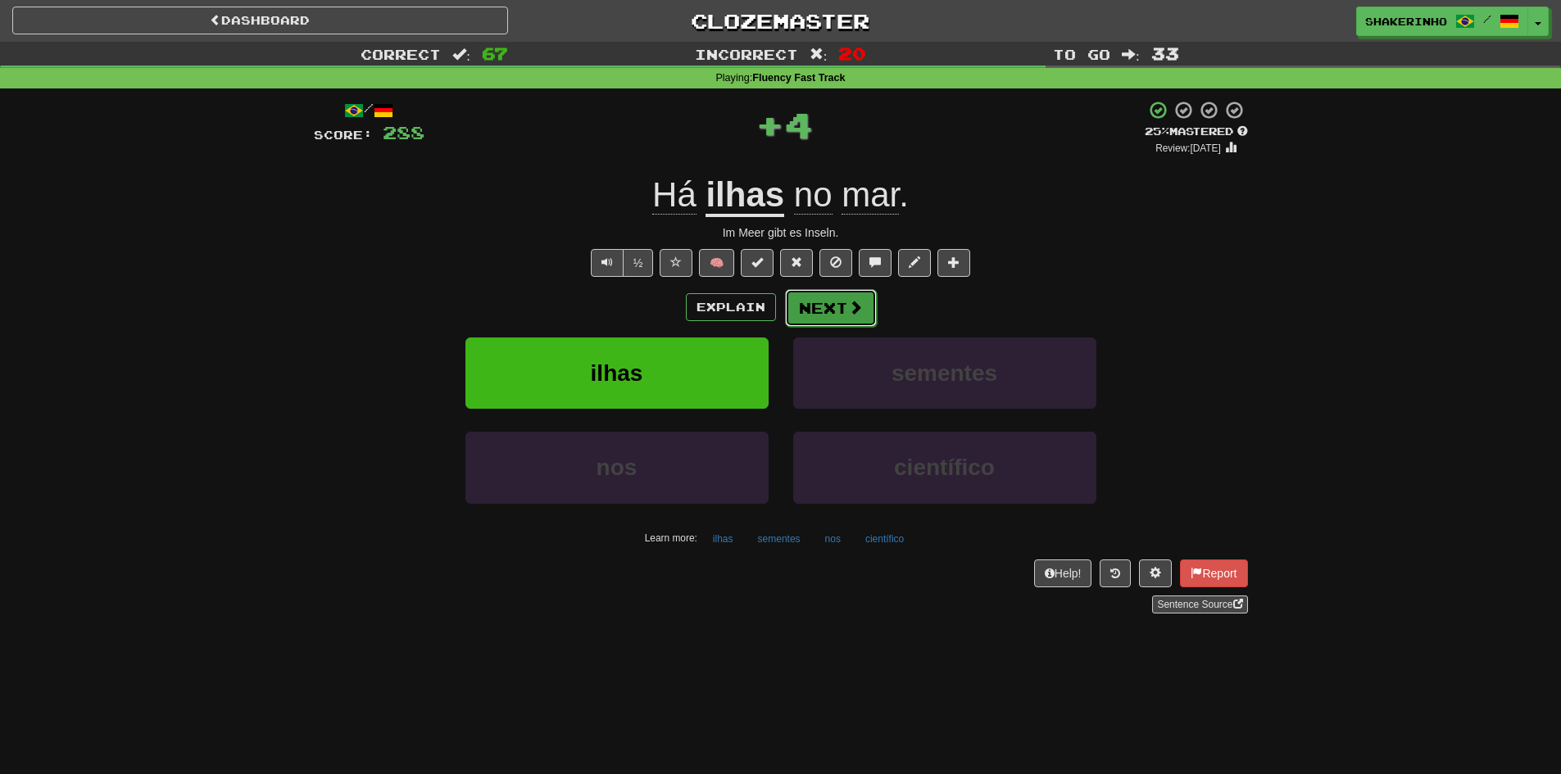
click at [821, 307] on button "Next" at bounding box center [831, 308] width 92 height 38
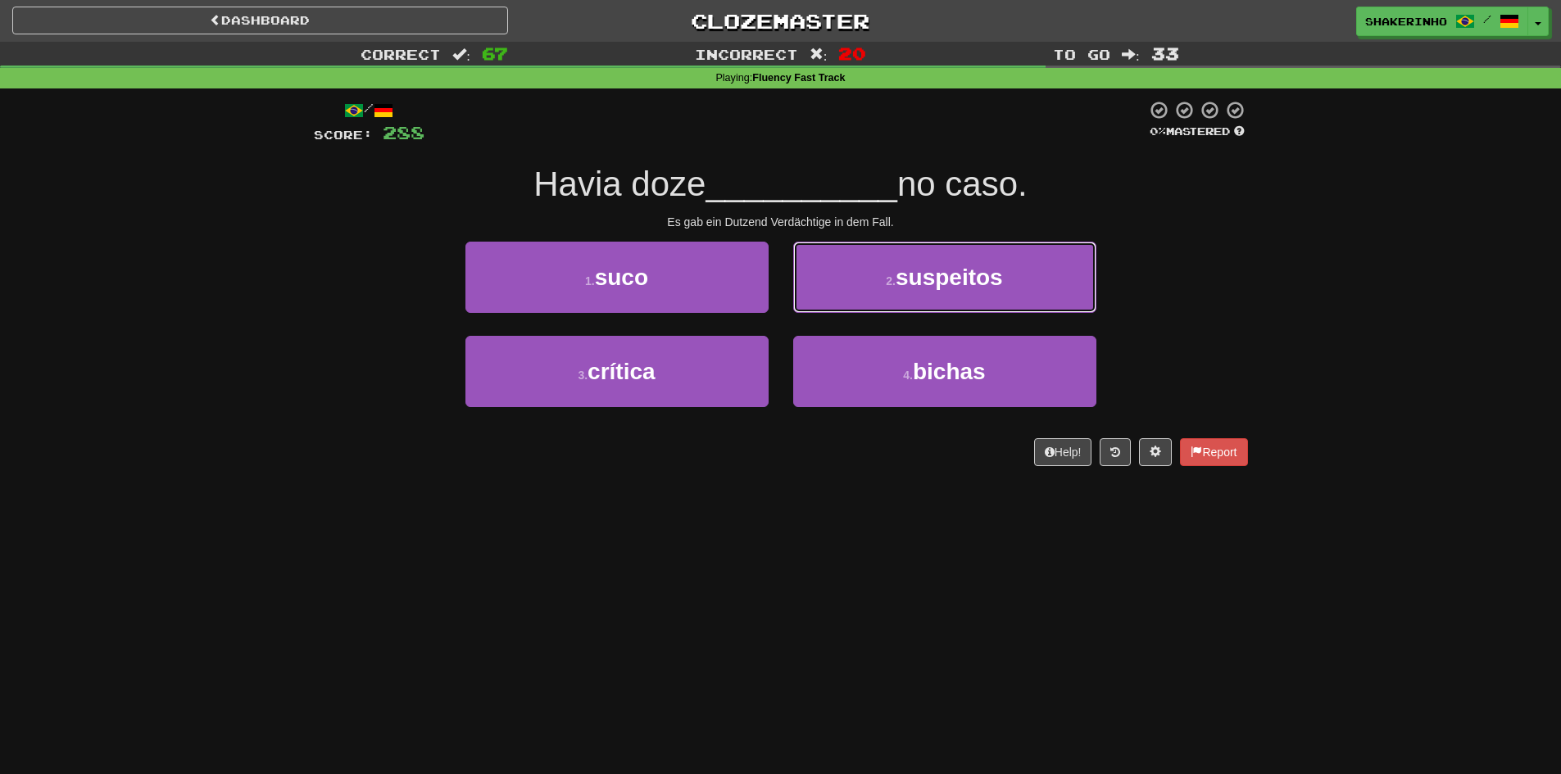
click at [821, 307] on button "2 . suspeitos" at bounding box center [944, 277] width 303 height 71
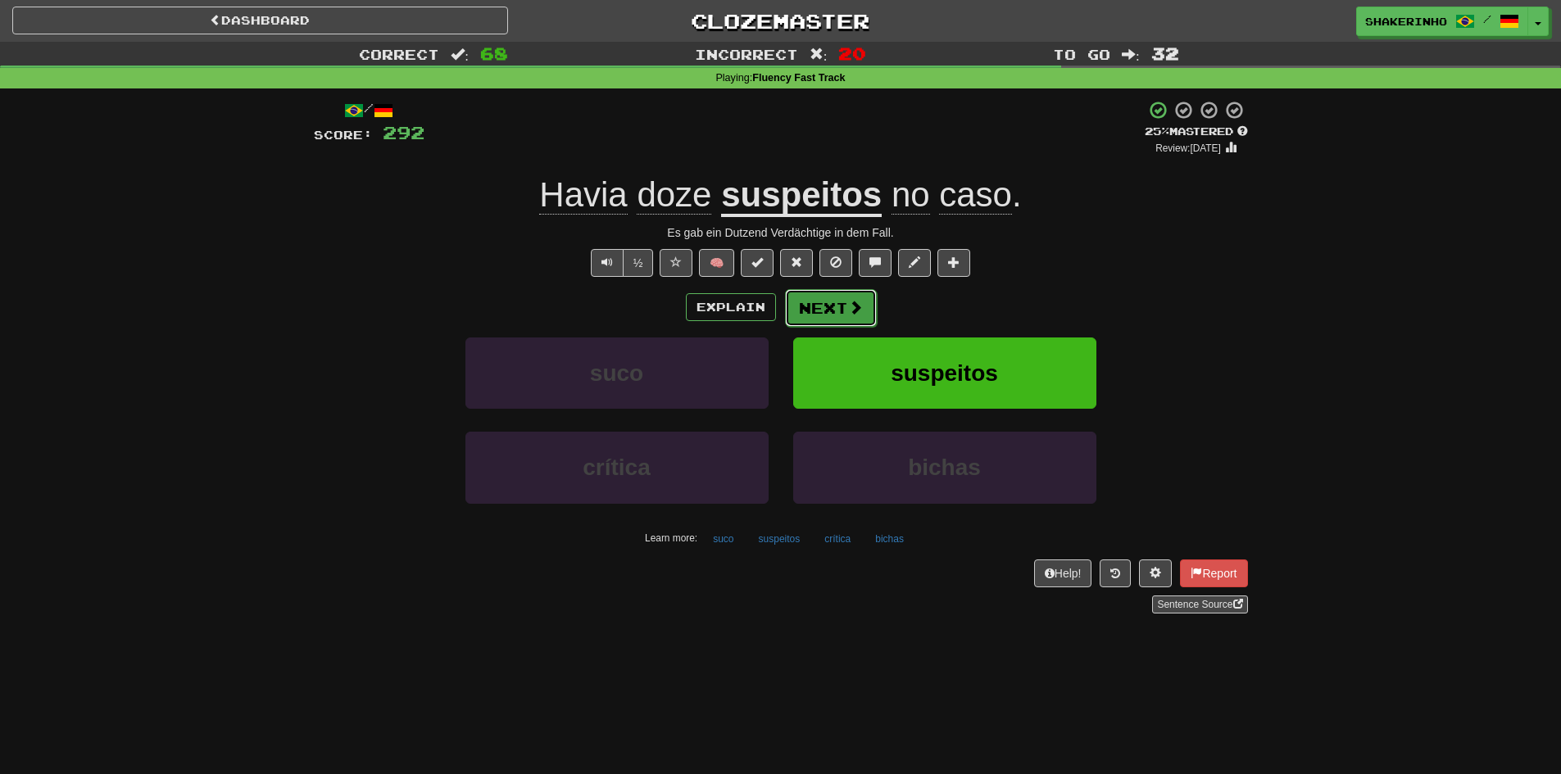
click at [848, 304] on span at bounding box center [855, 307] width 15 height 15
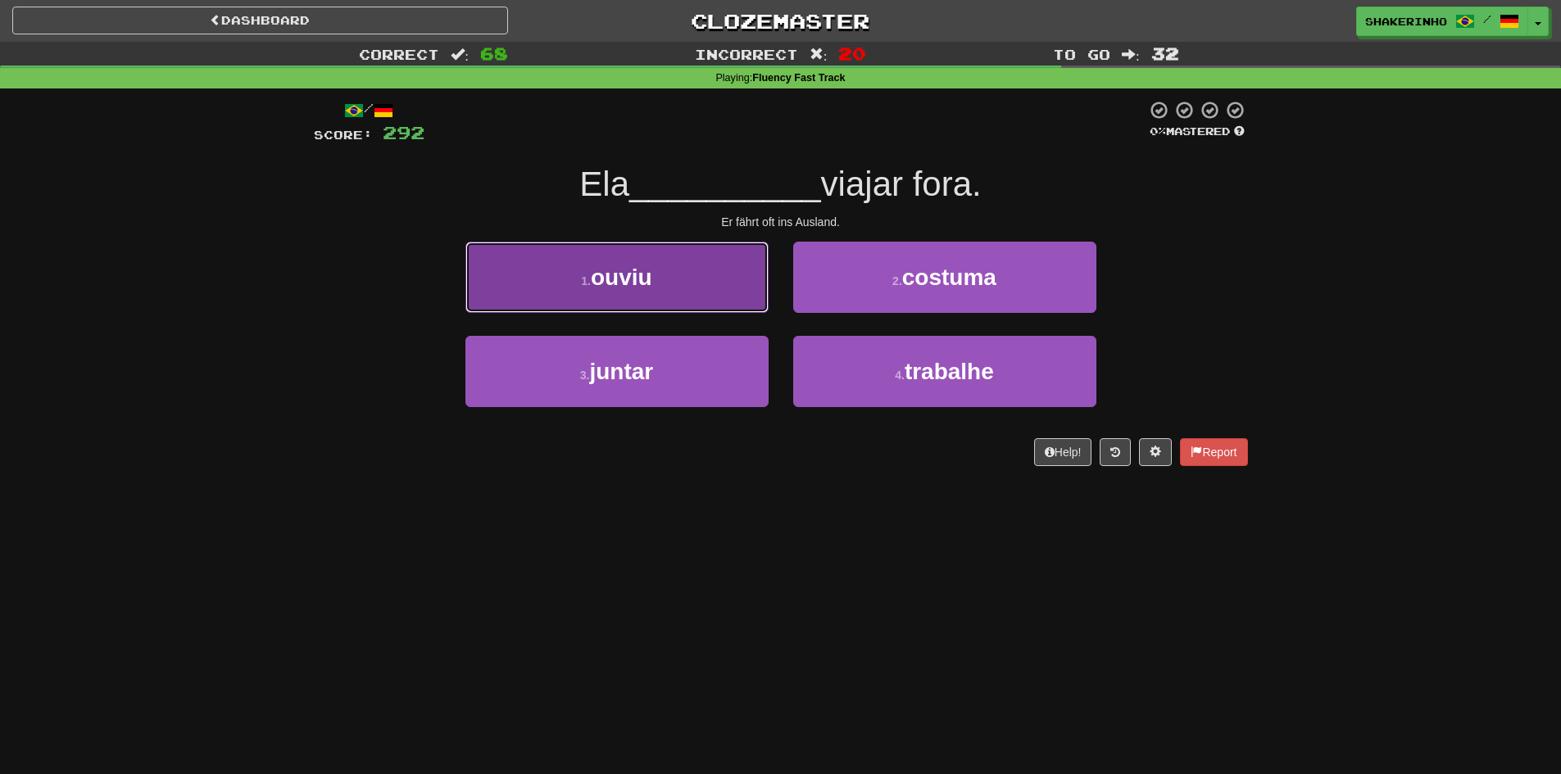
click at [763, 293] on button "1 . ouviu" at bounding box center [617, 277] width 303 height 71
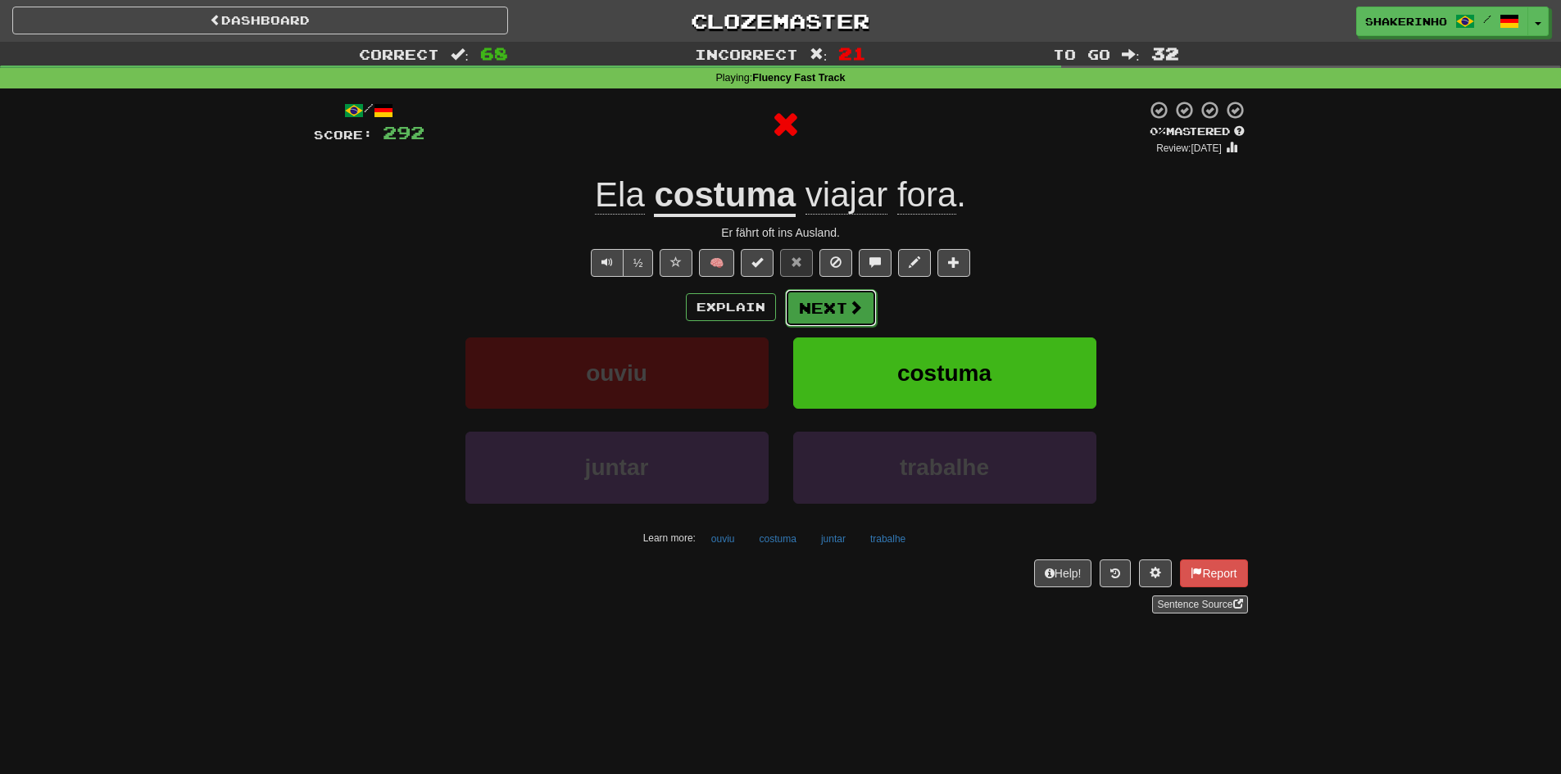
click at [817, 309] on button "Next" at bounding box center [831, 308] width 92 height 38
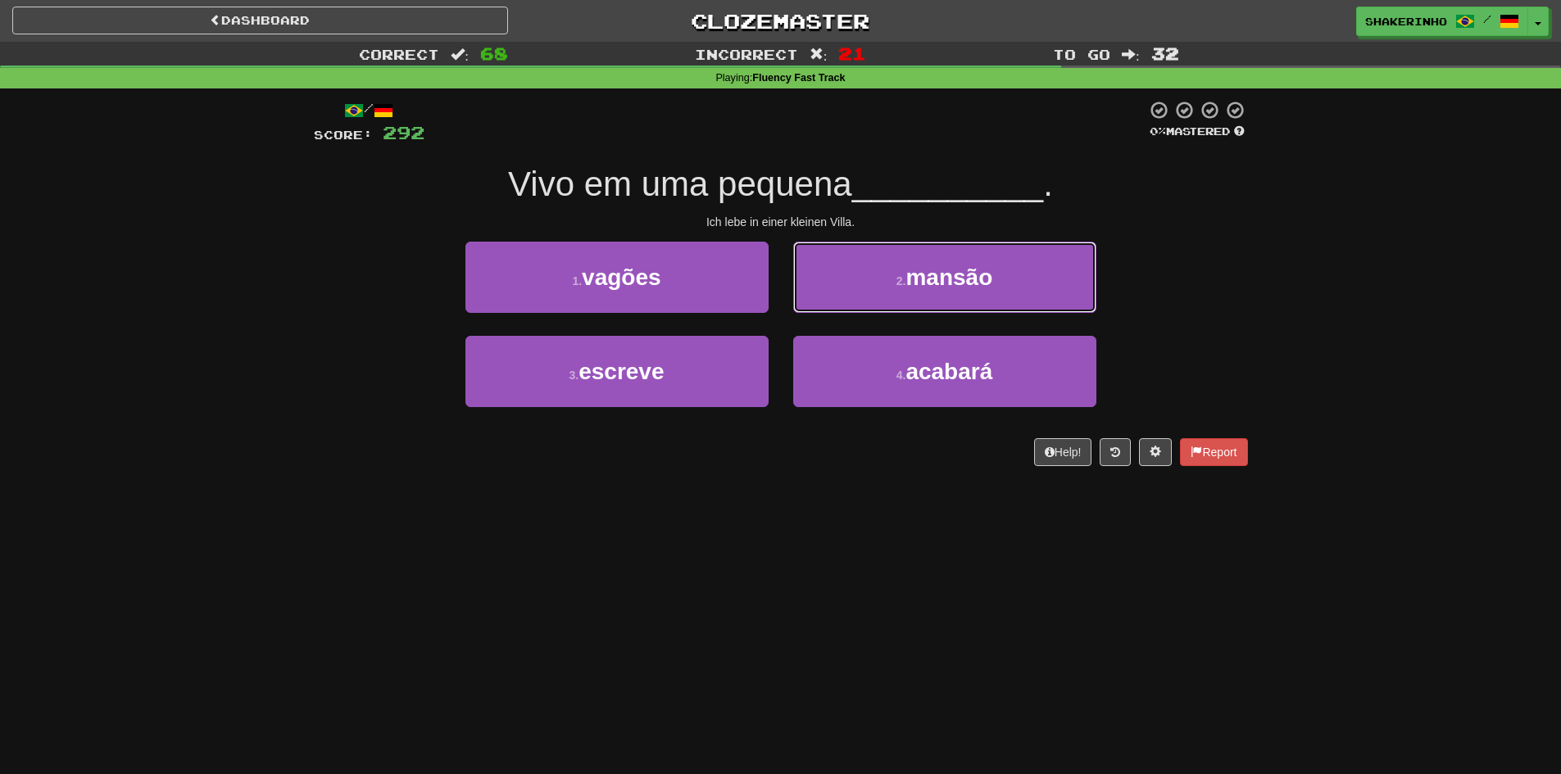
click at [817, 309] on button "2 . mansão" at bounding box center [944, 277] width 303 height 71
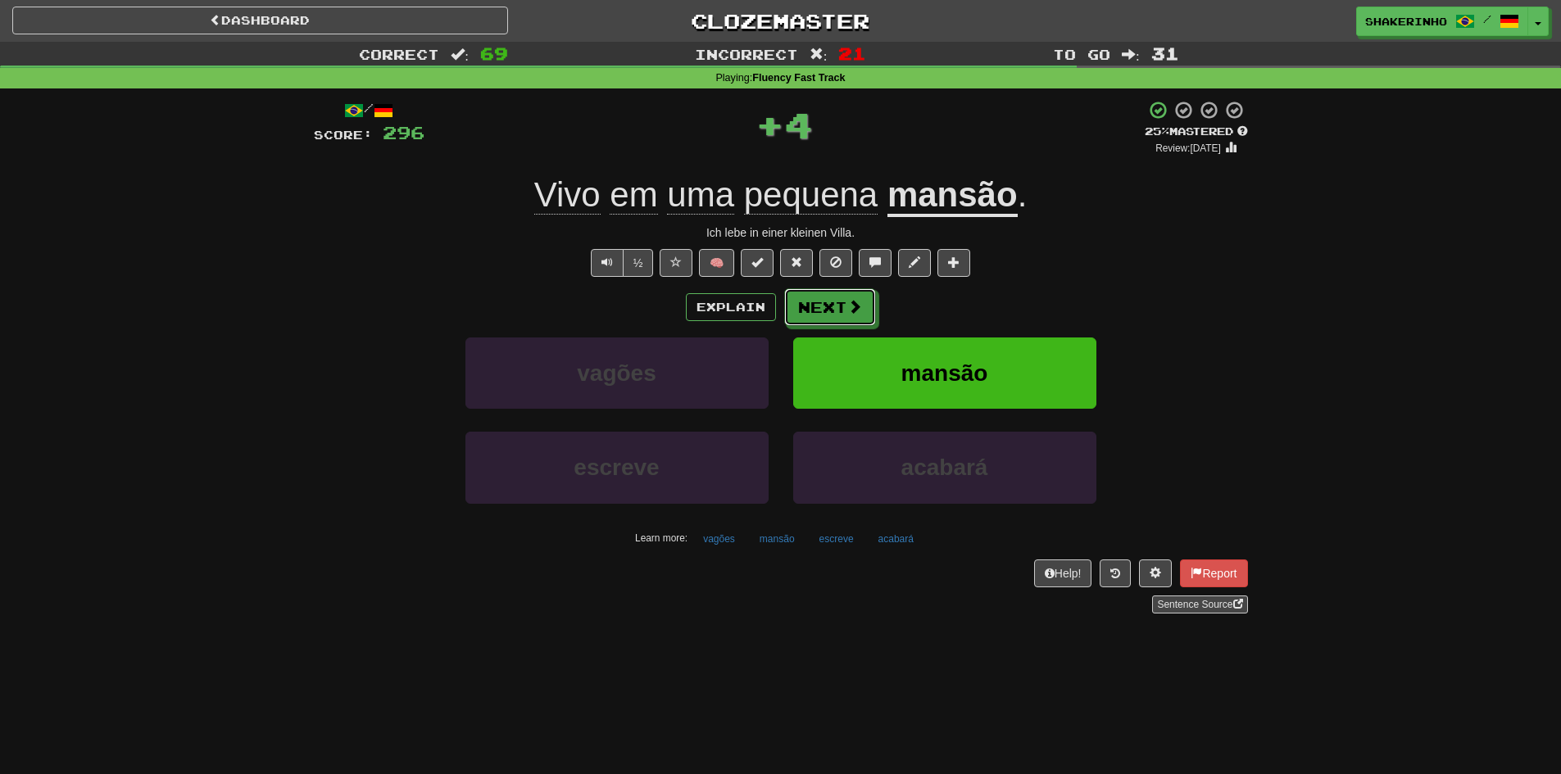
click at [817, 309] on button "Next" at bounding box center [830, 307] width 92 height 38
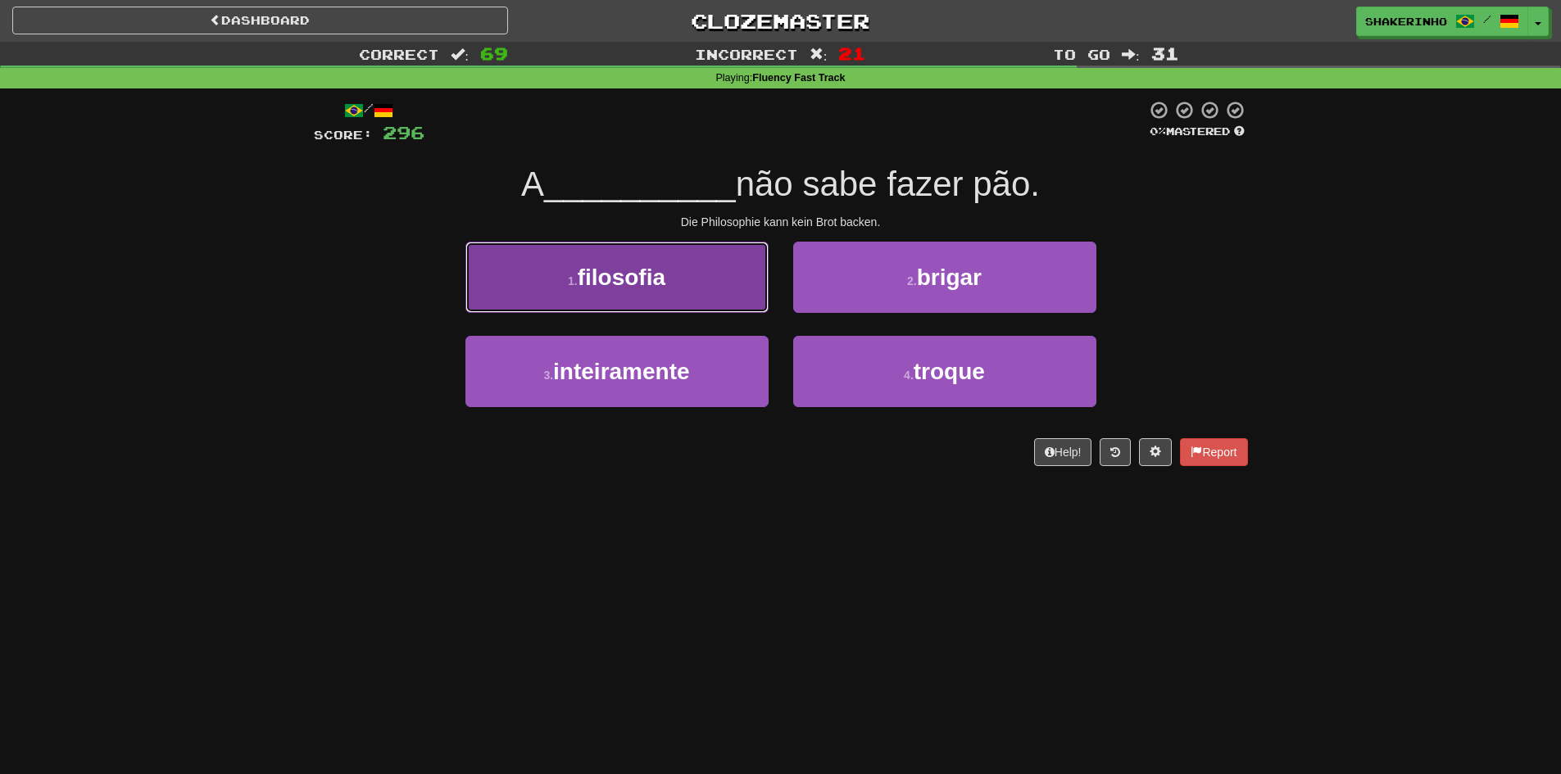
click at [707, 304] on button "1 . filosofia" at bounding box center [617, 277] width 303 height 71
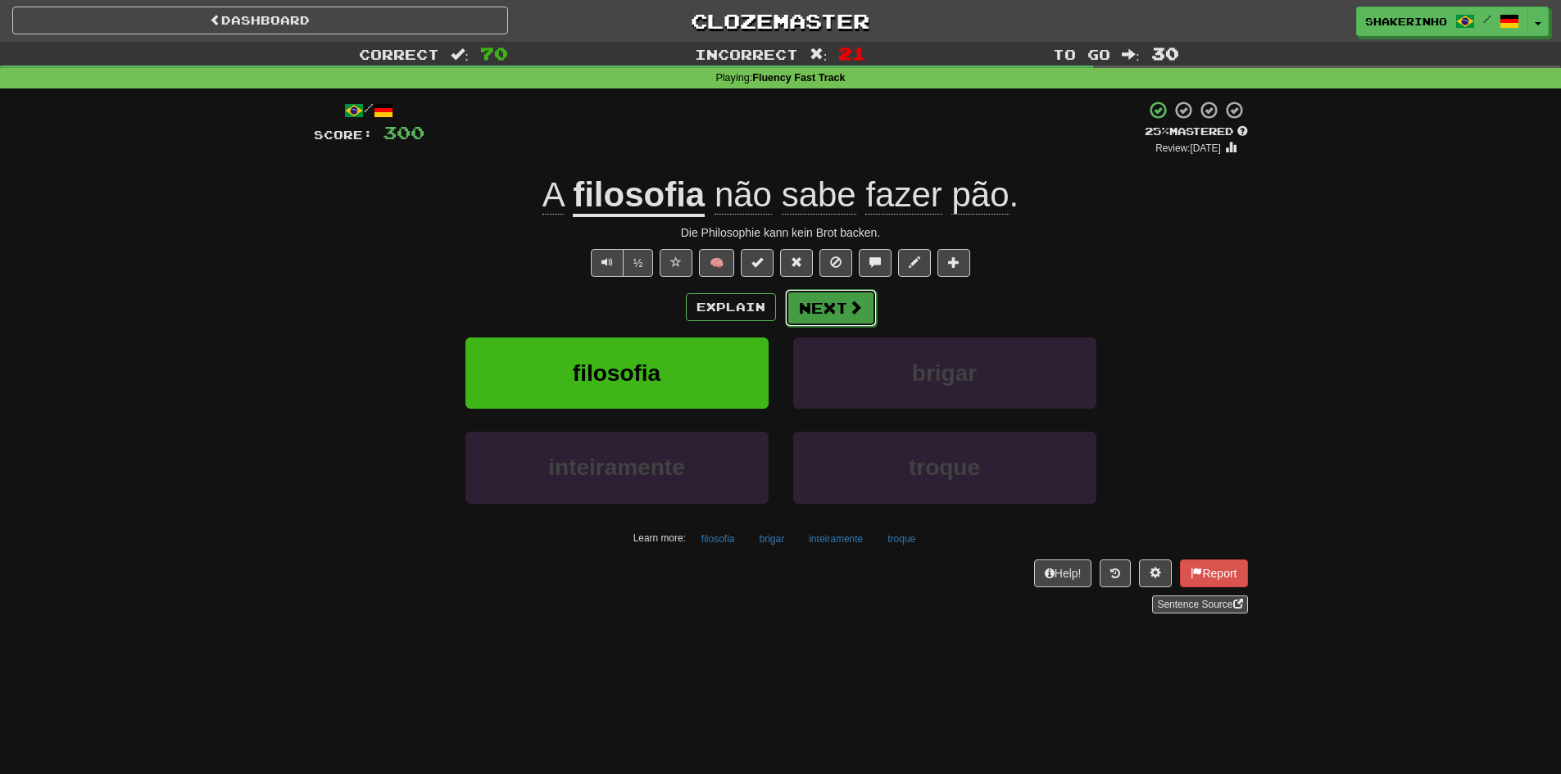
click at [849, 313] on span at bounding box center [855, 307] width 15 height 15
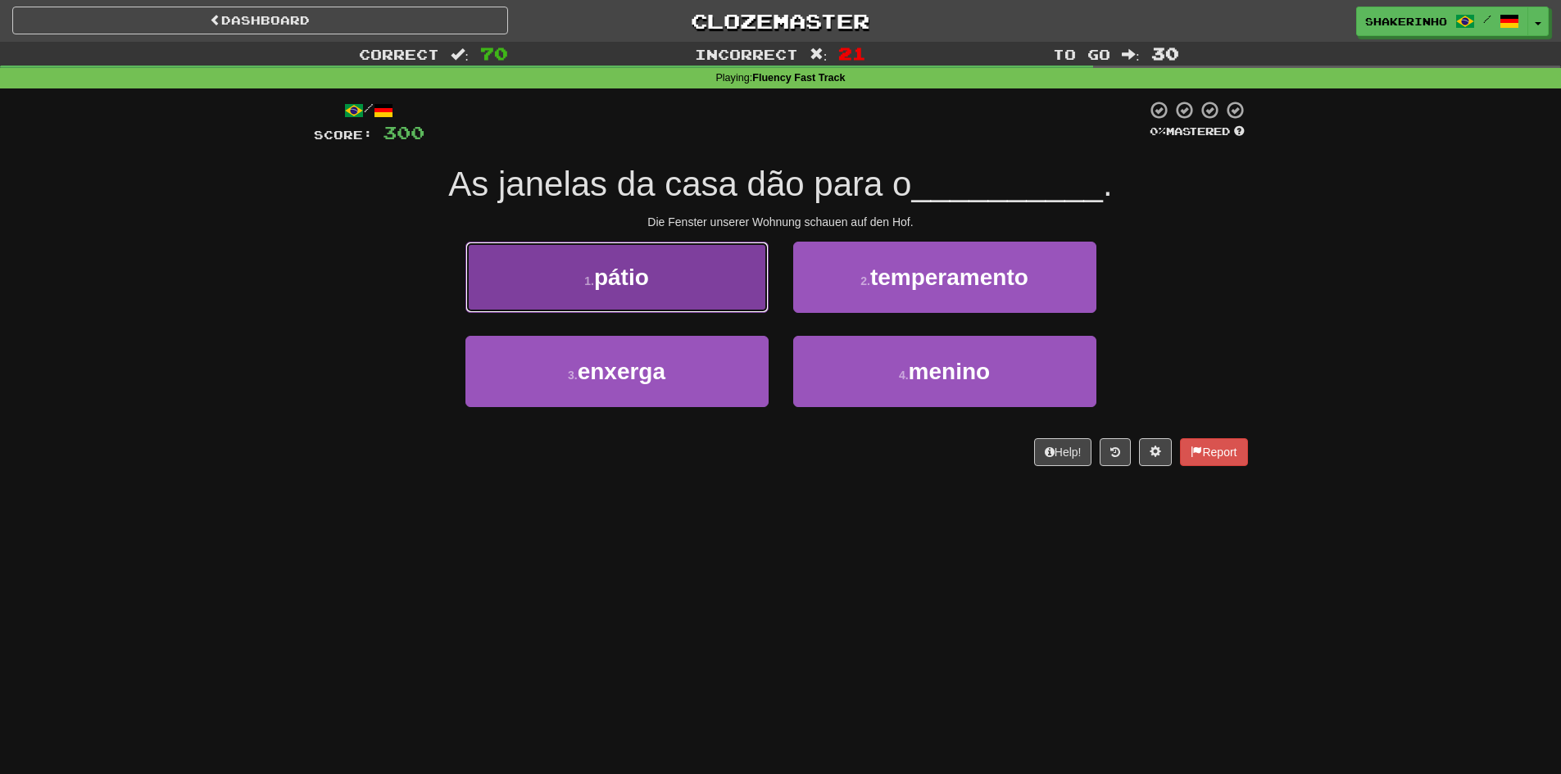
click at [660, 285] on button "1 . pátio" at bounding box center [617, 277] width 303 height 71
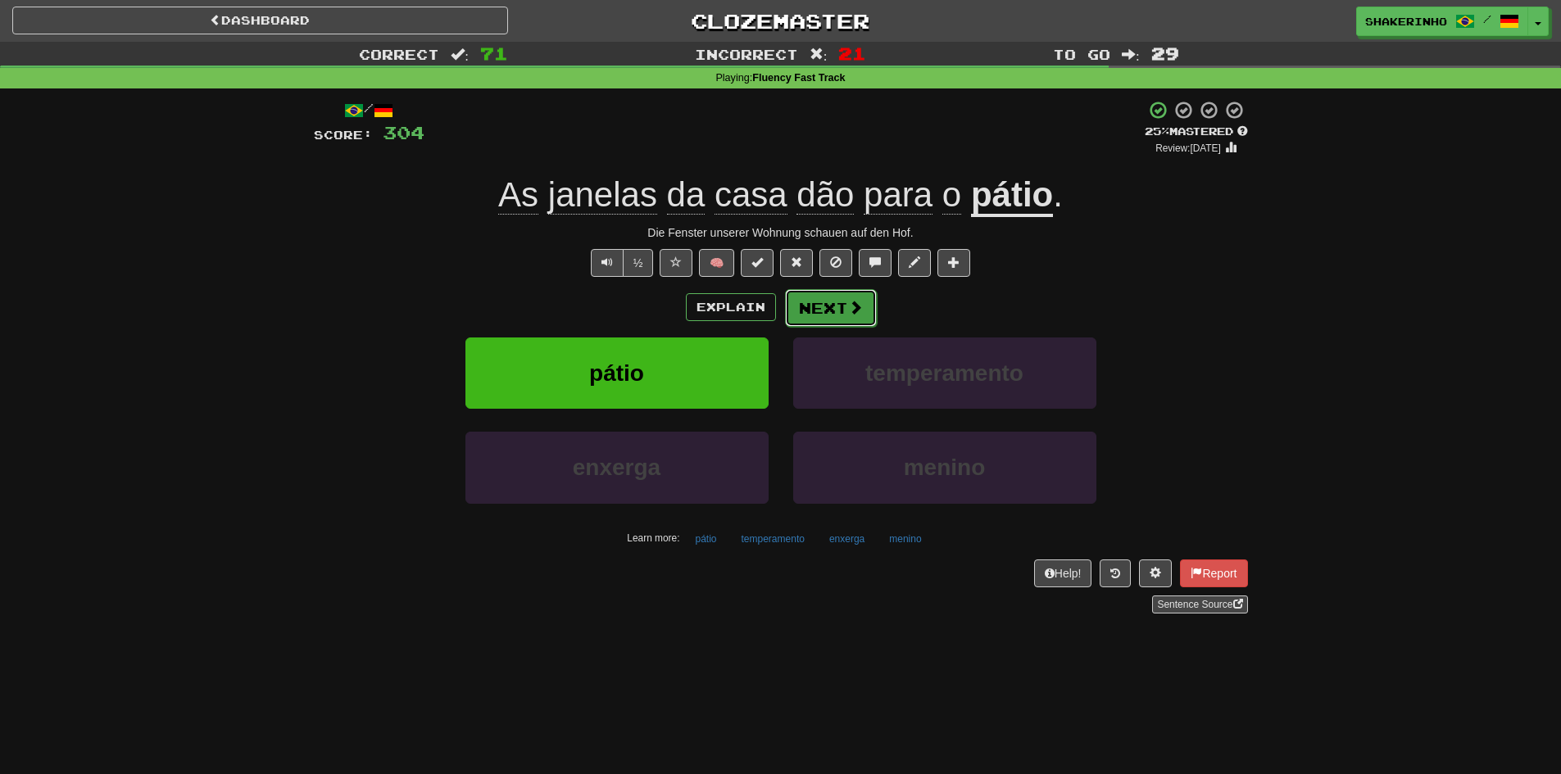
click at [818, 316] on button "Next" at bounding box center [831, 308] width 92 height 38
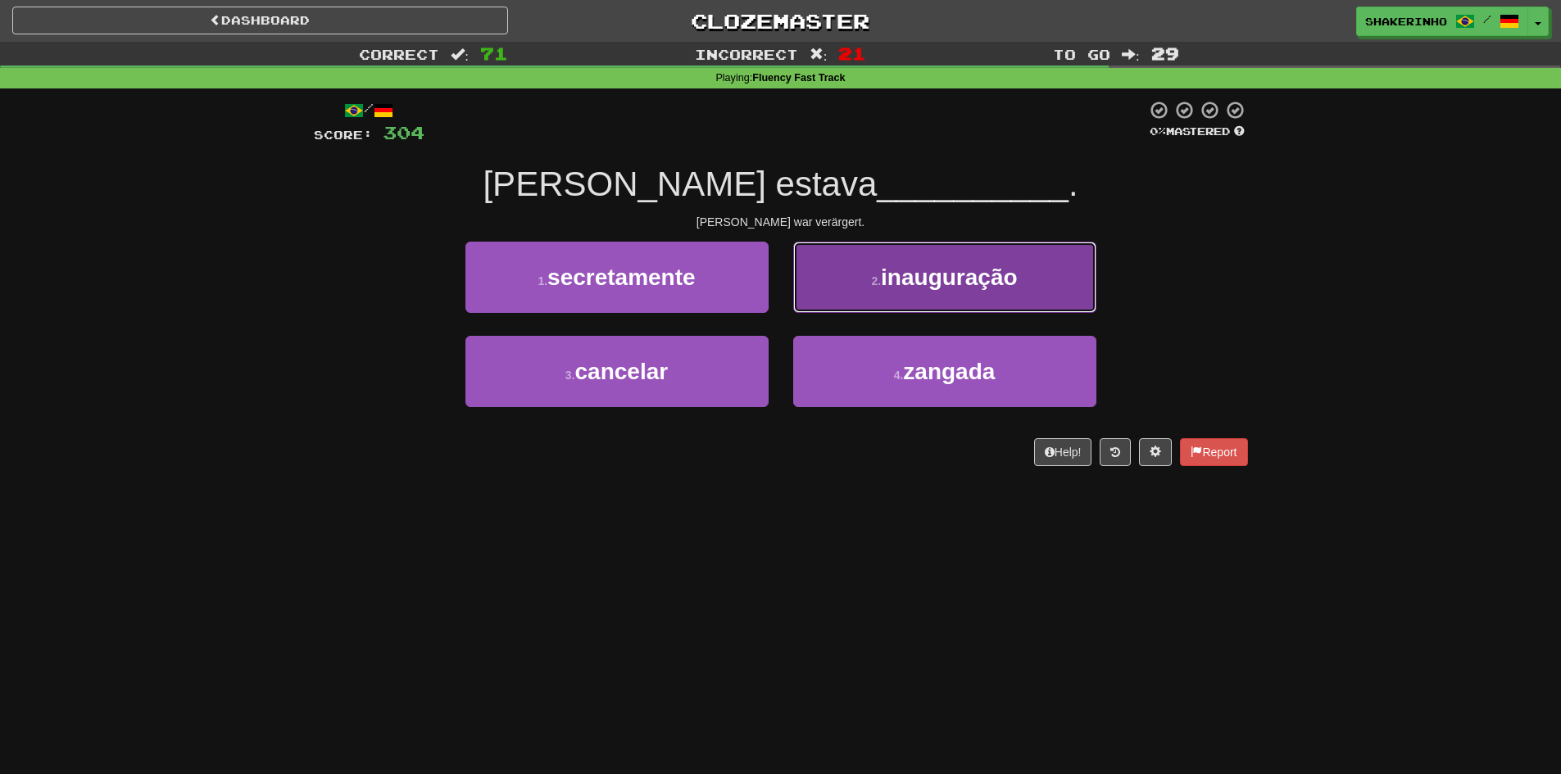
click at [956, 297] on button "2 . inauguração" at bounding box center [944, 277] width 303 height 71
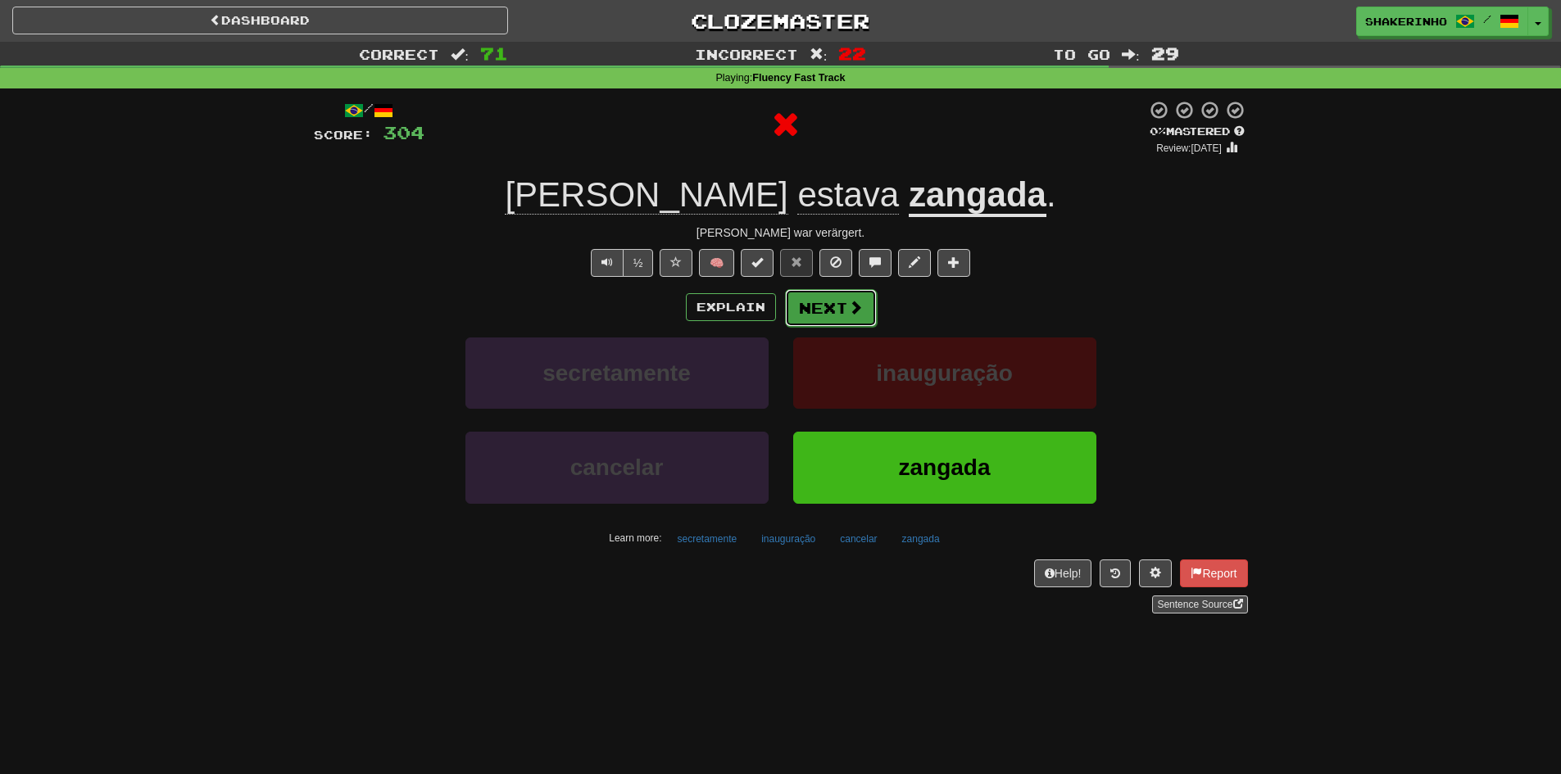
click at [852, 311] on span at bounding box center [855, 307] width 15 height 15
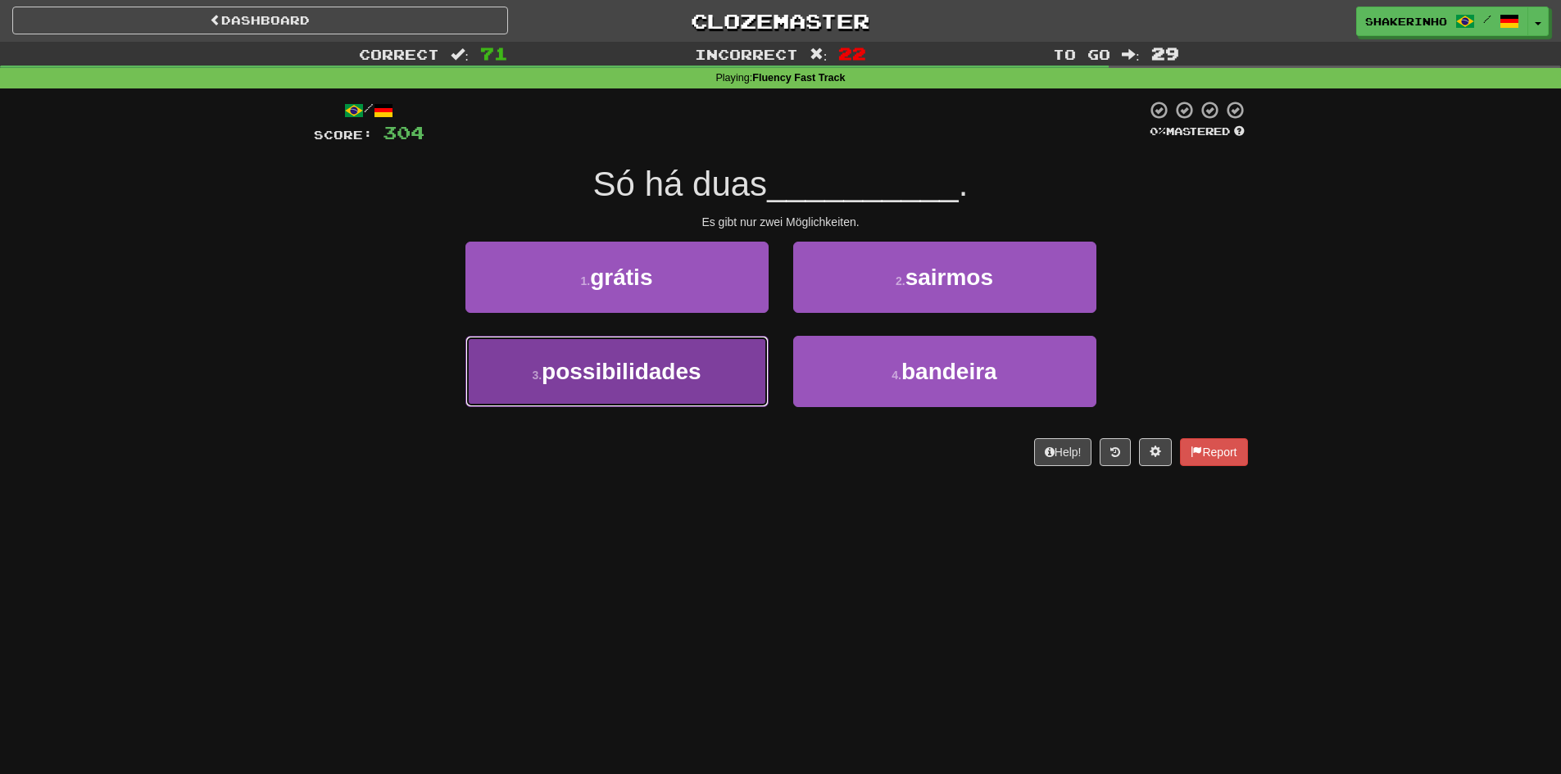
click at [717, 370] on button "3 . possibilidades" at bounding box center [617, 371] width 303 height 71
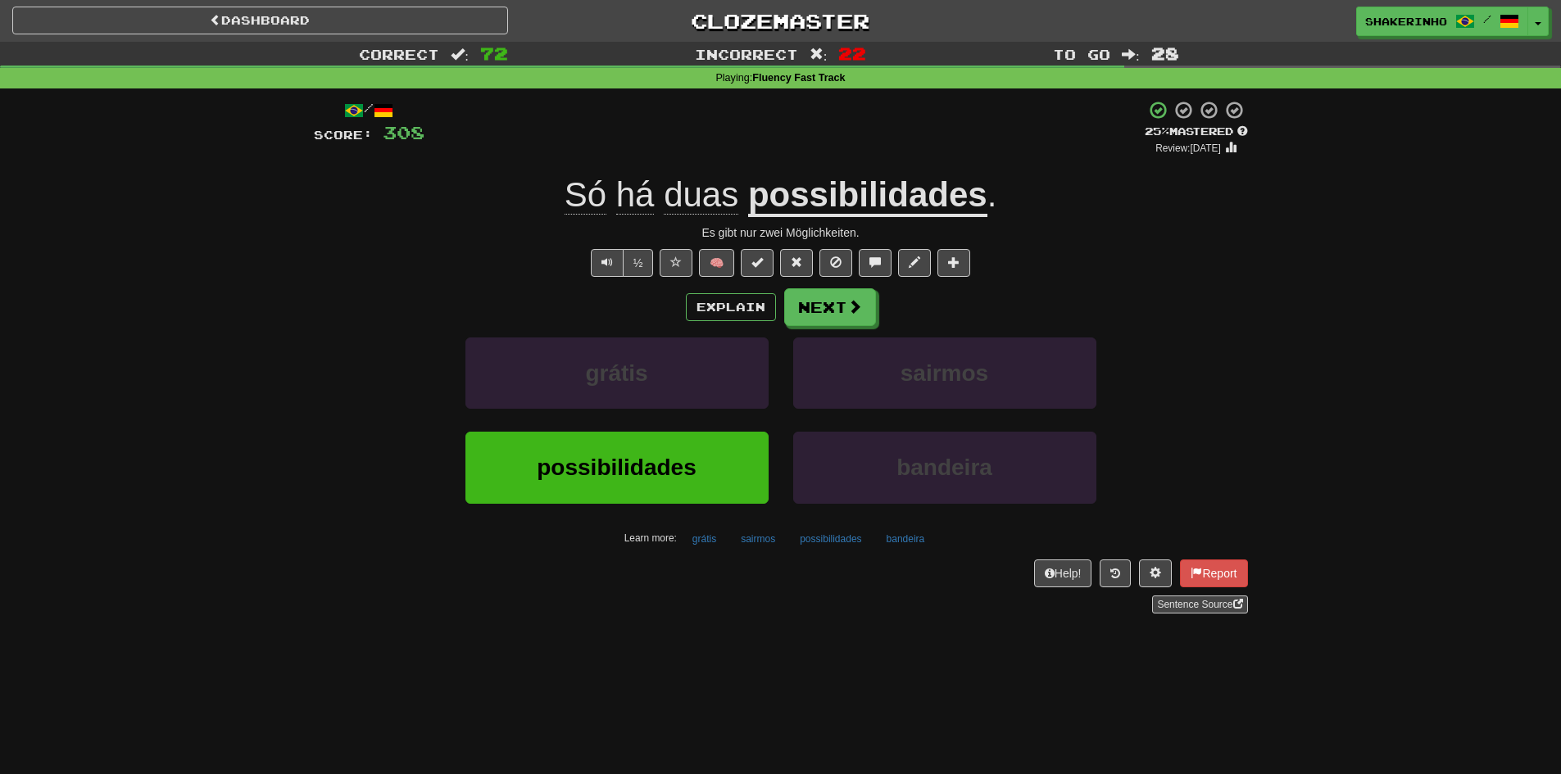
click at [843, 285] on div "/ Score: 308 + 4 25 % Mastered Review: [DATE] Só há duas possibilidades . Es gi…" at bounding box center [781, 357] width 934 height 514
click at [832, 316] on button "Next" at bounding box center [831, 308] width 92 height 38
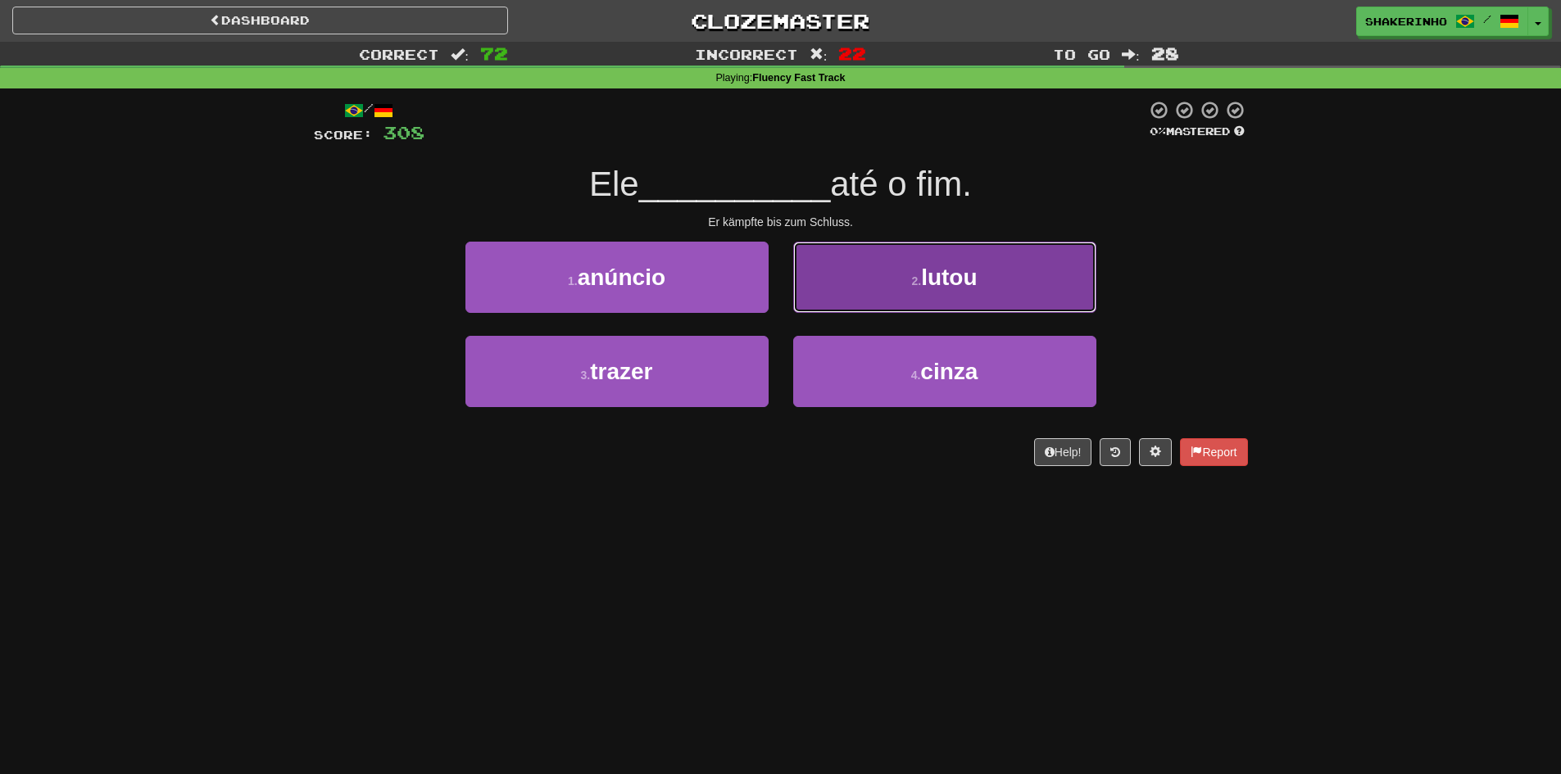
click at [878, 299] on button "2 . lutou" at bounding box center [944, 277] width 303 height 71
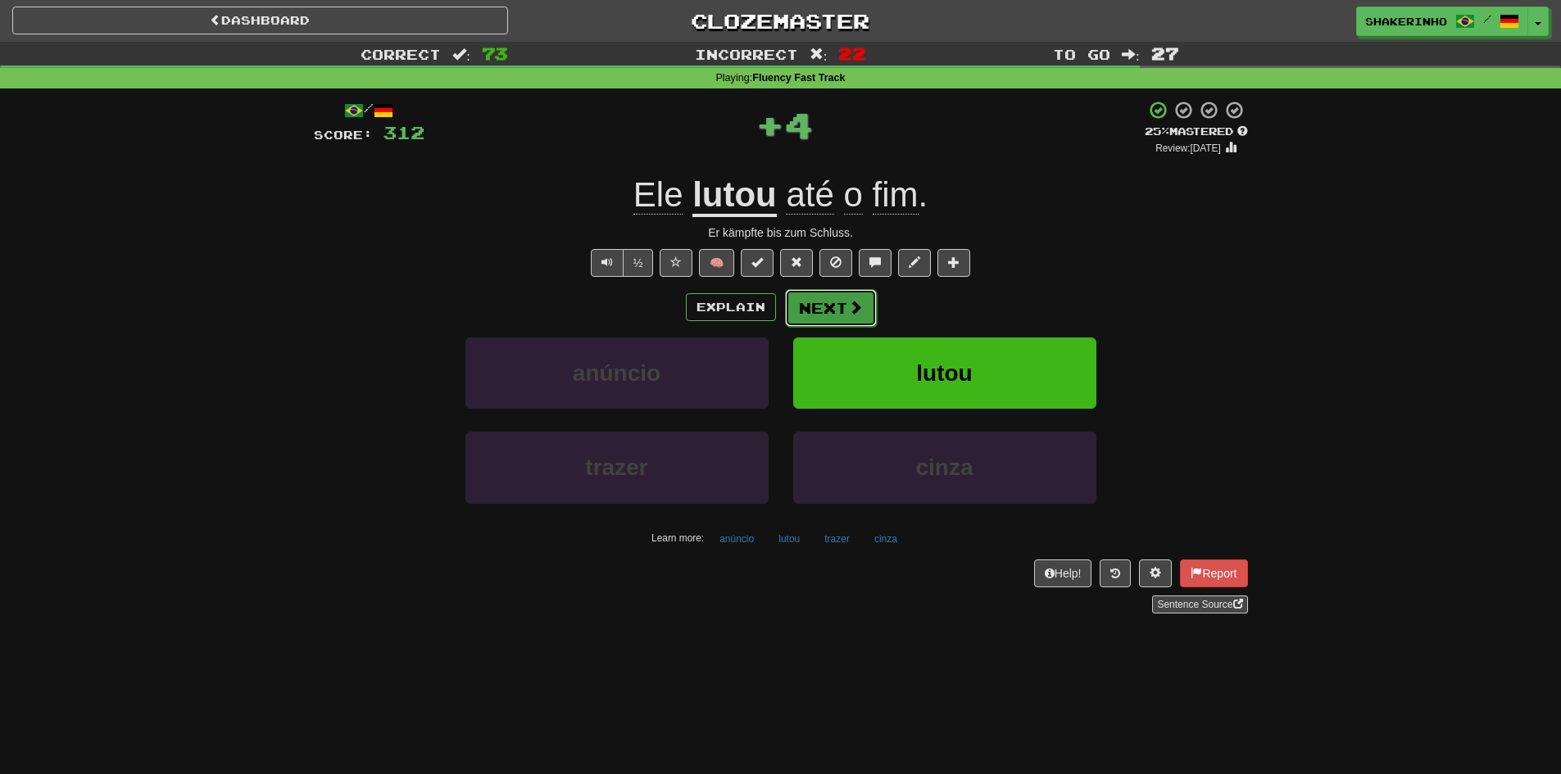
click at [826, 314] on button "Next" at bounding box center [831, 308] width 92 height 38
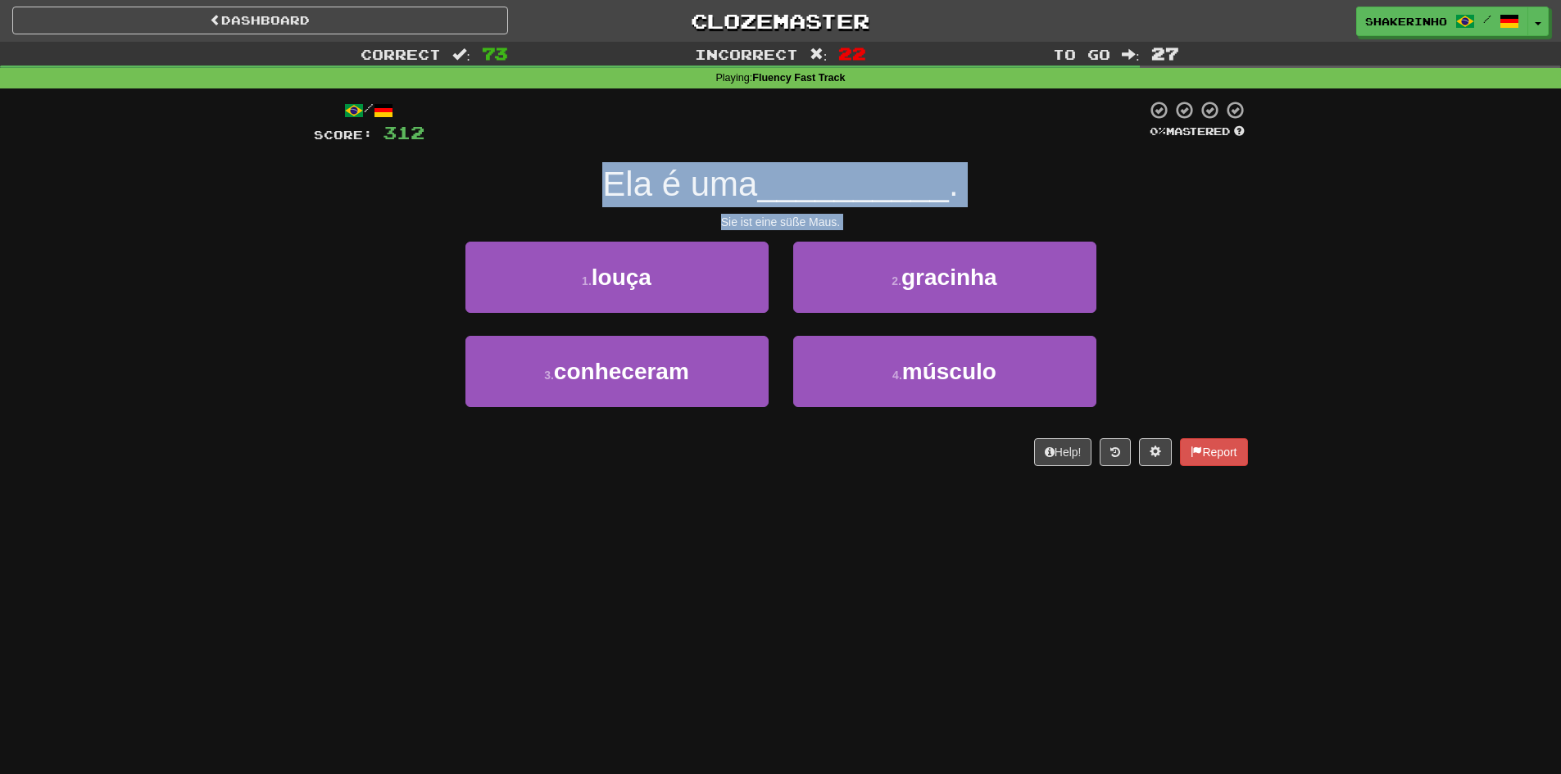
drag, startPoint x: 530, startPoint y: 150, endPoint x: 995, endPoint y: 238, distance: 472.9
click at [995, 238] on div "/ Score: 312 0 % Mastered Ela é uma __________ . Sie ist eine süße Maus. 1 . lo…" at bounding box center [781, 283] width 934 height 366
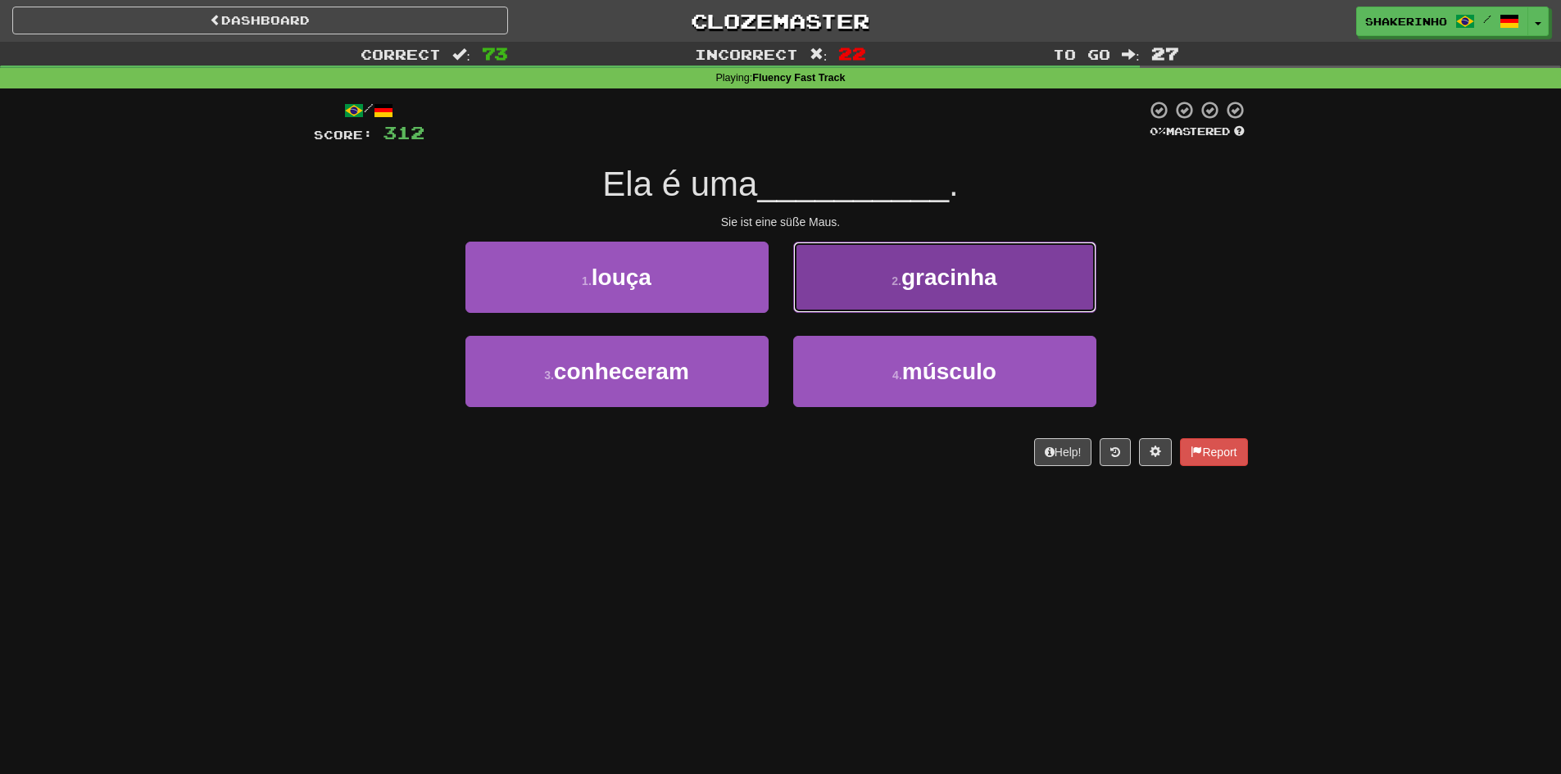
click at [872, 298] on button "2 . gracinha" at bounding box center [944, 277] width 303 height 71
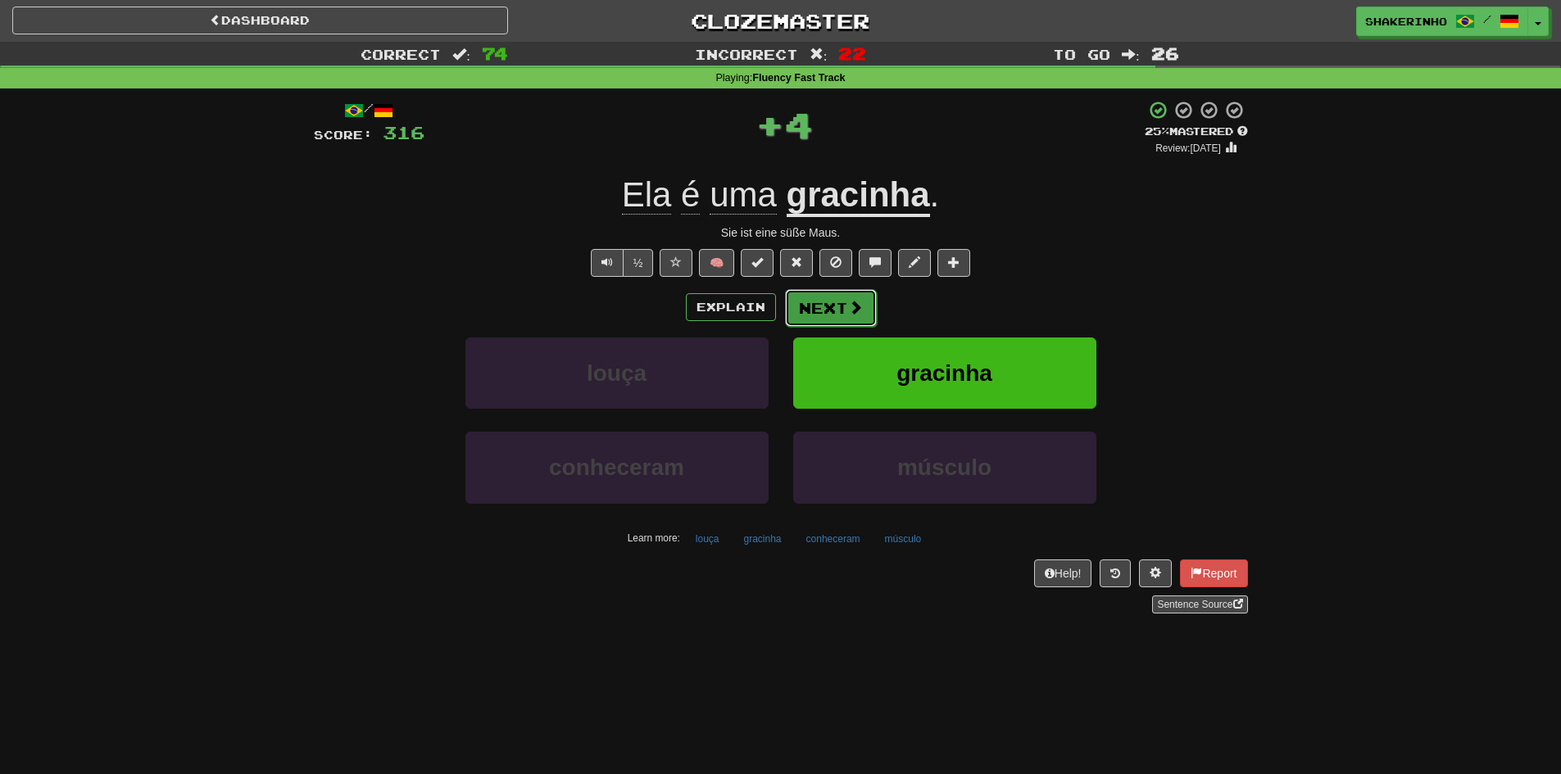
click at [830, 312] on button "Next" at bounding box center [831, 308] width 92 height 38
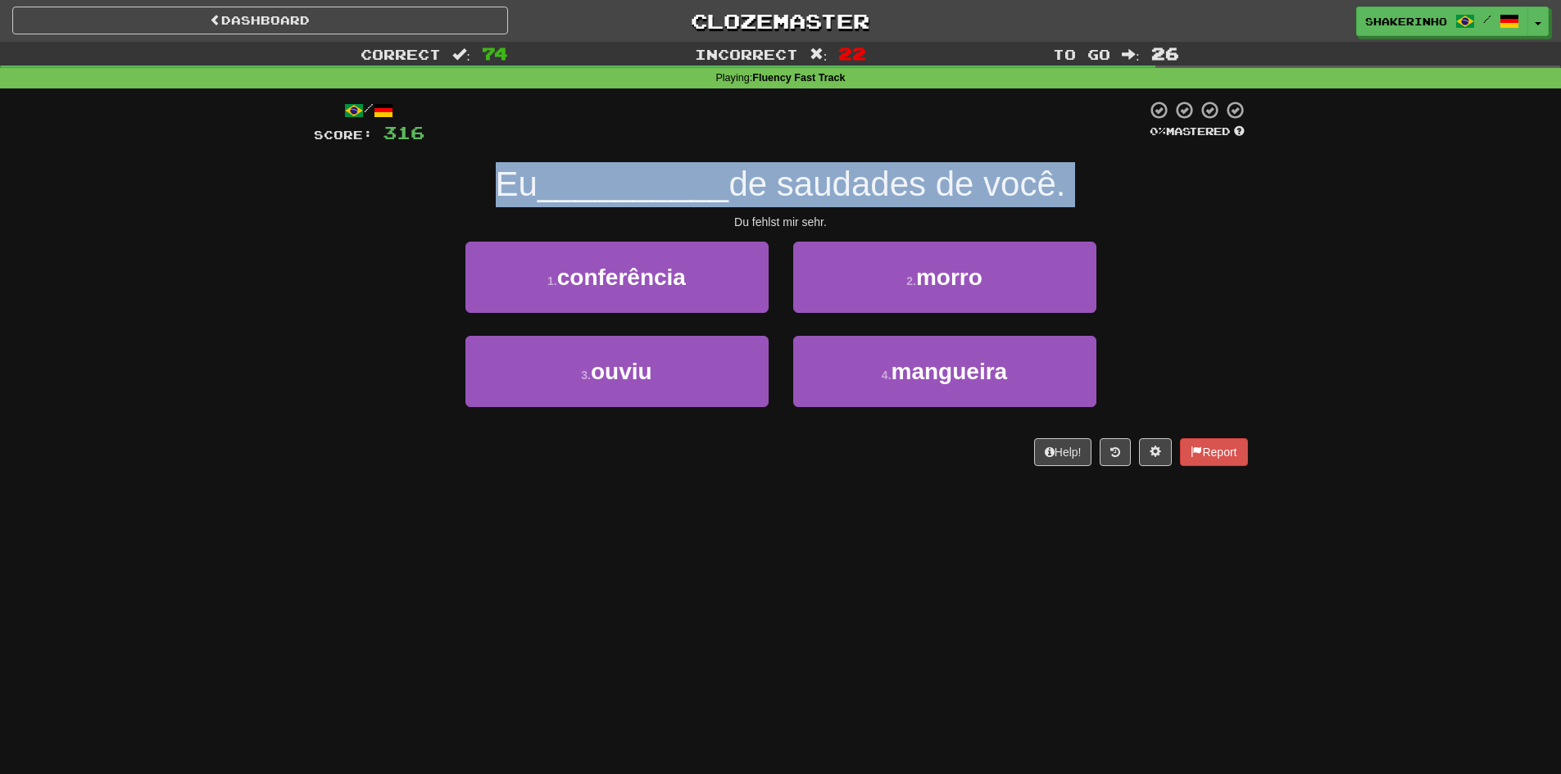
drag, startPoint x: 579, startPoint y: 199, endPoint x: 487, endPoint y: 171, distance: 96.7
click at [487, 171] on div "/ Score: 316 0 % Mastered Eu __________ de saudades de você. Du fehlst mir sehr…" at bounding box center [781, 289] width 959 height 401
click at [496, 170] on span "Eu" at bounding box center [517, 184] width 42 height 39
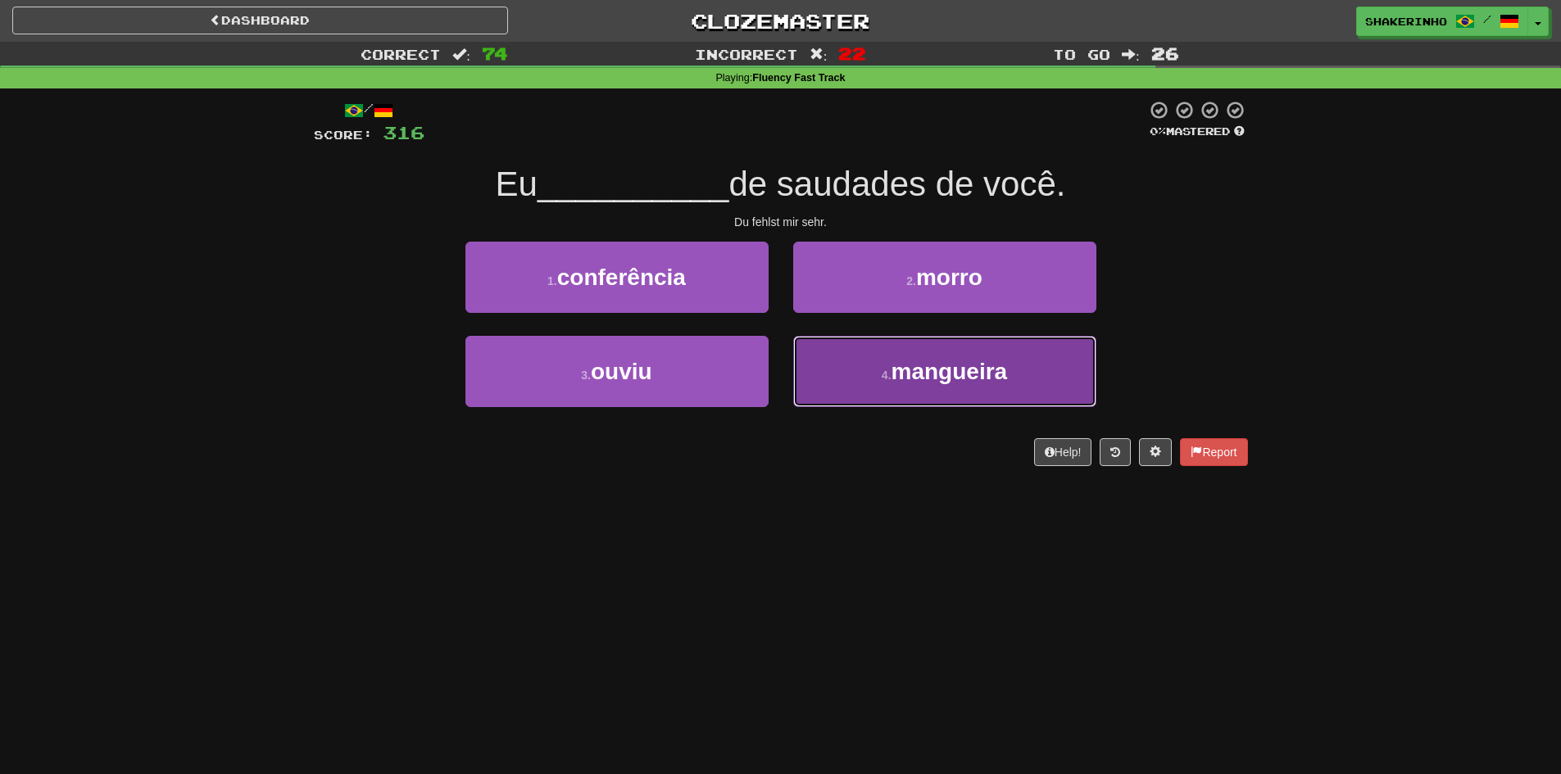
click at [894, 376] on span "mangueira" at bounding box center [950, 371] width 116 height 25
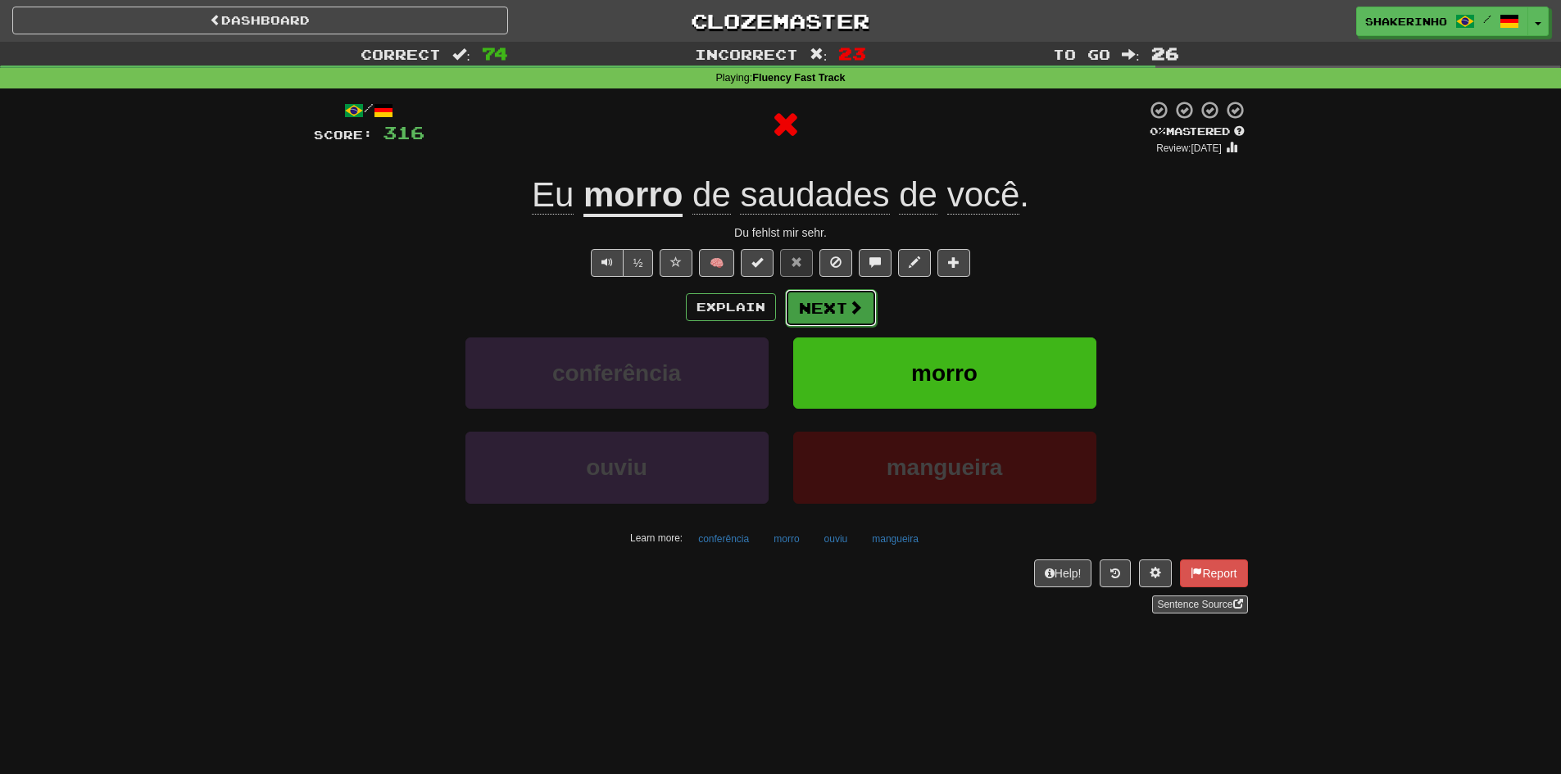
click at [816, 311] on button "Next" at bounding box center [831, 308] width 92 height 38
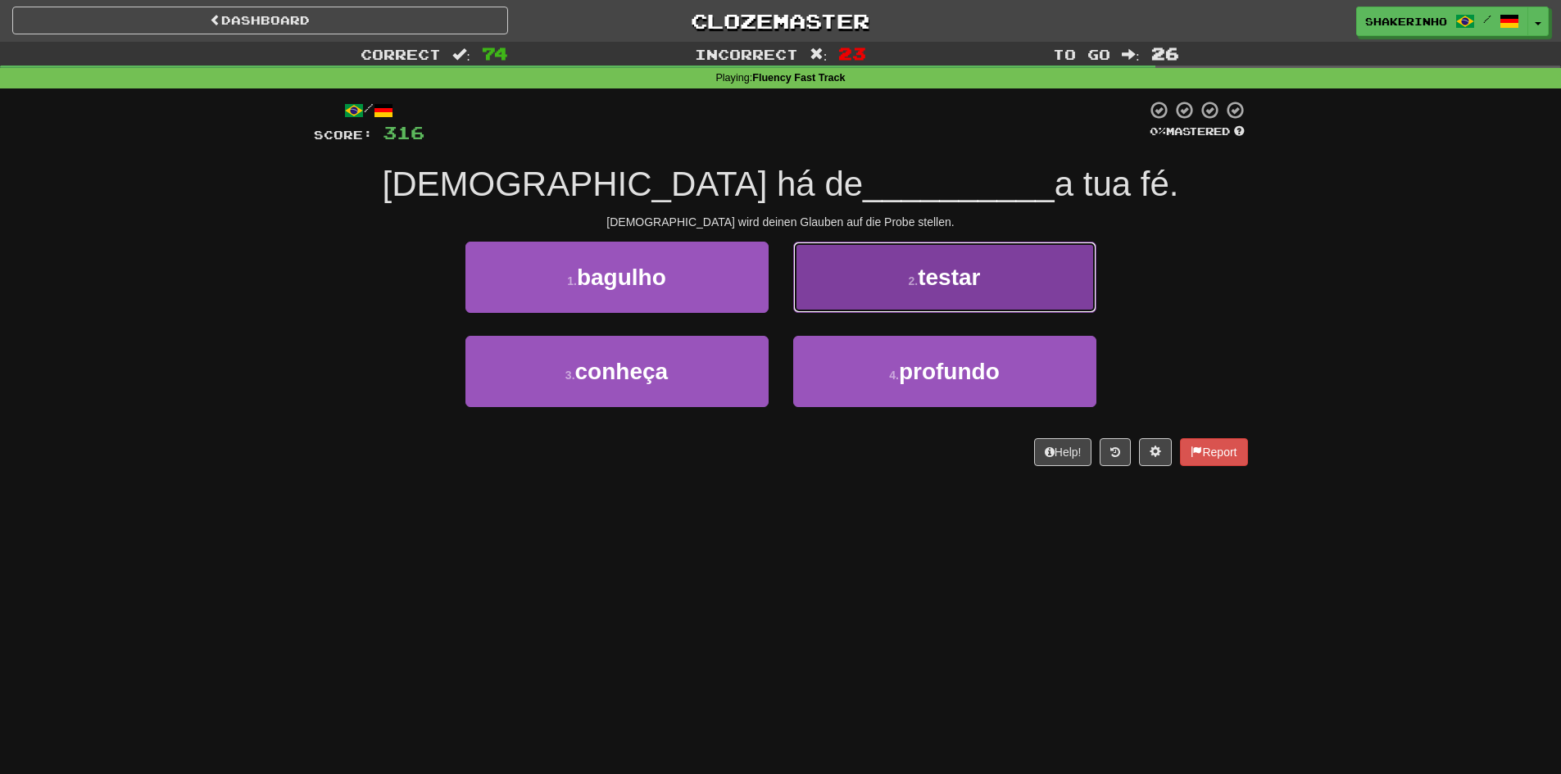
click at [927, 253] on button "2 . testar" at bounding box center [944, 277] width 303 height 71
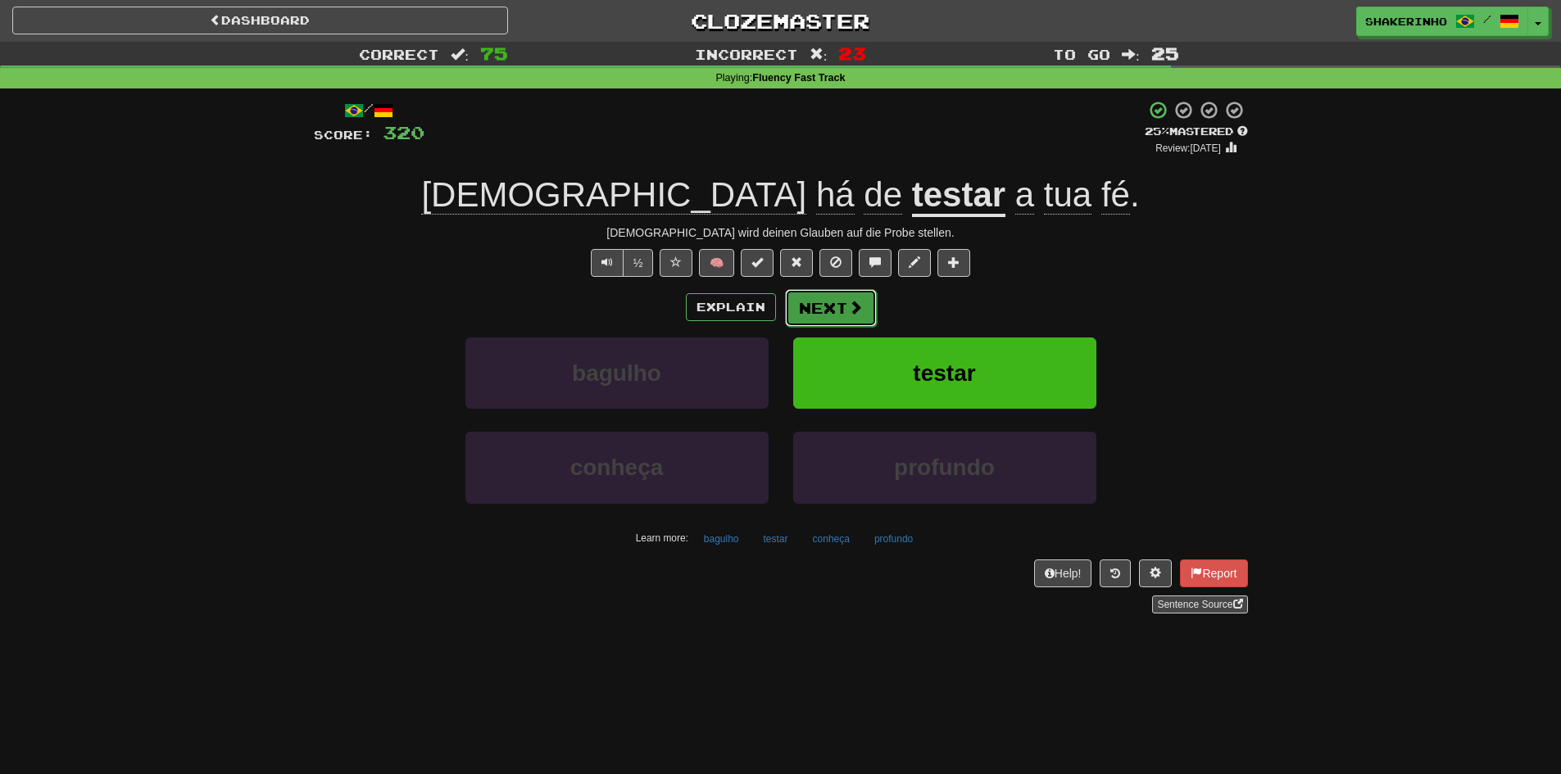
click at [824, 308] on button "Next" at bounding box center [831, 308] width 92 height 38
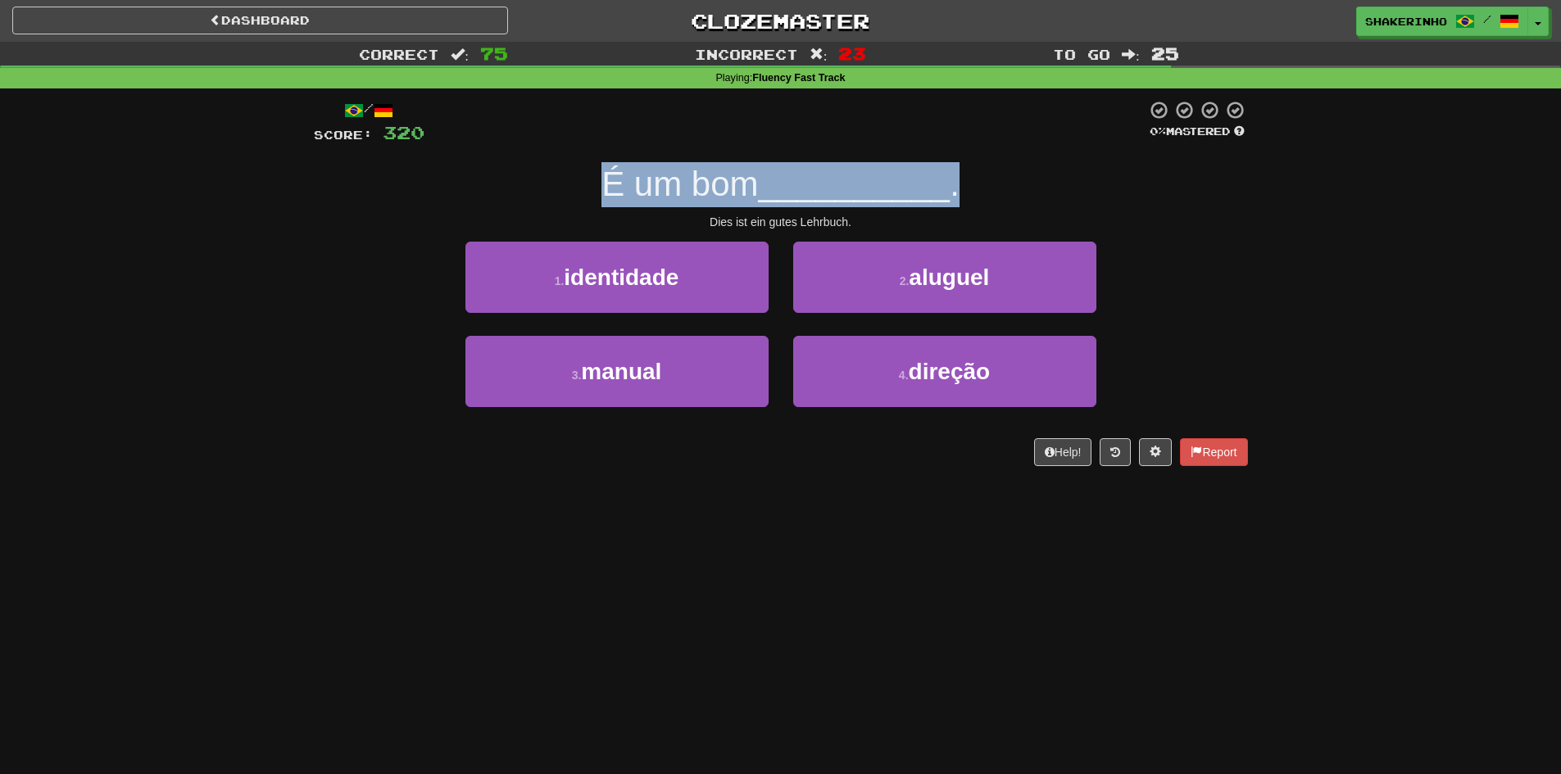
drag, startPoint x: 554, startPoint y: 188, endPoint x: 1021, endPoint y: 203, distance: 467.4
click at [1021, 203] on div "É um bom __________ ." at bounding box center [781, 184] width 934 height 45
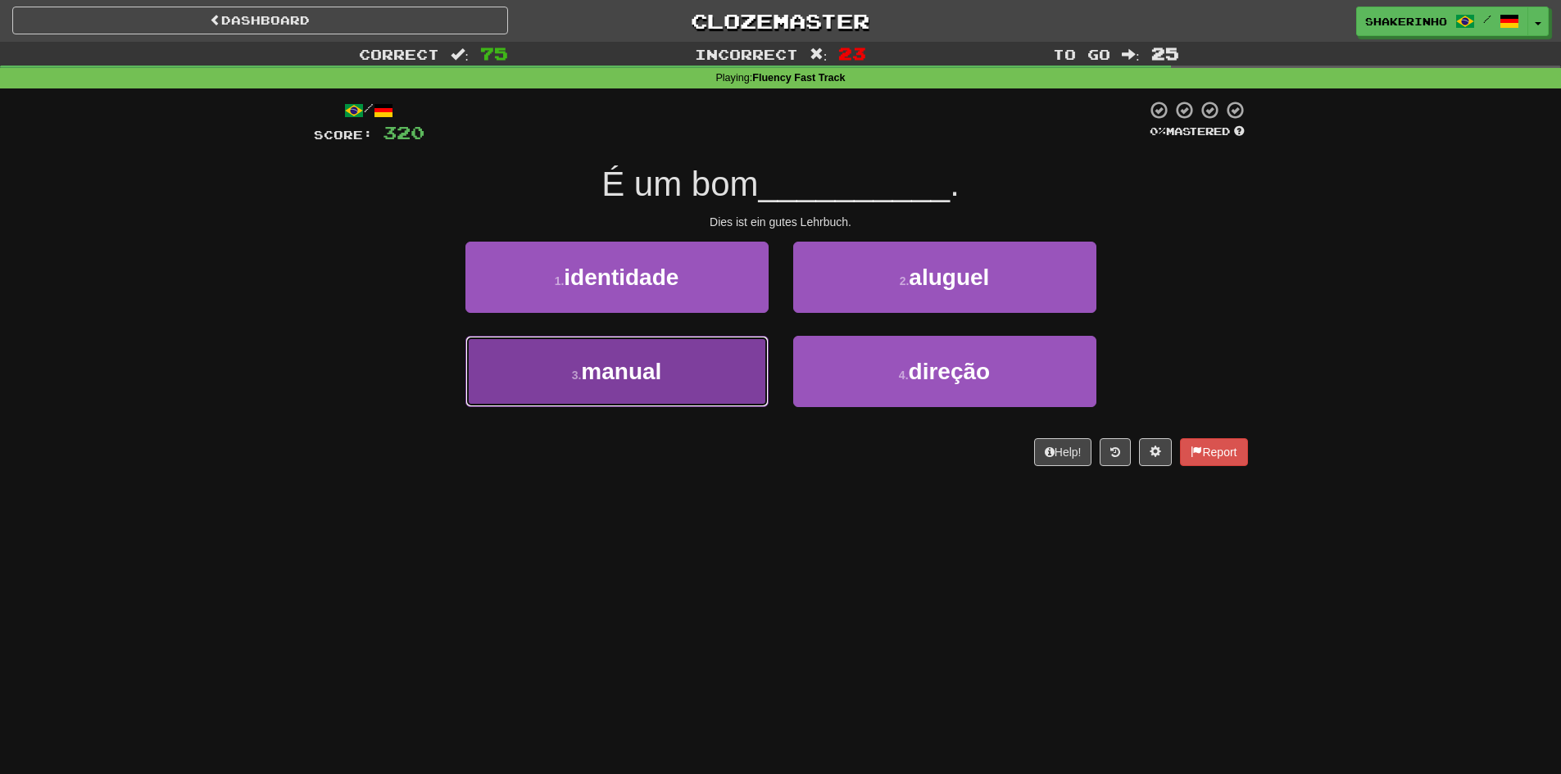
click at [704, 370] on button "3 . manual" at bounding box center [617, 371] width 303 height 71
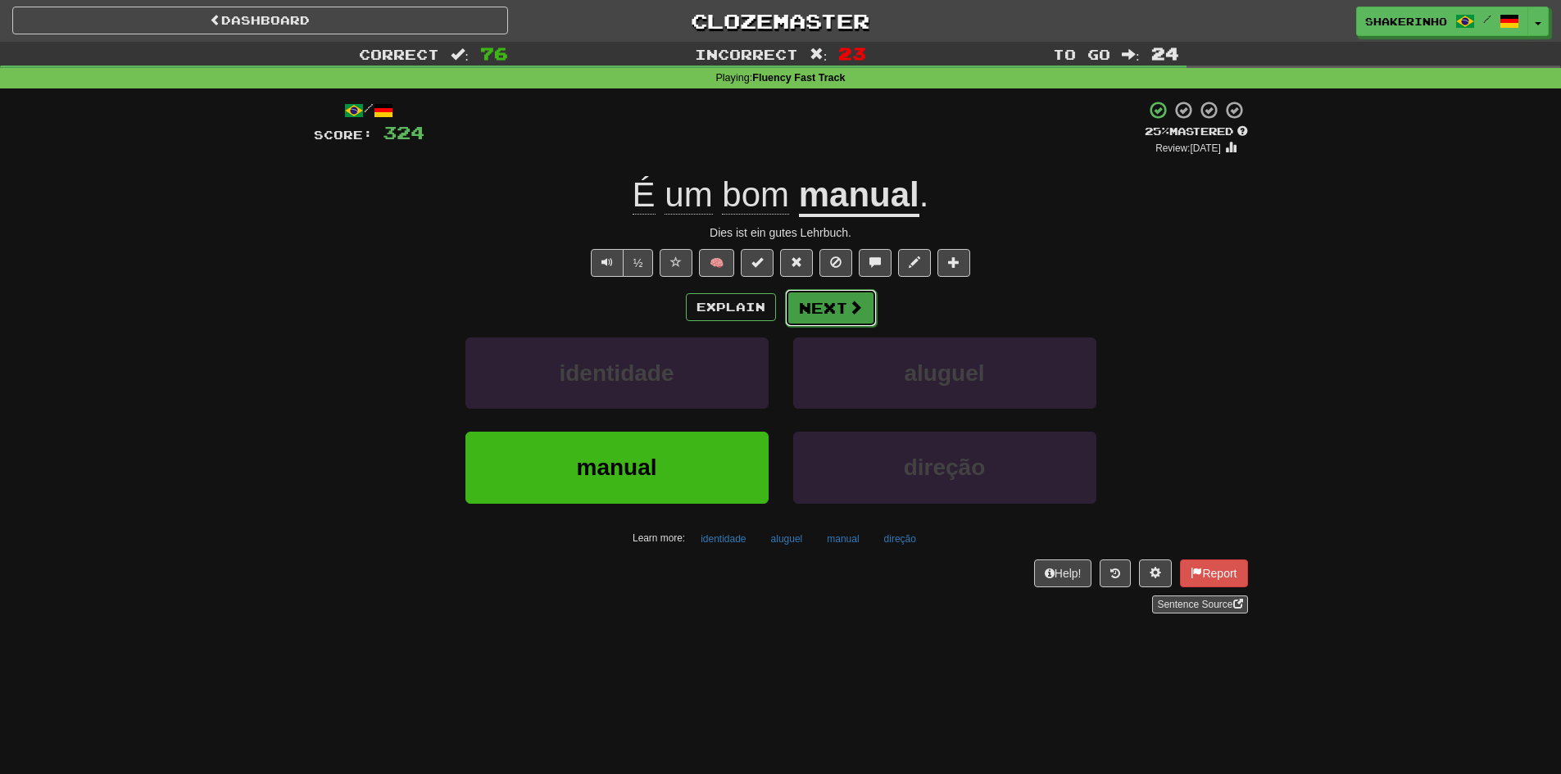
click at [860, 310] on span at bounding box center [855, 307] width 15 height 15
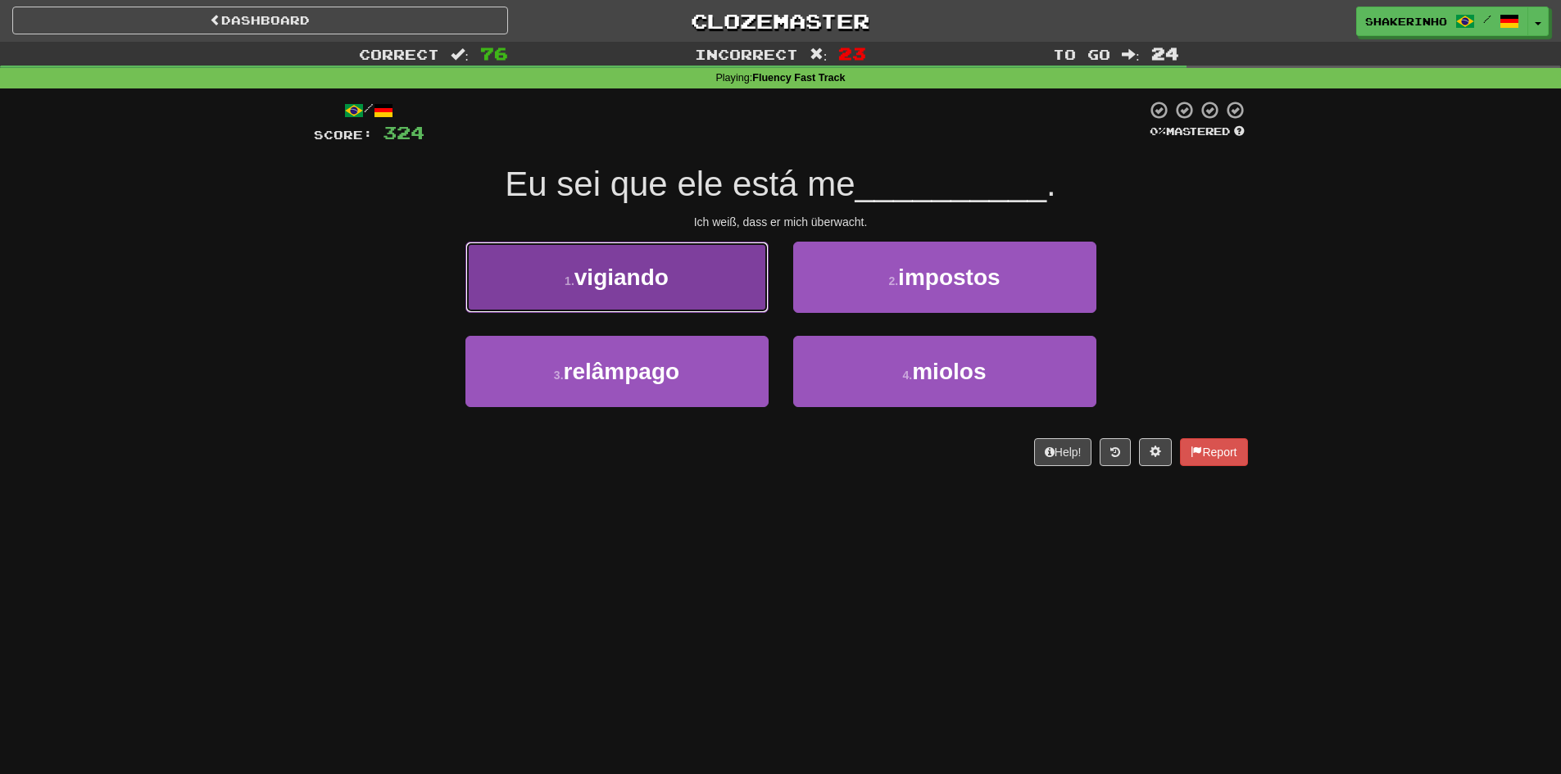
click at [748, 299] on button "1 . vigiando" at bounding box center [617, 277] width 303 height 71
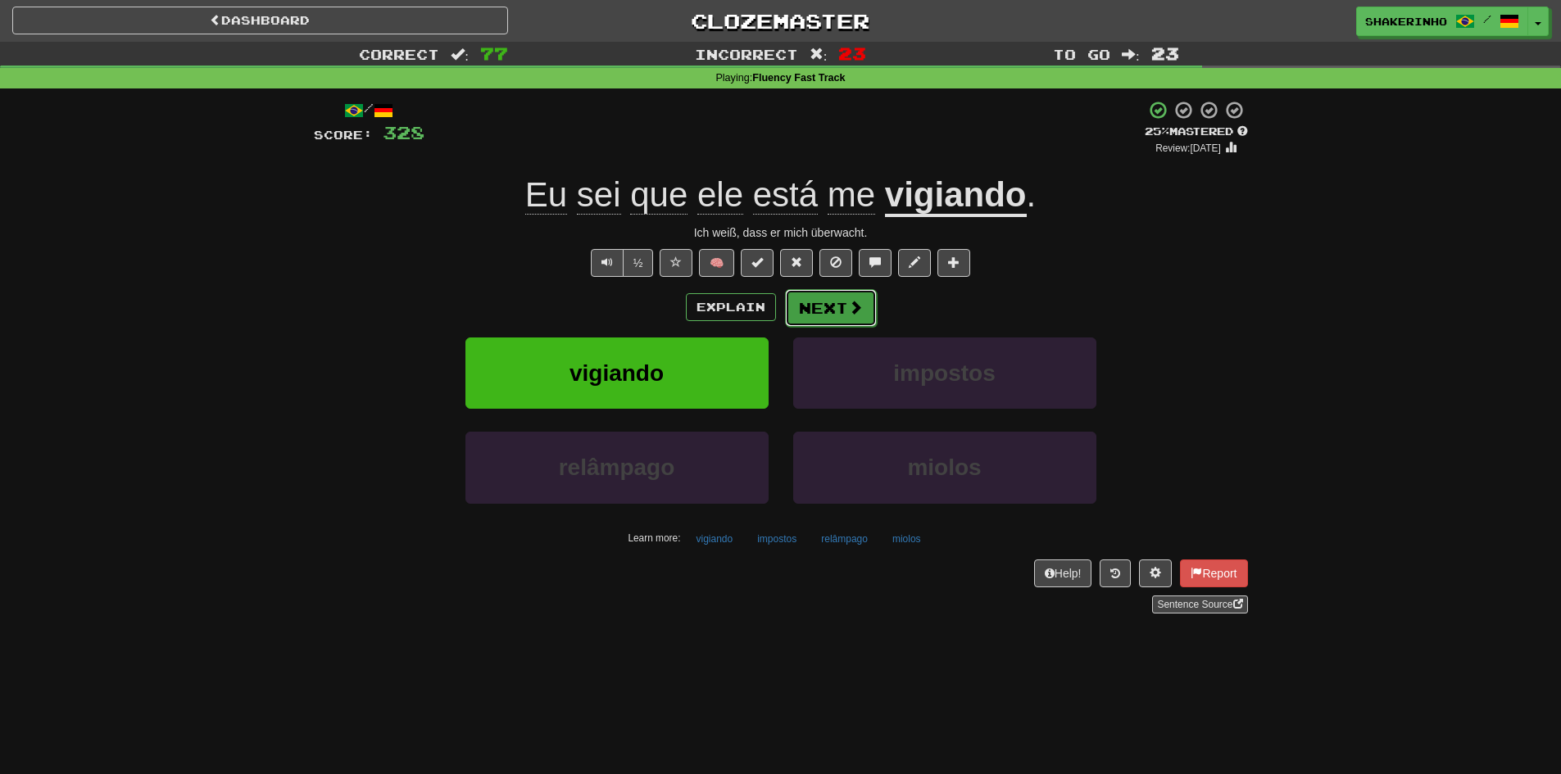
click at [844, 319] on button "Next" at bounding box center [831, 308] width 92 height 38
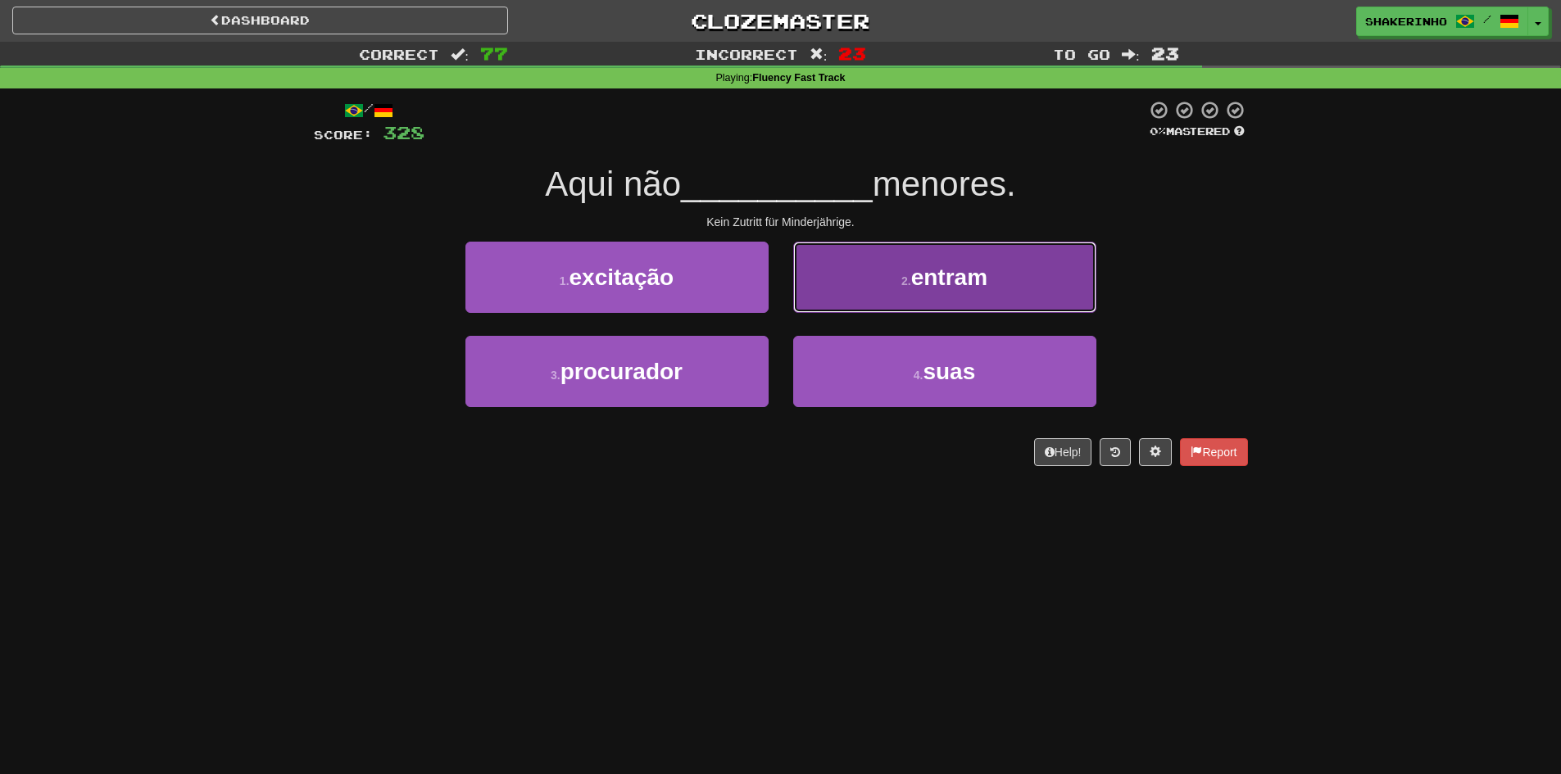
click at [852, 300] on button "2 . entram" at bounding box center [944, 277] width 303 height 71
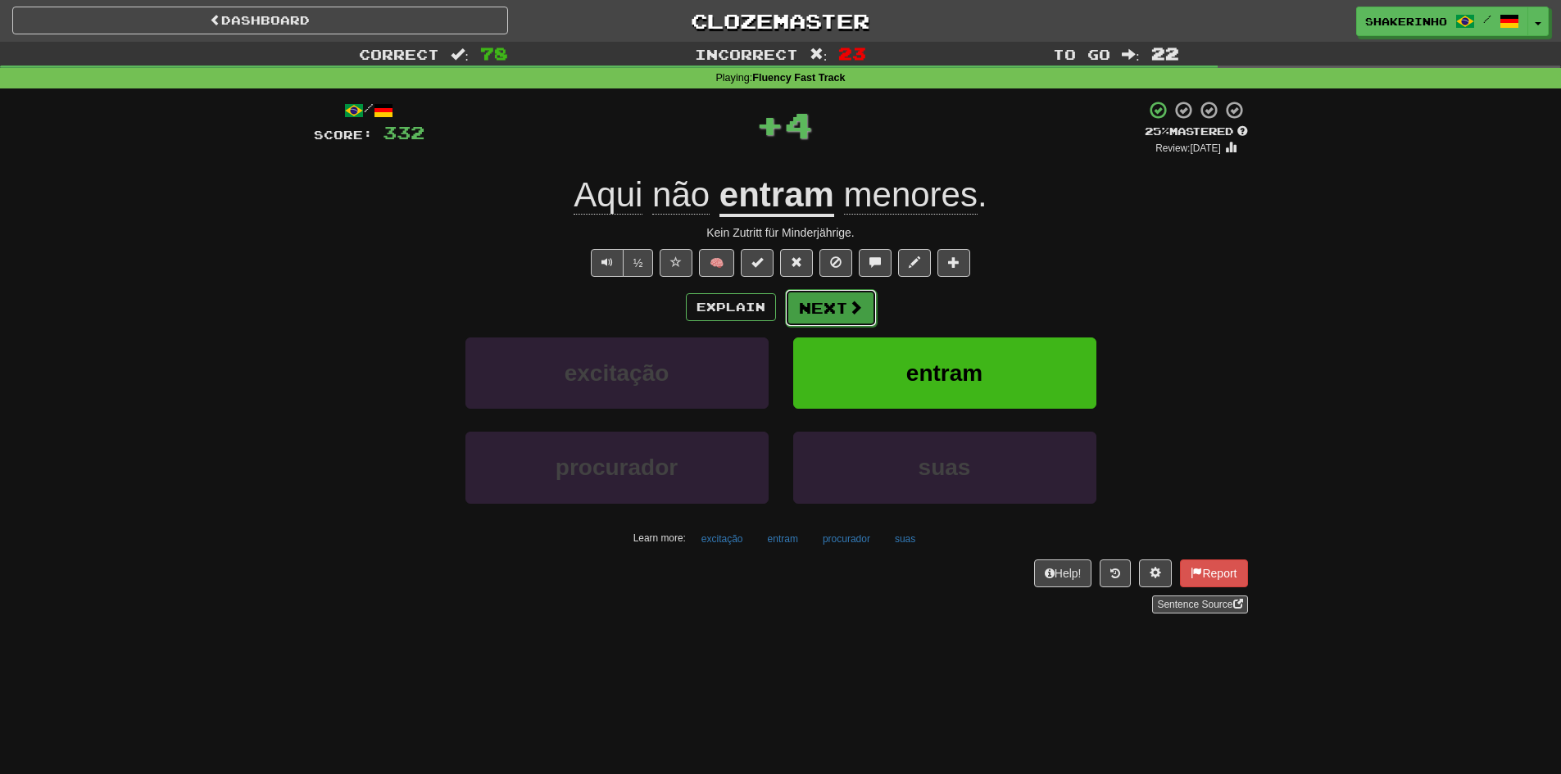
click at [852, 302] on span at bounding box center [855, 307] width 15 height 15
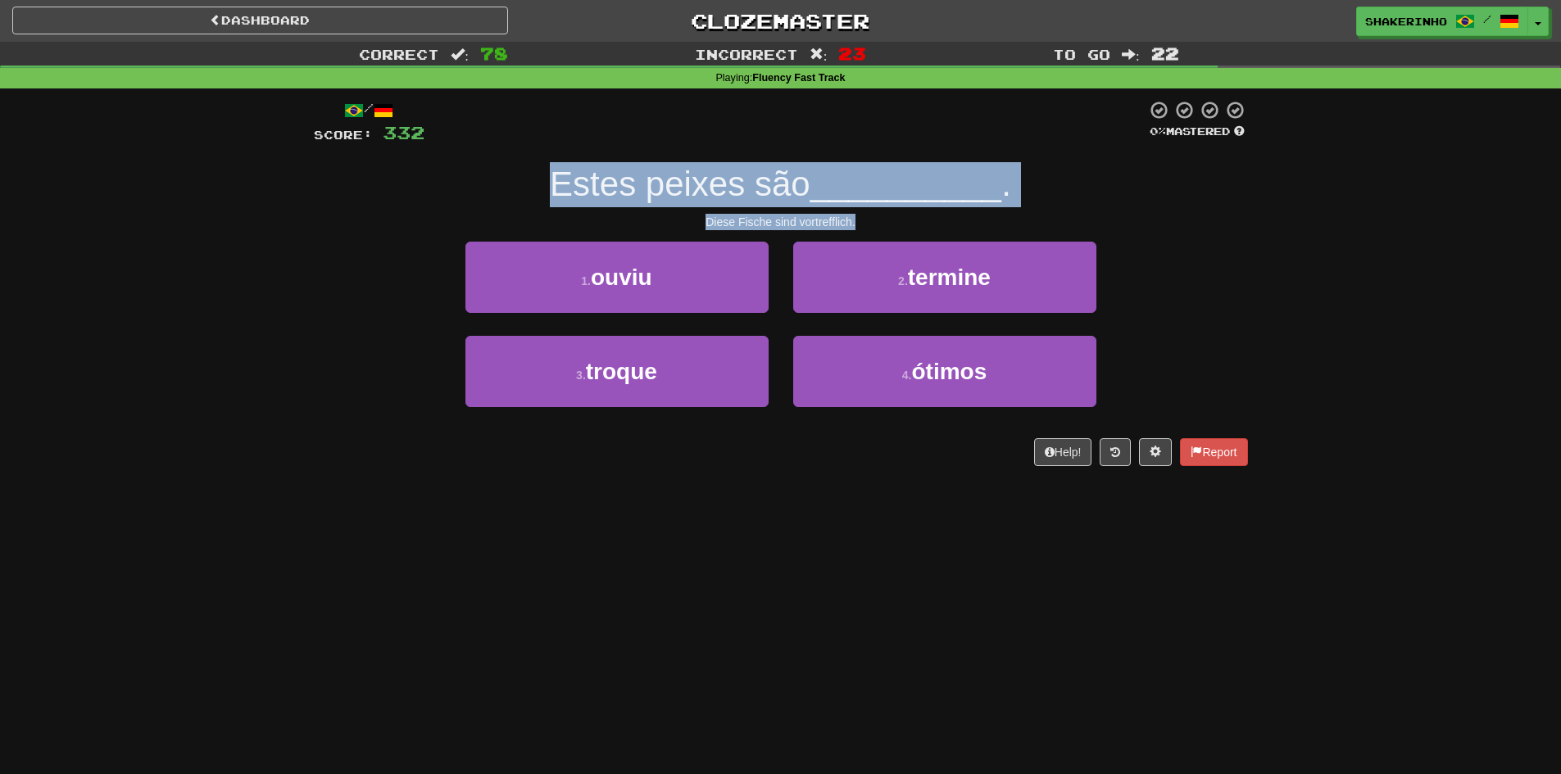
drag, startPoint x: 470, startPoint y: 198, endPoint x: 914, endPoint y: 228, distance: 445.2
click at [914, 228] on div "/ Score: 332 0 % Mastered Estes peixes são __________ . Diese Fische sind vortr…" at bounding box center [781, 283] width 934 height 366
click at [914, 228] on div "Diese Fische sind vortrefflich." at bounding box center [781, 222] width 934 height 16
drag, startPoint x: 905, startPoint y: 227, endPoint x: 519, endPoint y: 159, distance: 392.0
click at [519, 159] on div "/ Score: 332 0 % Mastered Estes peixes são __________ . Diese Fische sind vortr…" at bounding box center [781, 283] width 934 height 366
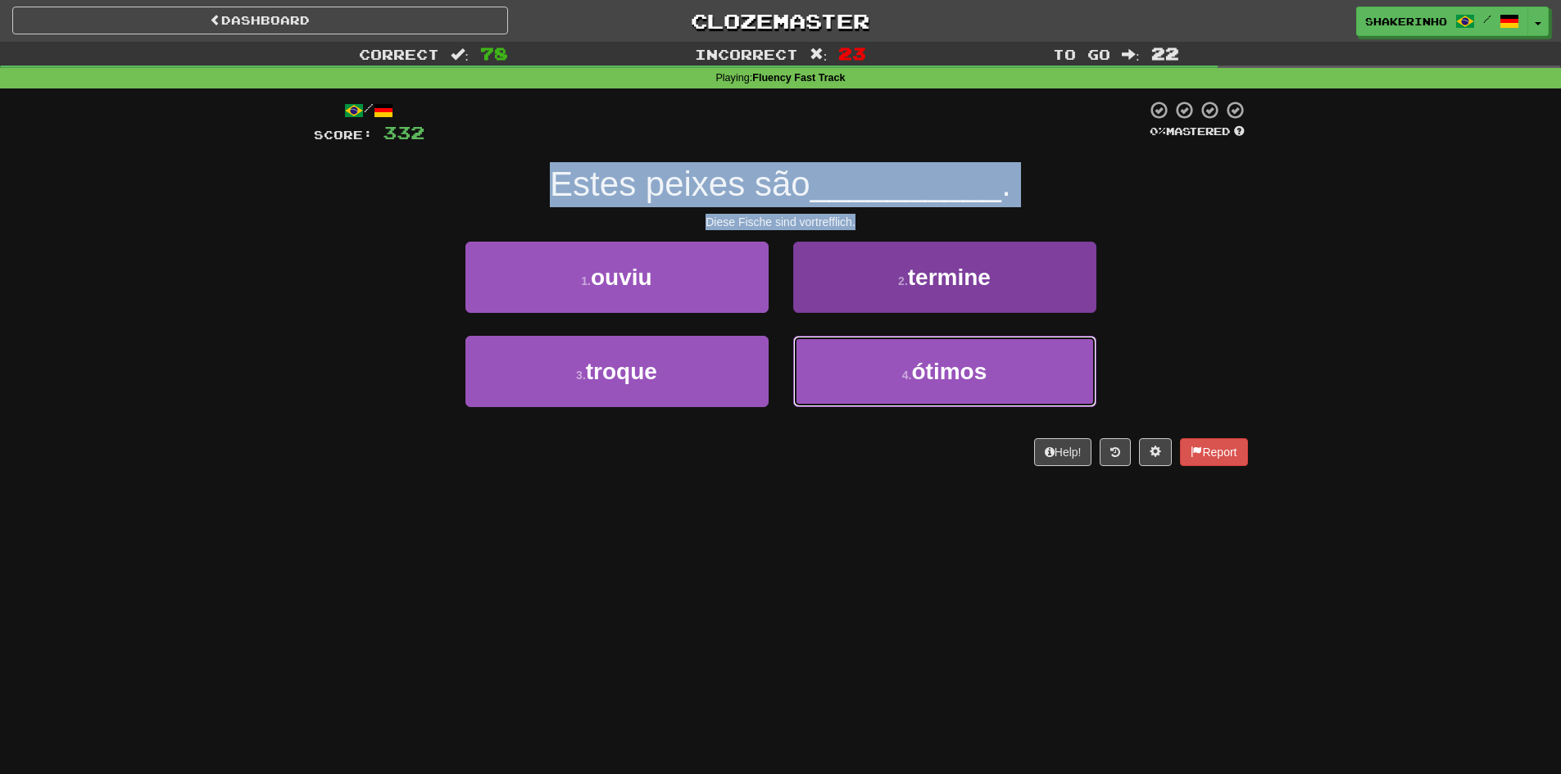
click at [883, 384] on button "4 . ótimos" at bounding box center [944, 371] width 303 height 71
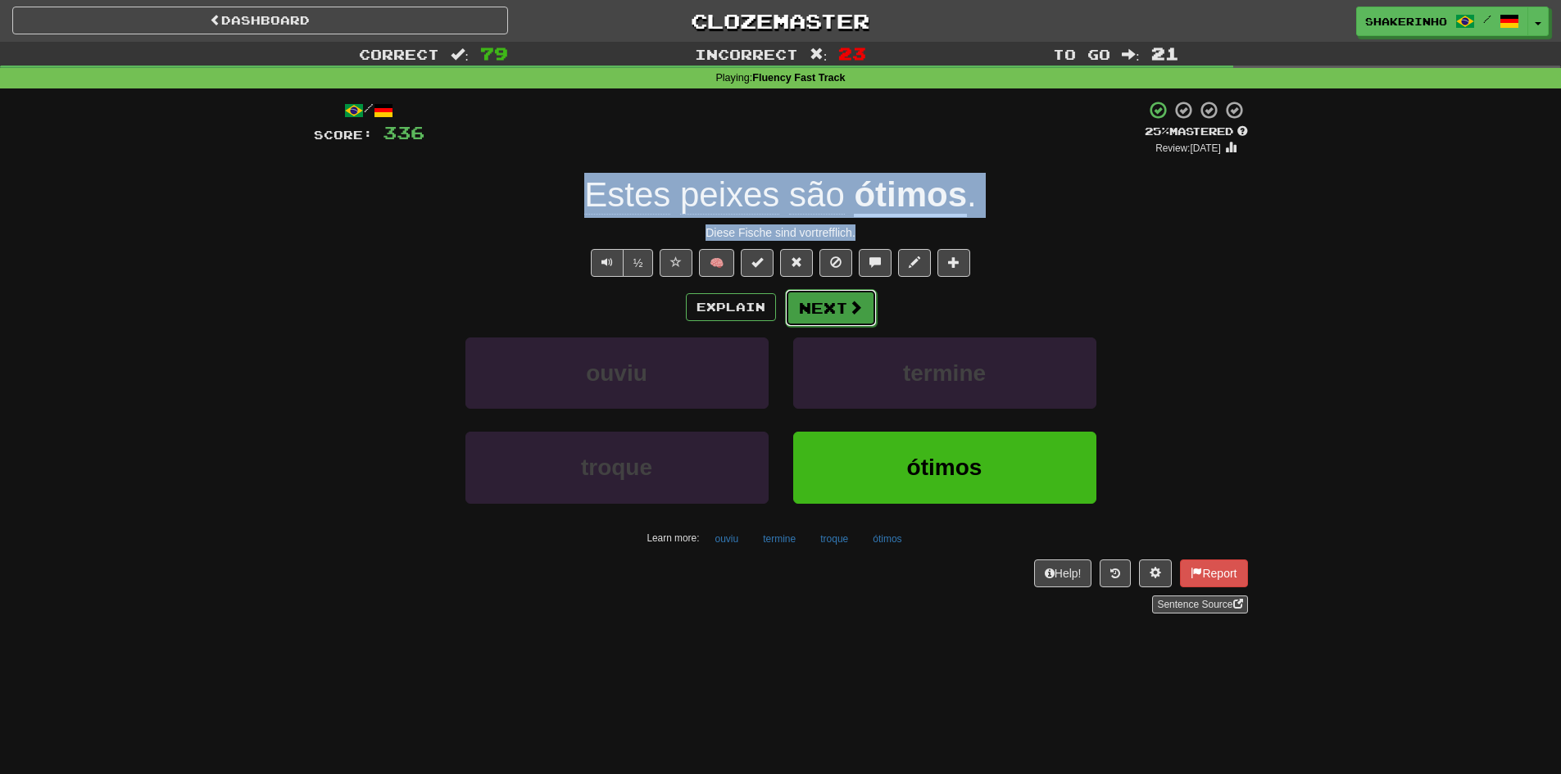
click at [831, 298] on button "Next" at bounding box center [831, 308] width 92 height 38
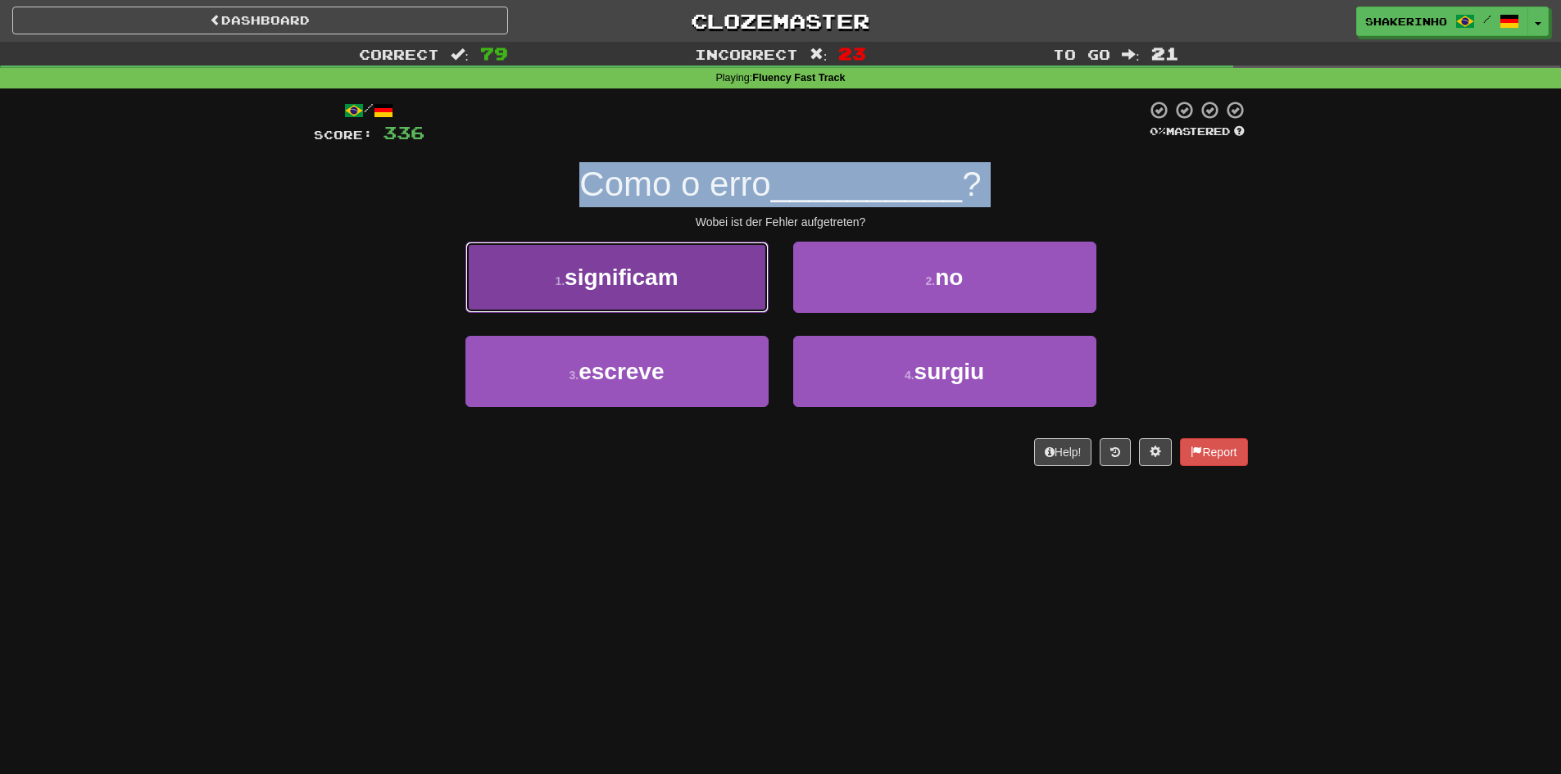
click at [684, 308] on button "1 . significam" at bounding box center [617, 277] width 303 height 71
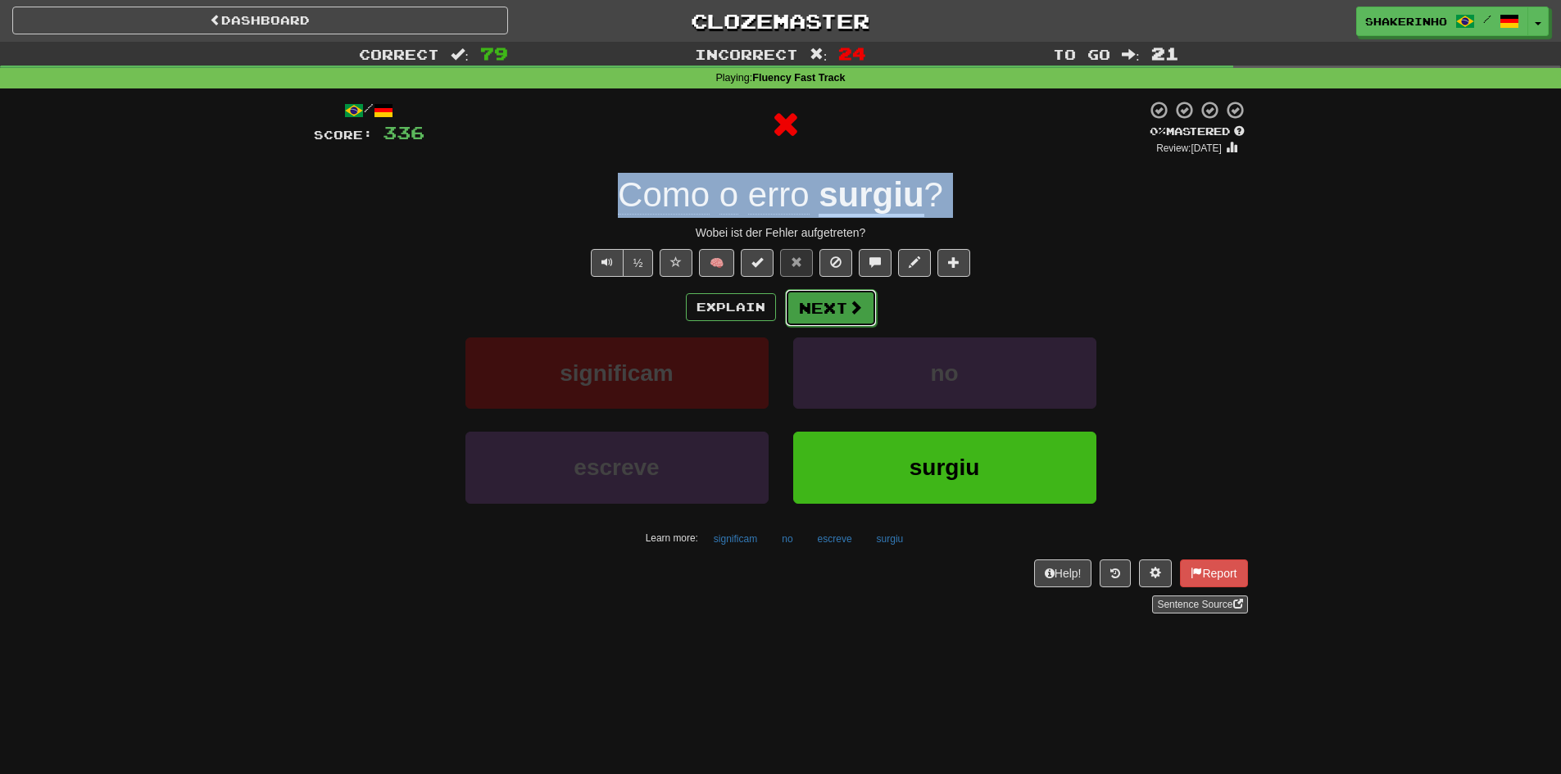
click at [810, 318] on button "Next" at bounding box center [831, 308] width 92 height 38
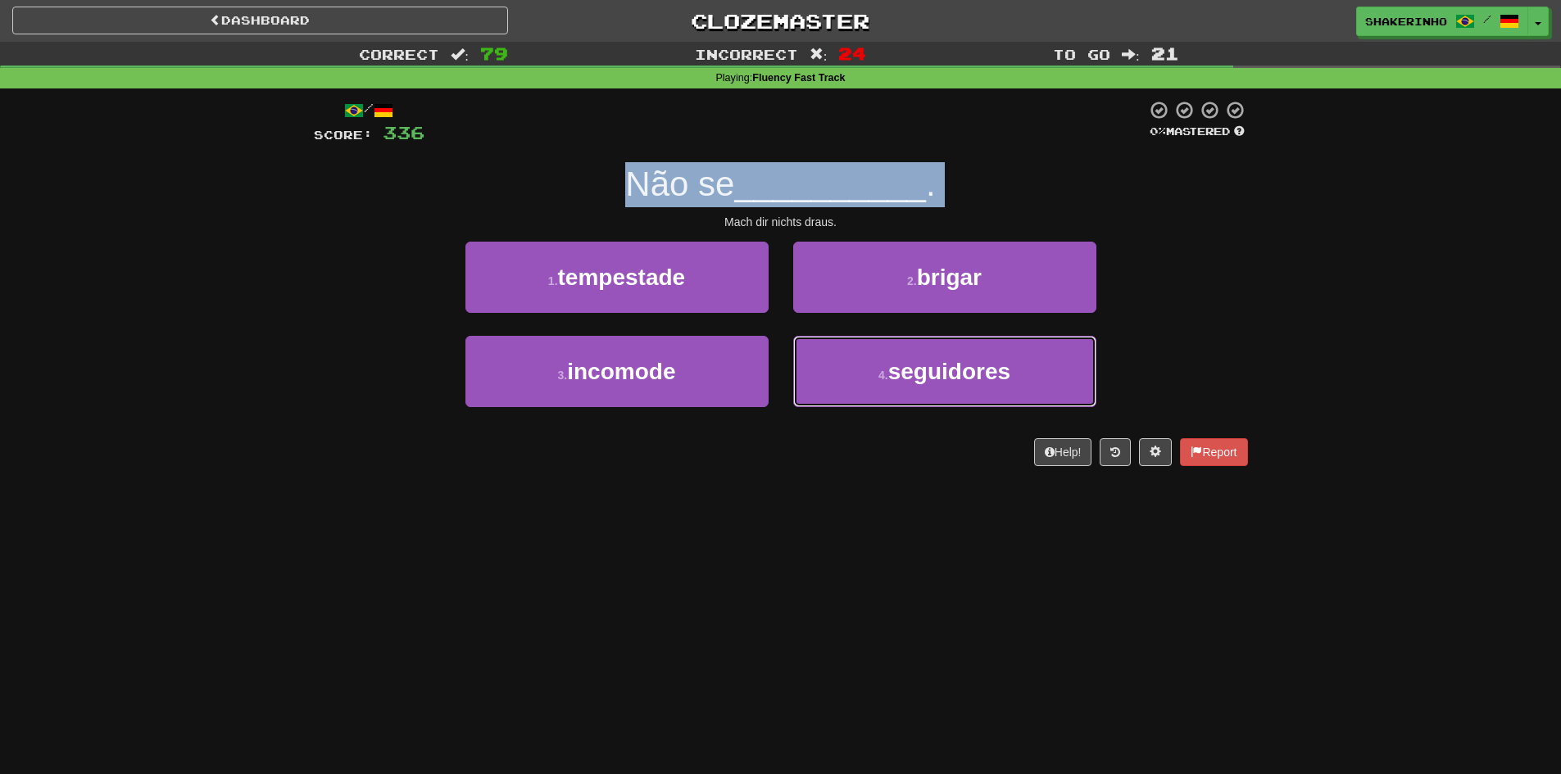
drag, startPoint x: 905, startPoint y: 375, endPoint x: 808, endPoint y: 410, distance: 102.9
click at [809, 436] on div "/ Score: 336 0 % Mastered Não se __________ . Mach dir nichts draus. 1 . tempes…" at bounding box center [781, 283] width 934 height 366
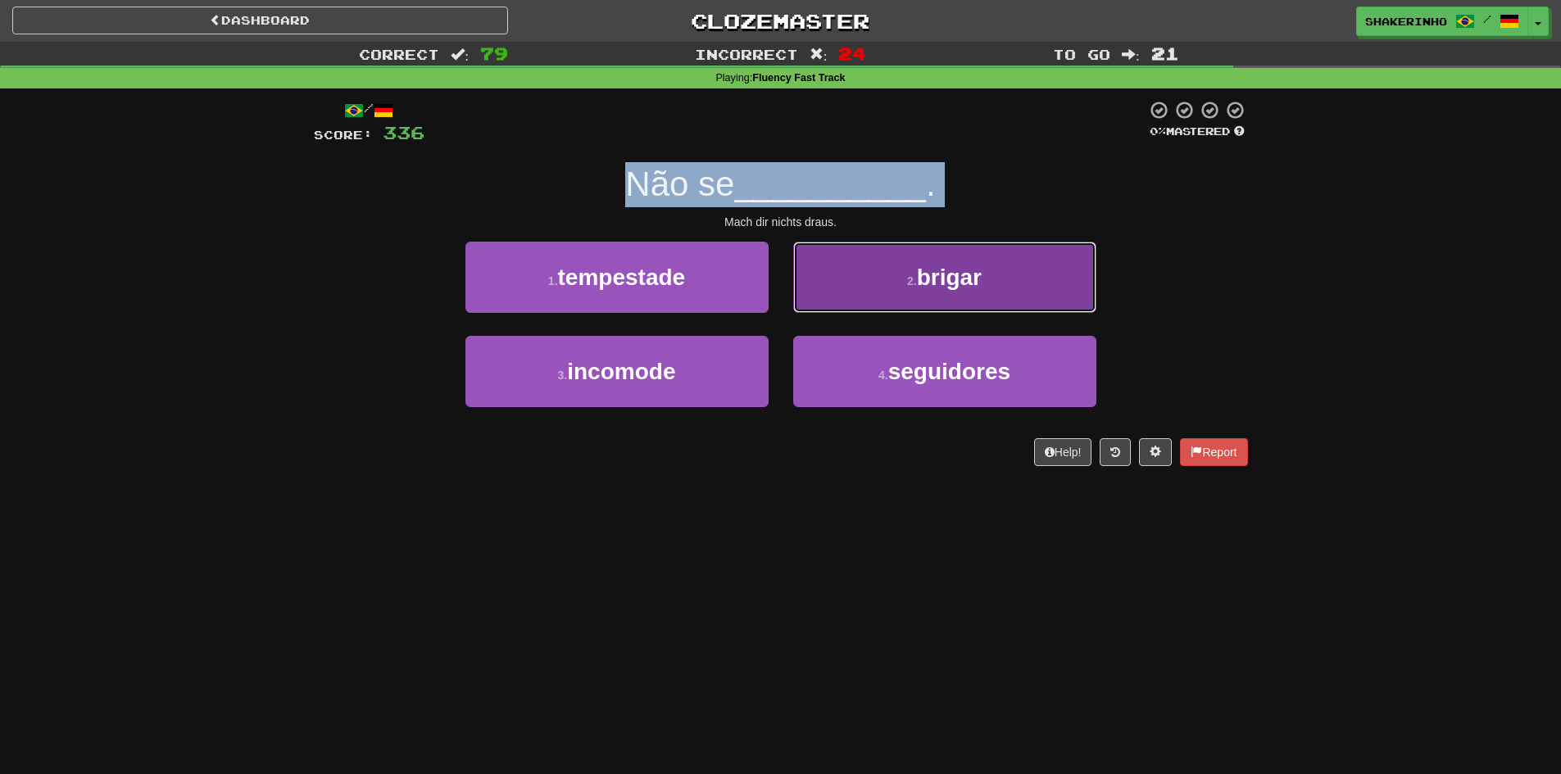
click at [904, 279] on button "2 . brigar" at bounding box center [944, 277] width 303 height 71
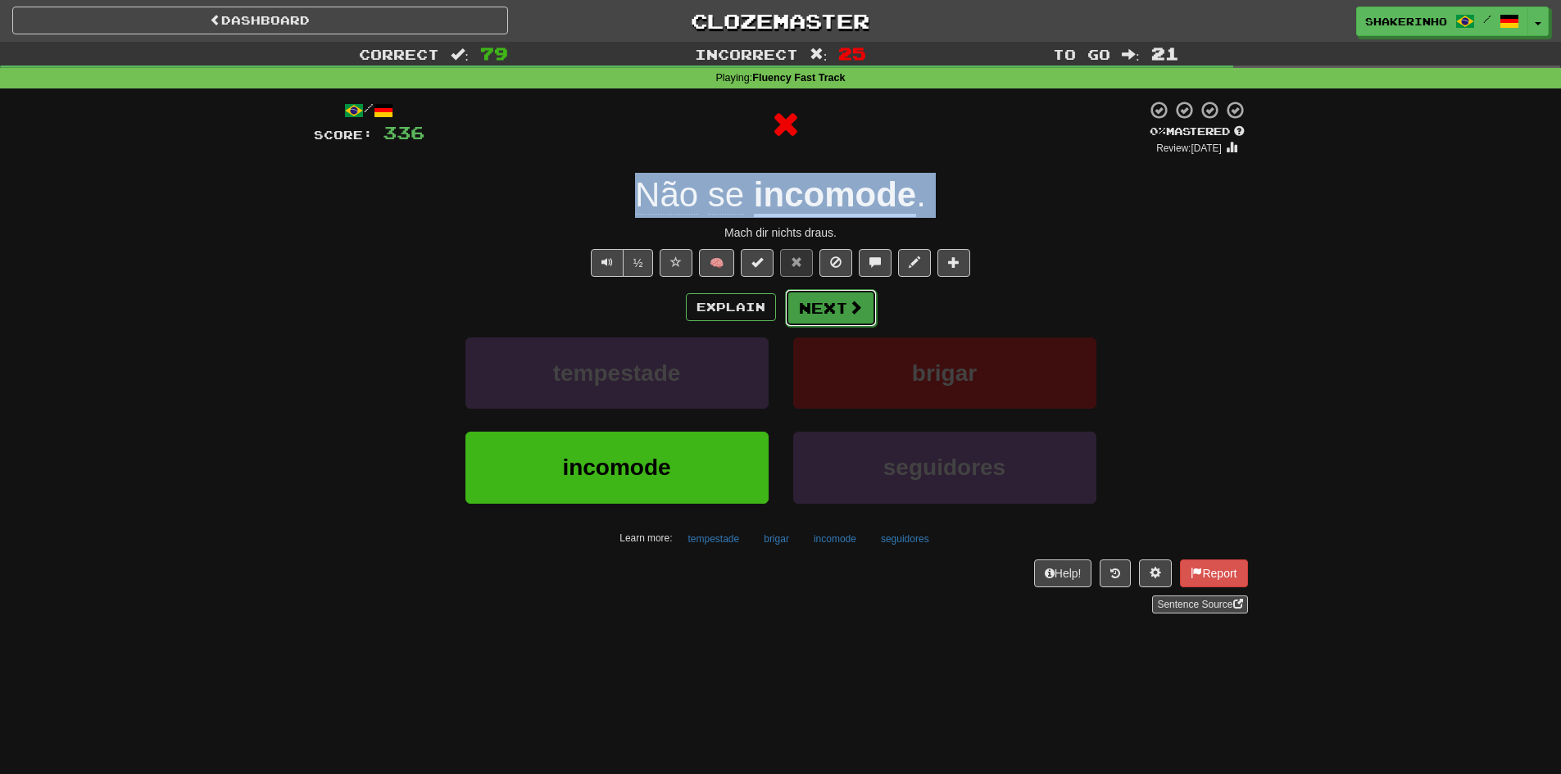
click at [820, 316] on button "Next" at bounding box center [831, 308] width 92 height 38
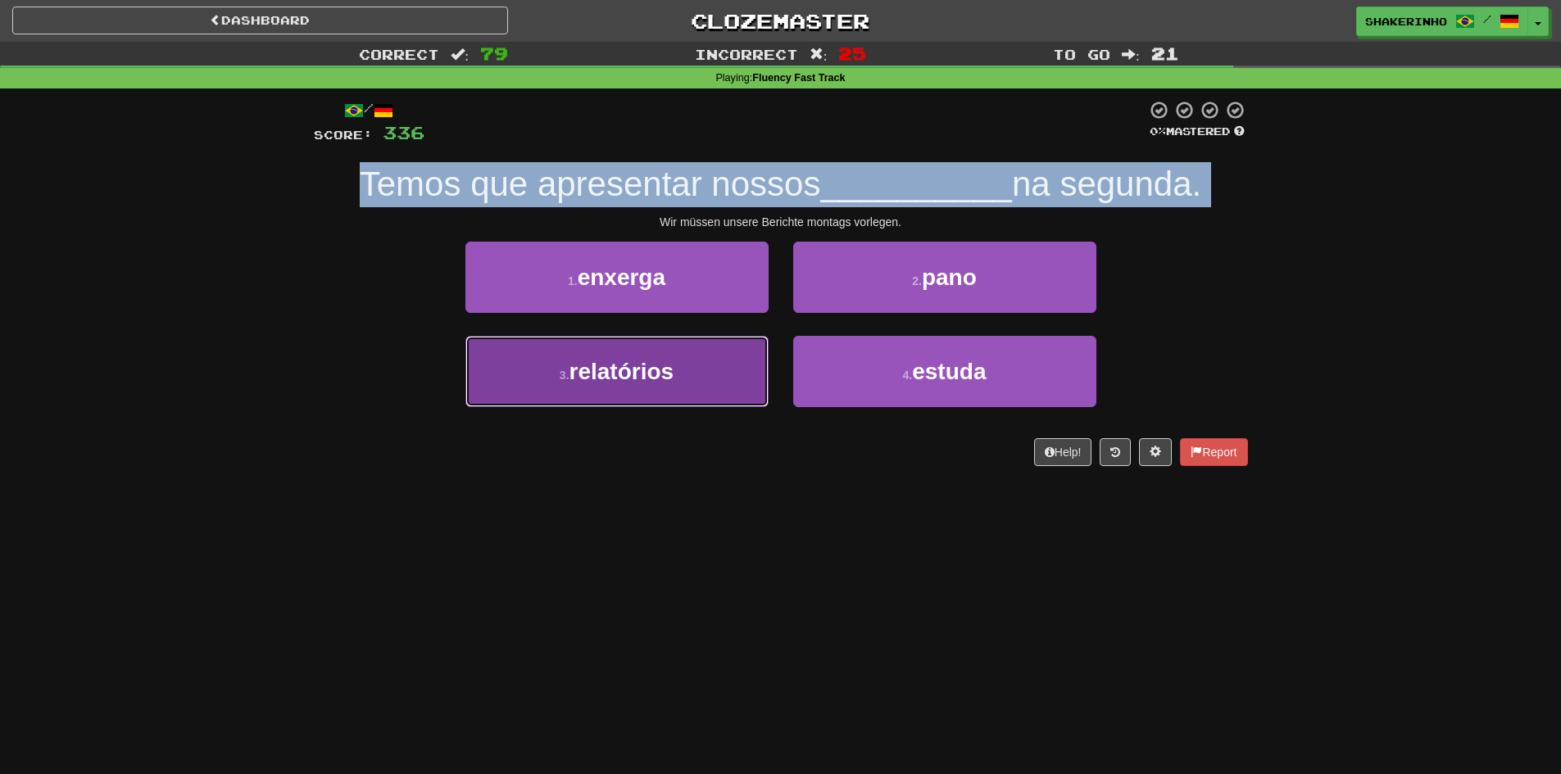
click at [594, 391] on button "3 . relatórios" at bounding box center [617, 371] width 303 height 71
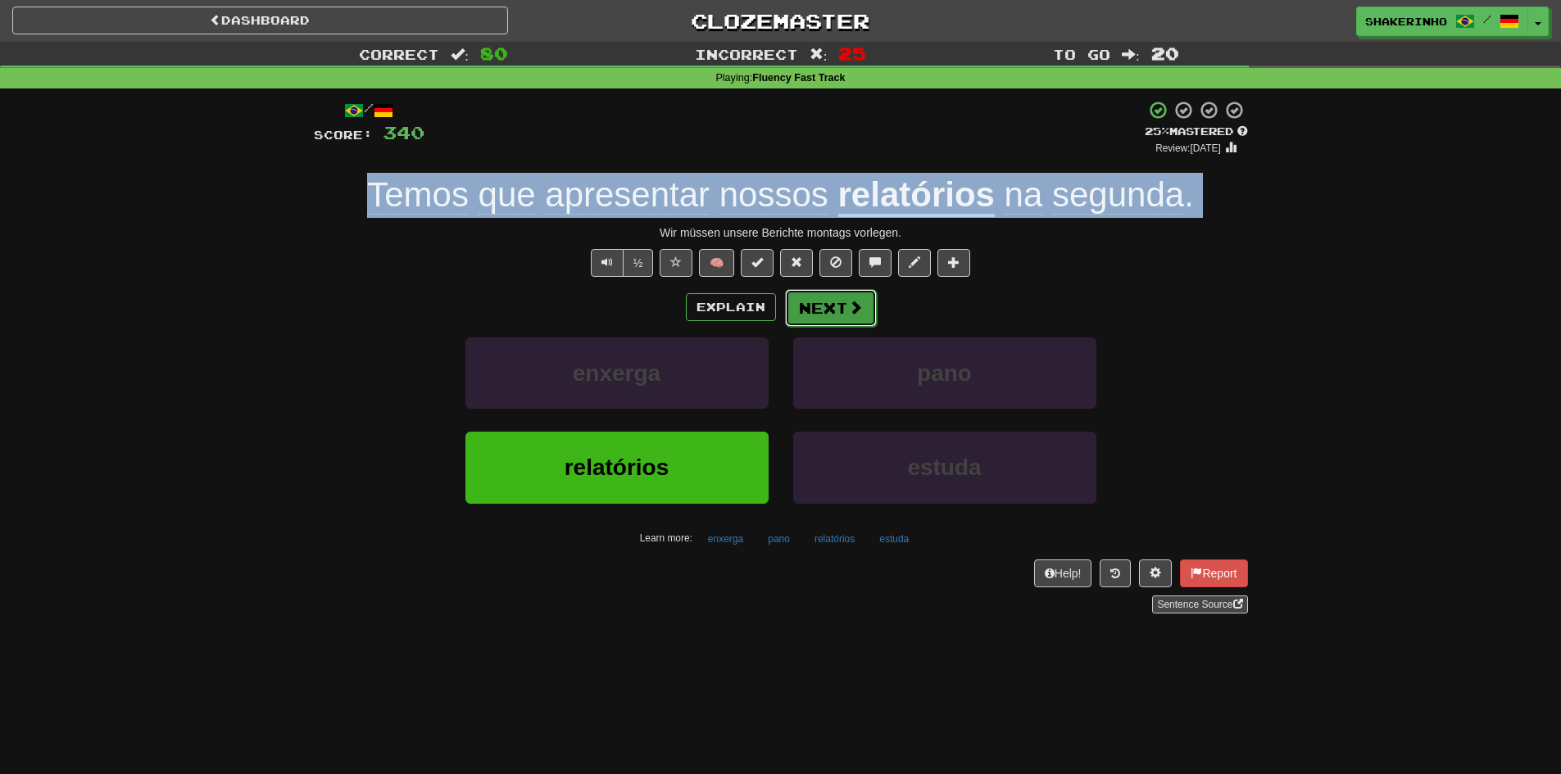
click at [828, 313] on button "Next" at bounding box center [831, 308] width 92 height 38
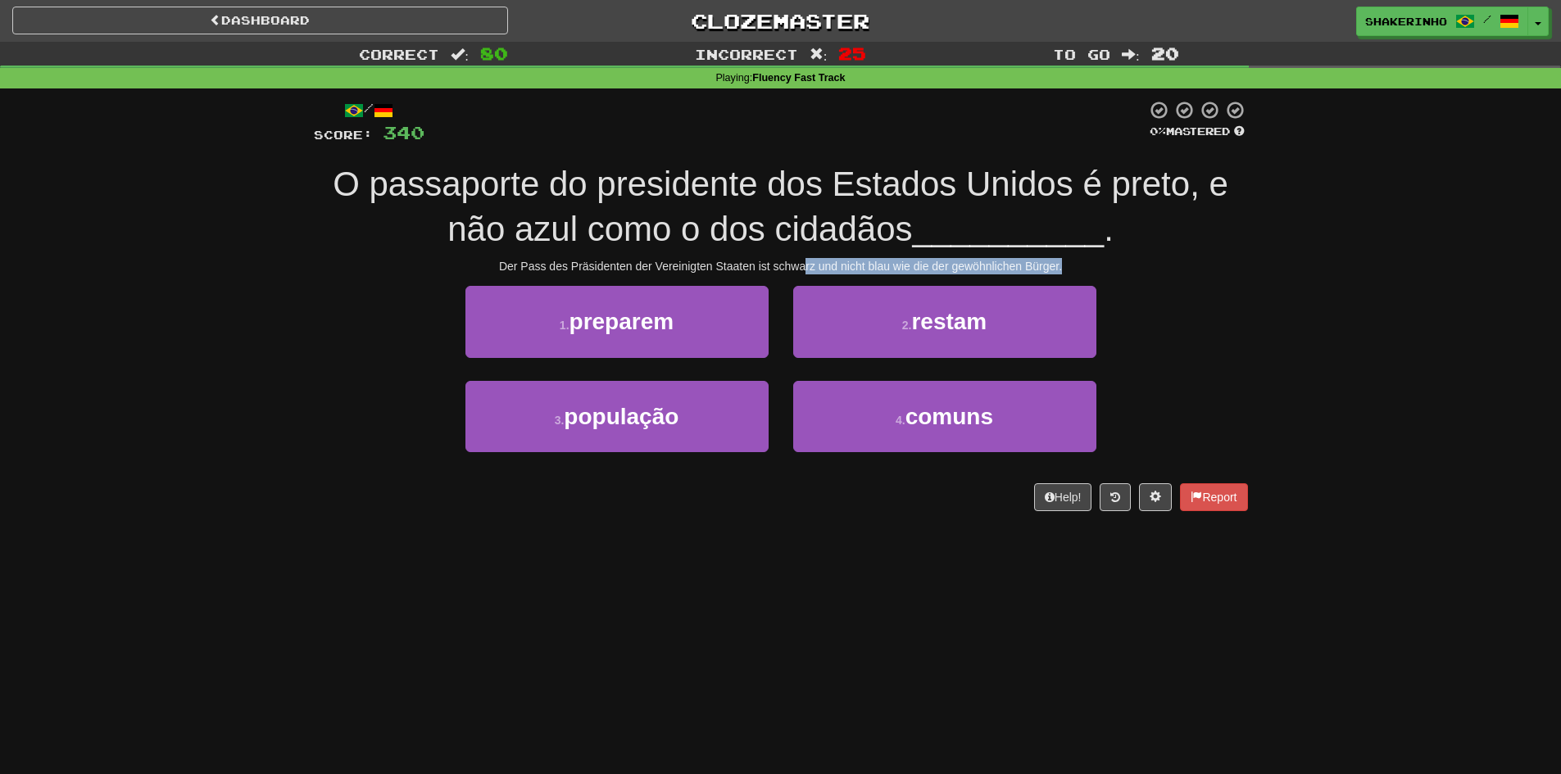
drag, startPoint x: 851, startPoint y: 263, endPoint x: 1120, endPoint y: 269, distance: 268.9
click at [1120, 269] on div "Der Pass des Präsidenten der Vereinigten Staaten ist schwarz und nicht blau wie…" at bounding box center [781, 266] width 934 height 16
drag, startPoint x: 1068, startPoint y: 266, endPoint x: 523, endPoint y: 260, distance: 545.1
click at [523, 260] on div "Der Pass des Präsidenten der Vereinigten Staaten ist schwarz und nicht blau wie…" at bounding box center [781, 266] width 934 height 16
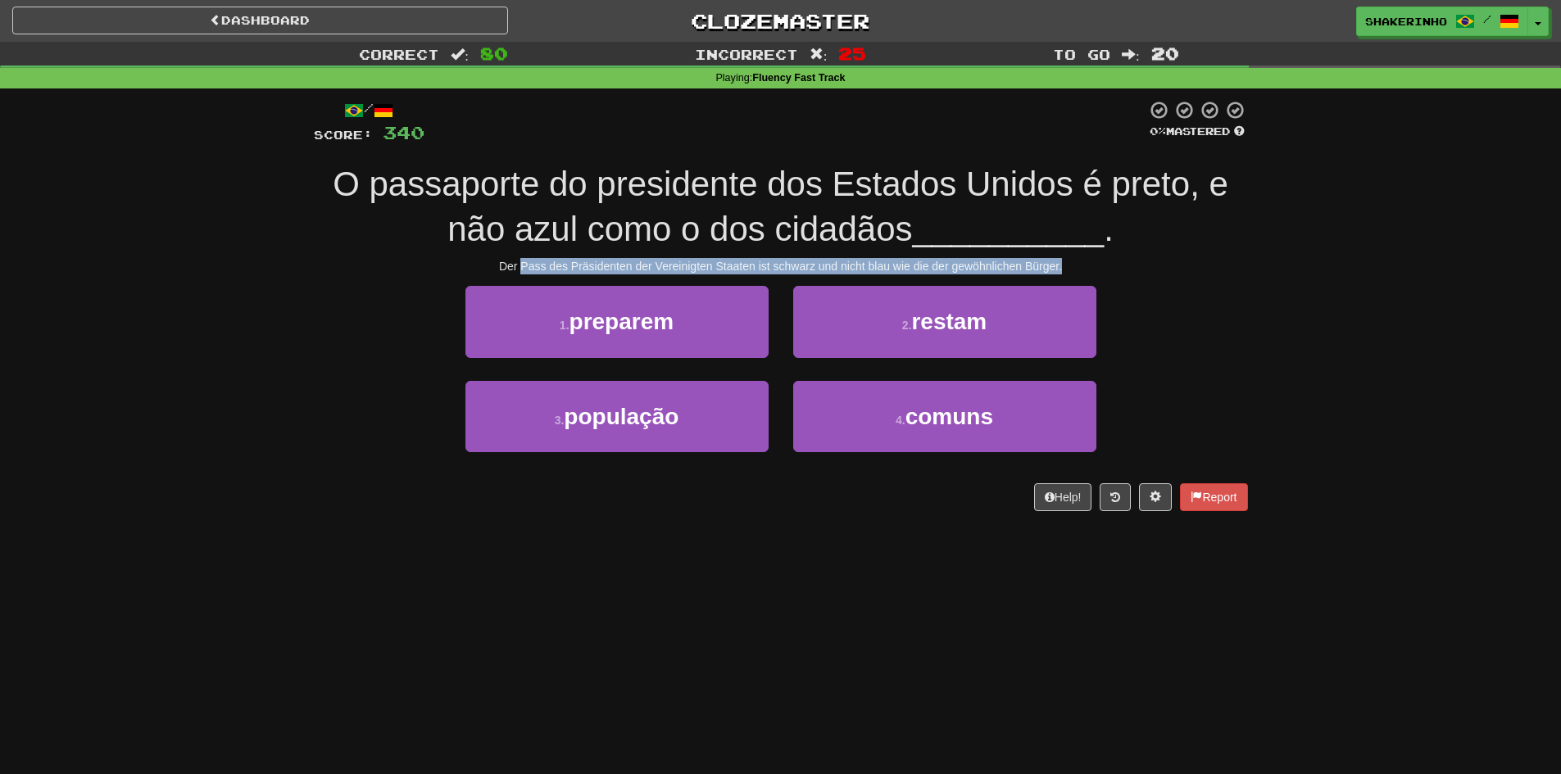
click at [523, 260] on div "Der Pass des Präsidenten der Vereinigten Staaten ist schwarz und nicht blau wie…" at bounding box center [781, 266] width 934 height 16
drag, startPoint x: 481, startPoint y: 263, endPoint x: 1077, endPoint y: 266, distance: 595.8
click at [1077, 266] on div "Der Pass des Präsidenten der Vereinigten Staaten ist schwarz und nicht blau wie…" at bounding box center [781, 266] width 934 height 16
drag, startPoint x: 1077, startPoint y: 266, endPoint x: 492, endPoint y: 260, distance: 585.2
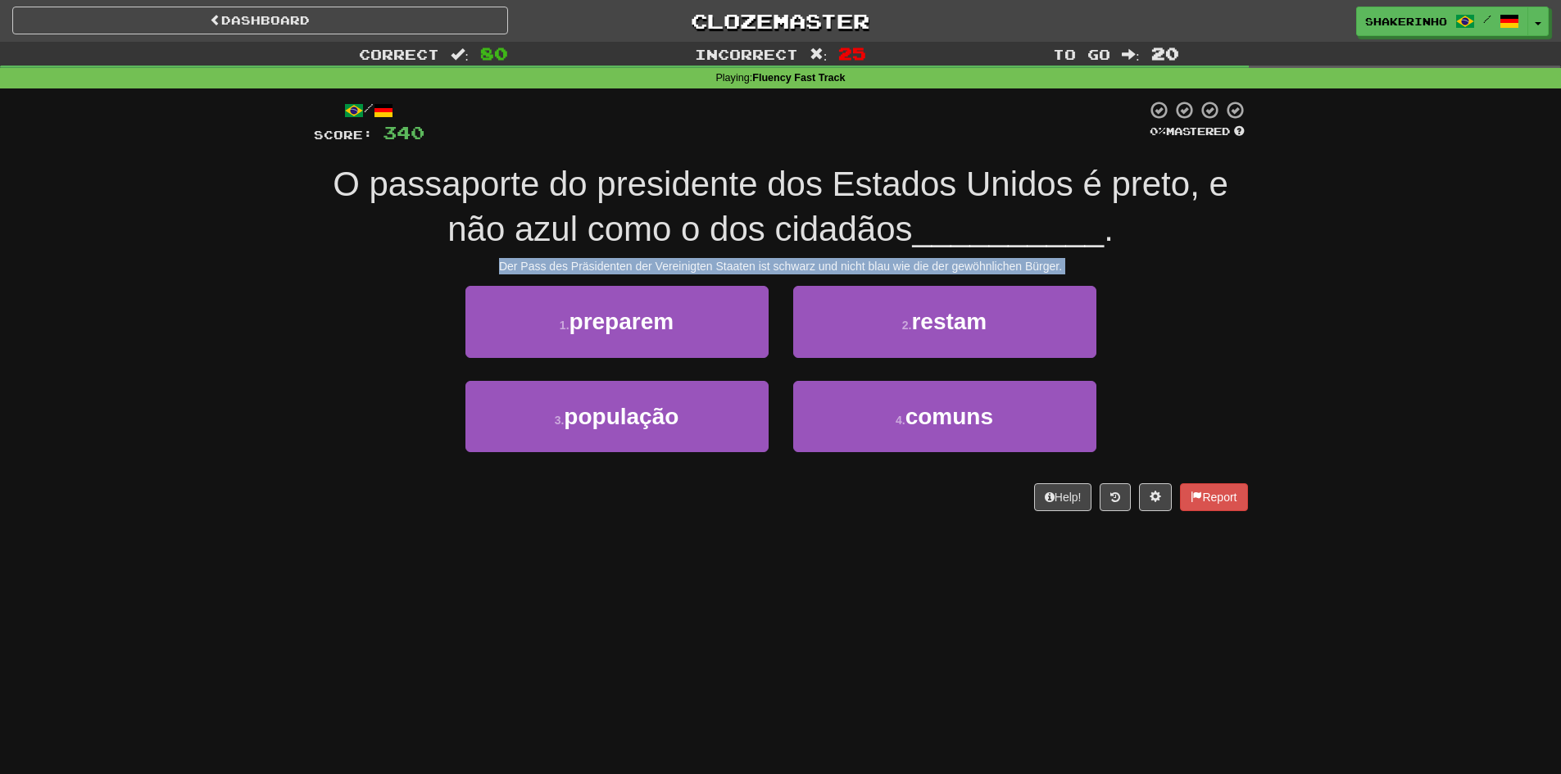
click at [492, 260] on div "Der Pass des Präsidenten der Vereinigten Staaten ist schwarz und nicht blau wie…" at bounding box center [781, 266] width 934 height 16
drag, startPoint x: 491, startPoint y: 260, endPoint x: 1091, endPoint y: 266, distance: 600.0
click at [1091, 266] on div "Der Pass des Präsidenten der Vereinigten Staaten ist schwarz und nicht blau wie…" at bounding box center [781, 266] width 934 height 16
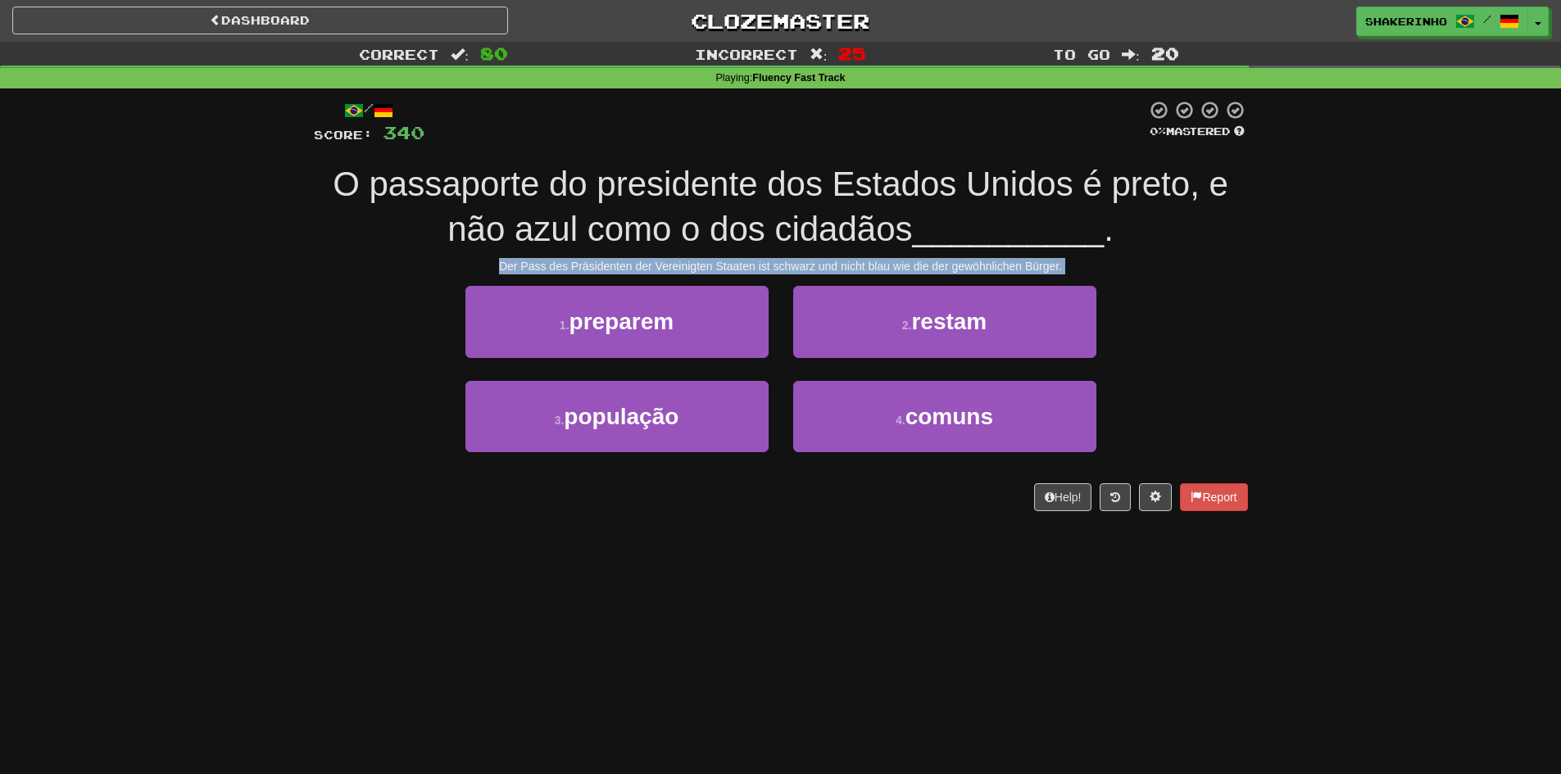
drag, startPoint x: 1091, startPoint y: 266, endPoint x: 487, endPoint y: 262, distance: 604.0
click at [487, 262] on div "Der Pass des Präsidenten der Vereinigten Staaten ist schwarz und nicht blau wie…" at bounding box center [781, 266] width 934 height 16
